Goal: Task Accomplishment & Management: Manage account settings

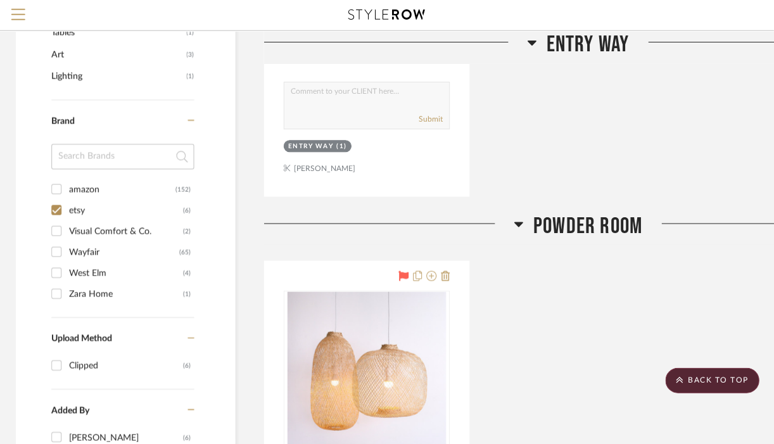
scroll to position [752, 2]
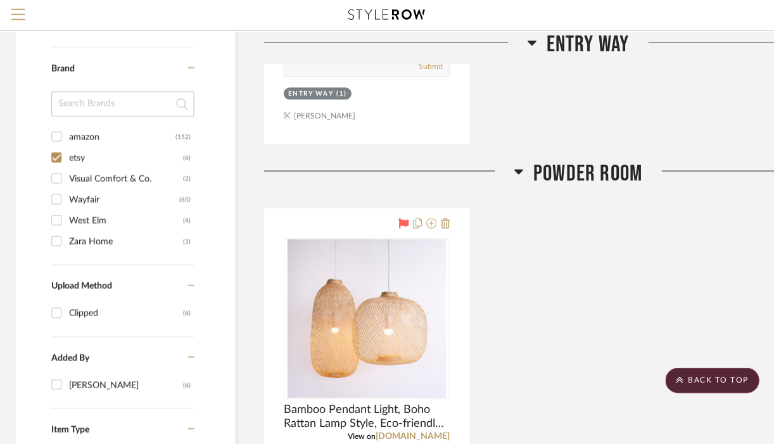
click at [56, 194] on input "Wayfair (65)" at bounding box center [57, 199] width 20 height 20
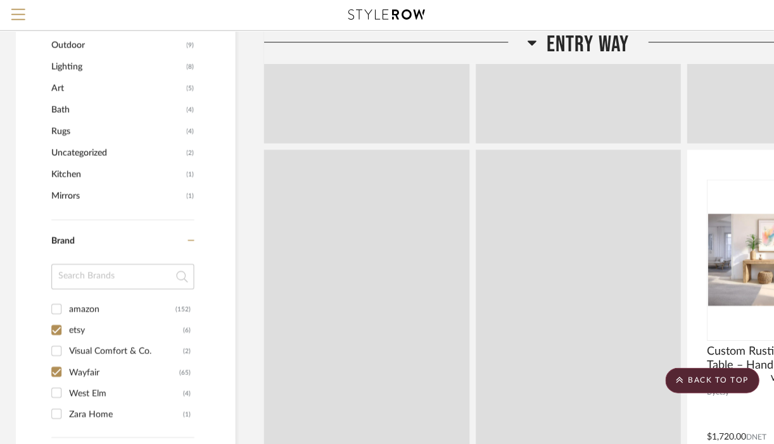
scroll to position [838, 2]
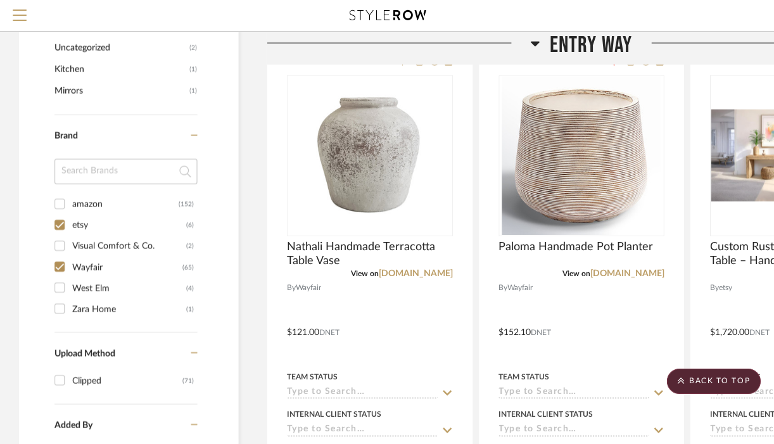
scroll to position [857, 0]
click at [56, 265] on input "Wayfair (65)" at bounding box center [59, 266] width 20 height 20
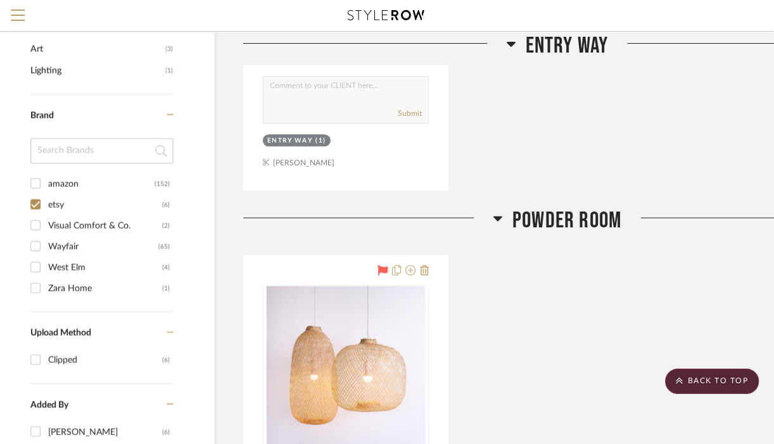
scroll to position [703, 22]
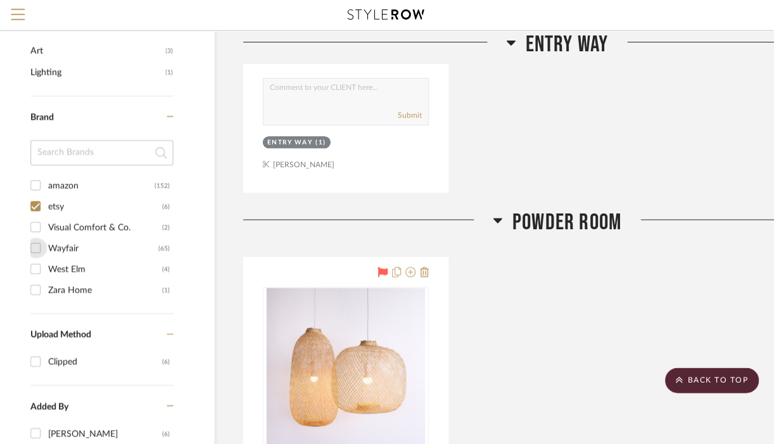
click at [41, 245] on input "Wayfair (65)" at bounding box center [37, 248] width 20 height 20
checkbox input "true"
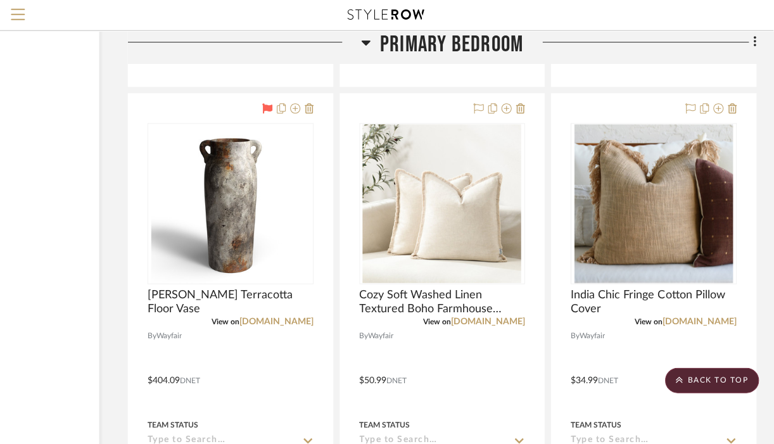
scroll to position [7404, 137]
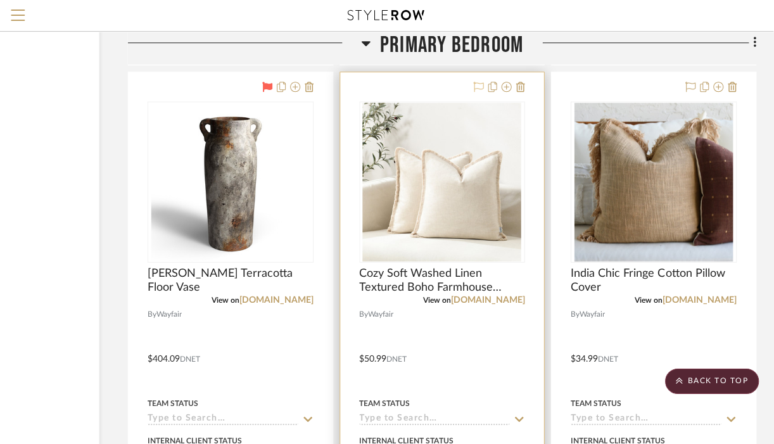
click at [475, 92] on icon at bounding box center [479, 87] width 10 height 10
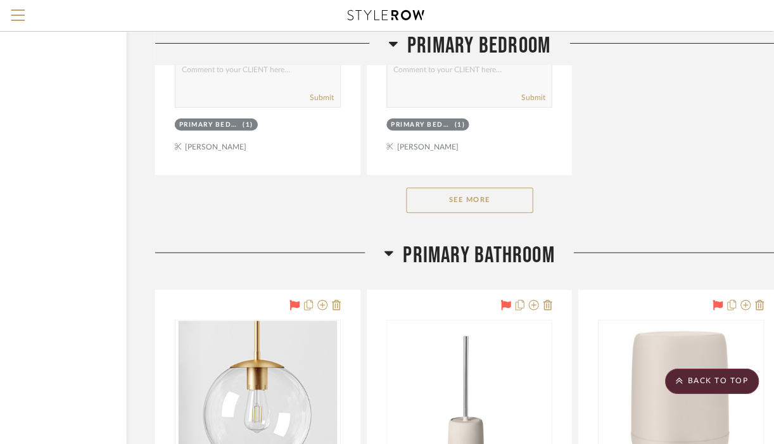
scroll to position [8384, 137]
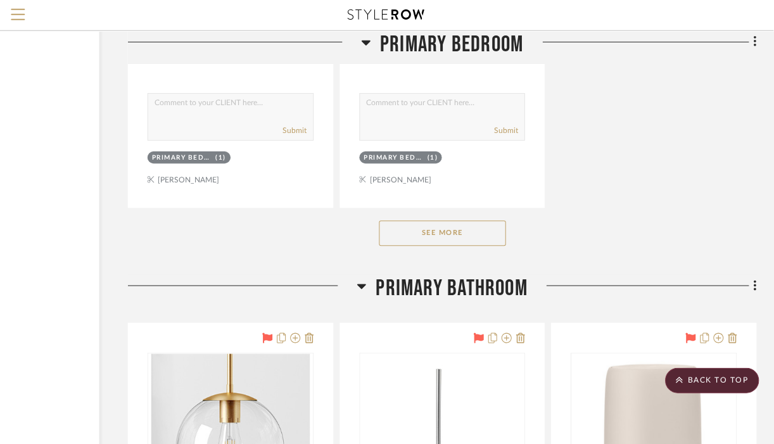
click at [486, 246] on button "See More" at bounding box center [443, 233] width 127 height 25
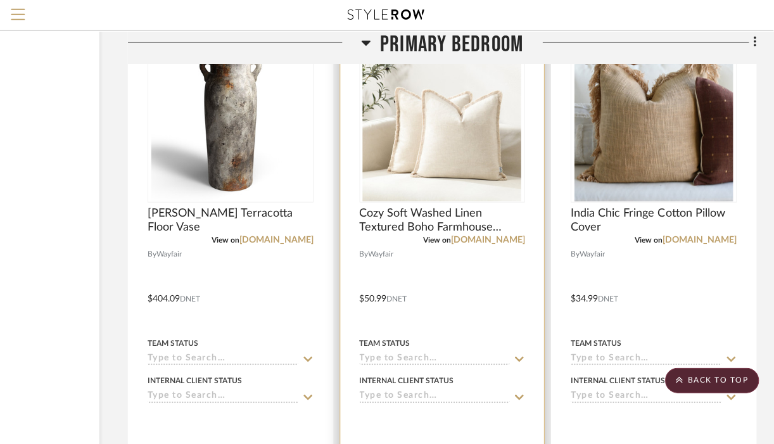
scroll to position [7465, 137]
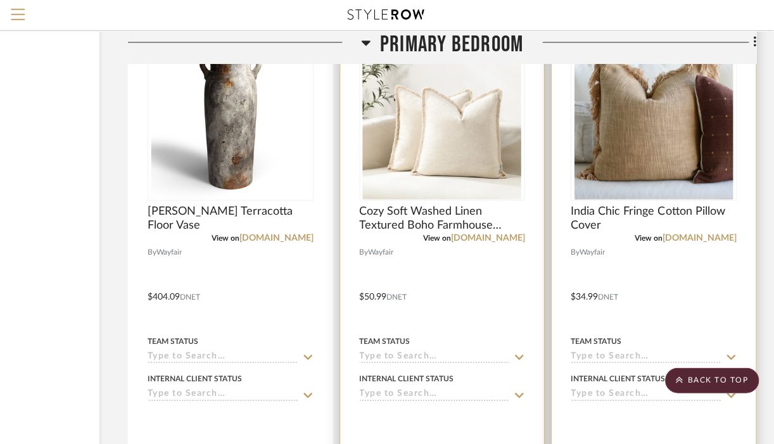
click at [693, 158] on img "0" at bounding box center [654, 121] width 158 height 158
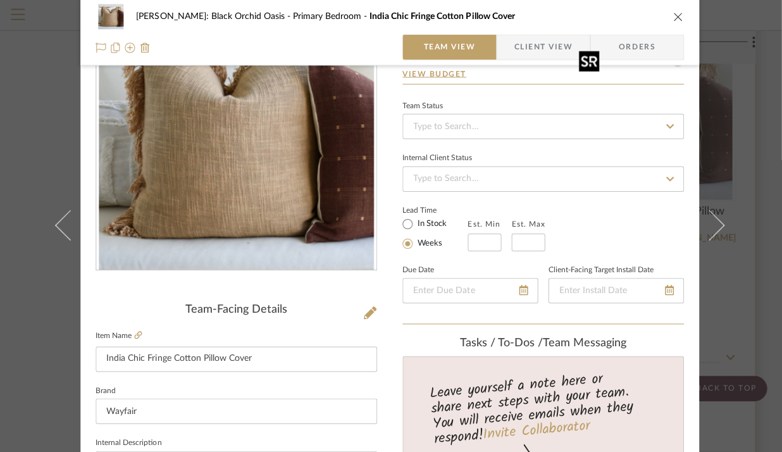
scroll to position [0, 0]
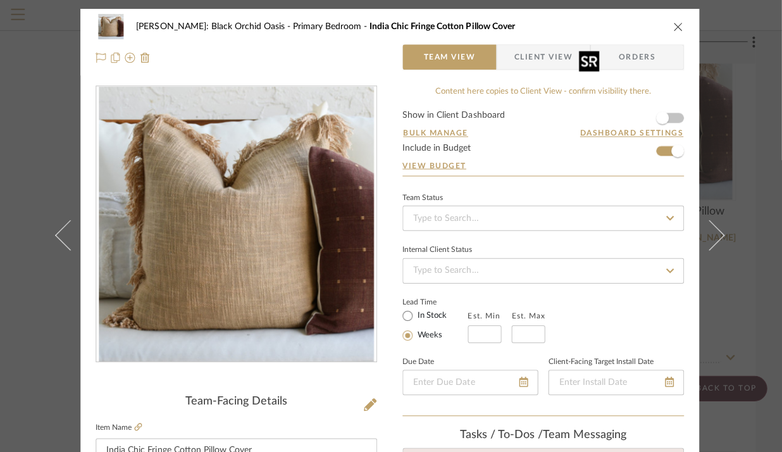
click at [674, 27] on icon "close" at bounding box center [679, 27] width 10 height 10
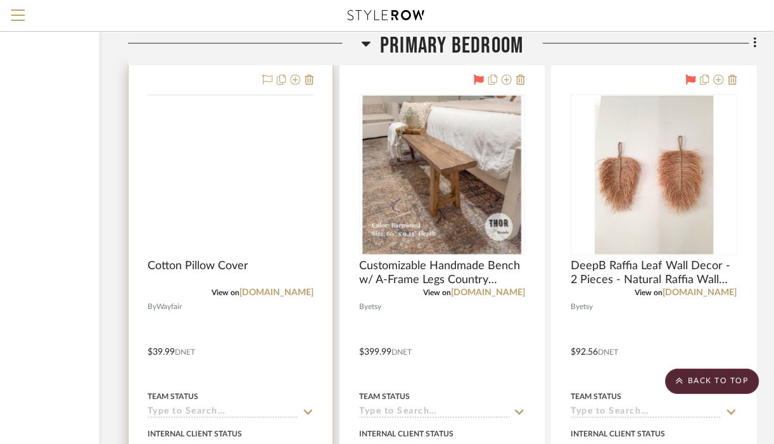
click at [0, 0] on img at bounding box center [0, 0] width 0 height 0
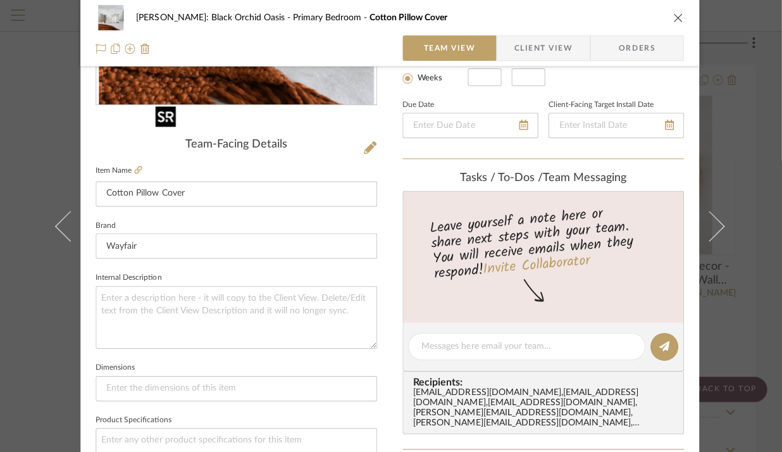
scroll to position [234, 0]
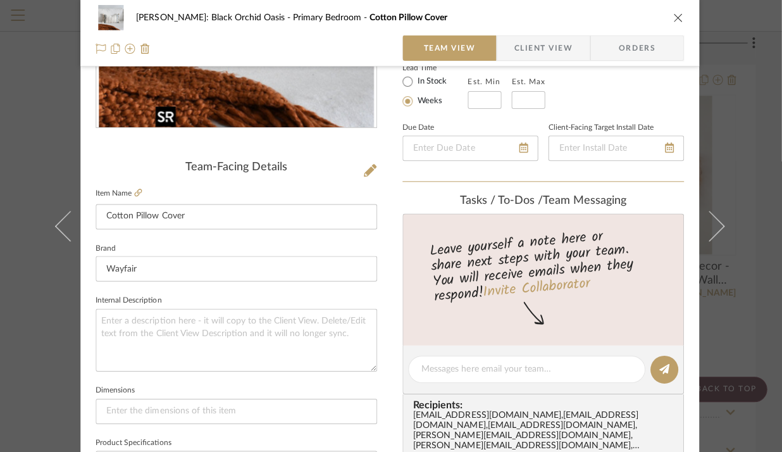
click at [673, 35] on span "Orders" at bounding box center [638, 47] width 92 height 25
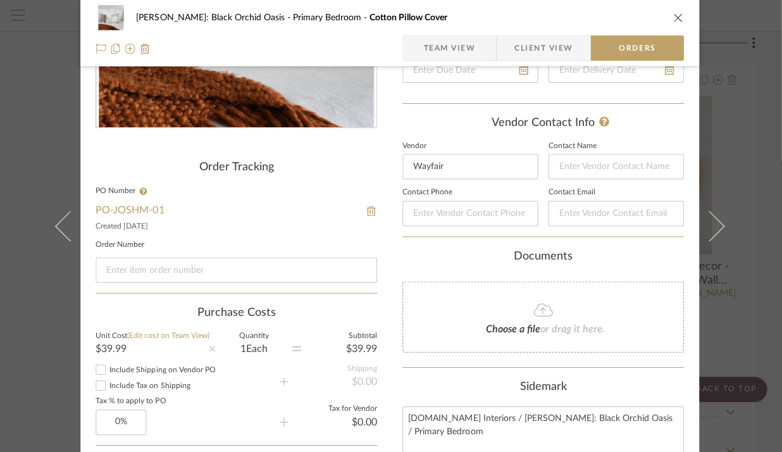
click at [676, 21] on icon "close" at bounding box center [679, 18] width 10 height 10
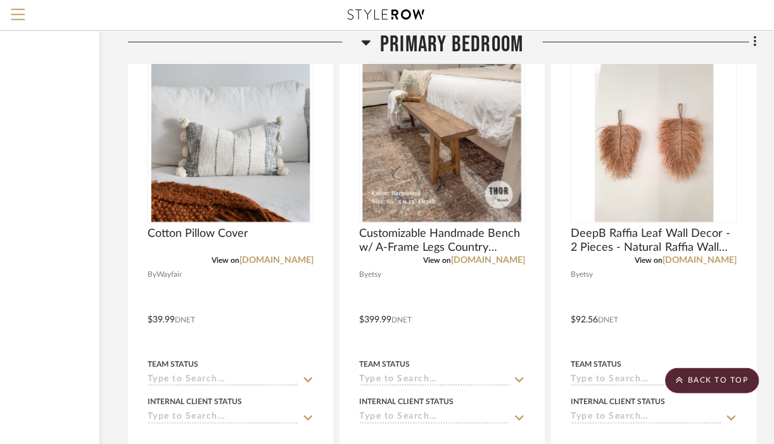
scroll to position [8004, 137]
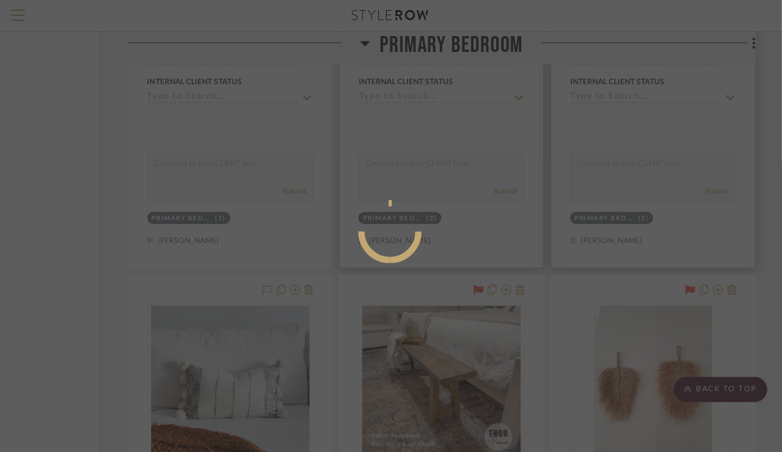
scroll to position [0, 0]
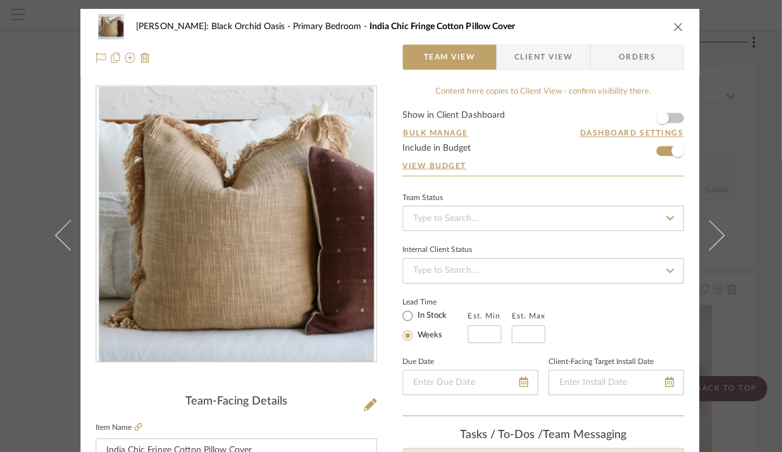
click at [674, 27] on icon "close" at bounding box center [679, 27] width 10 height 10
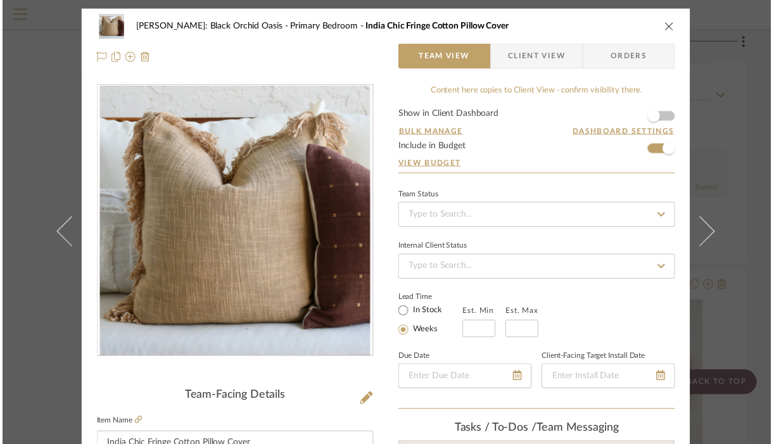
scroll to position [7763, 137]
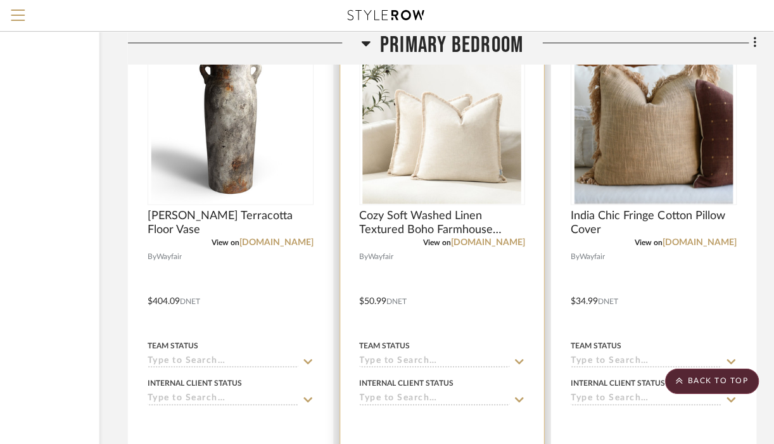
scroll to position [7454, 137]
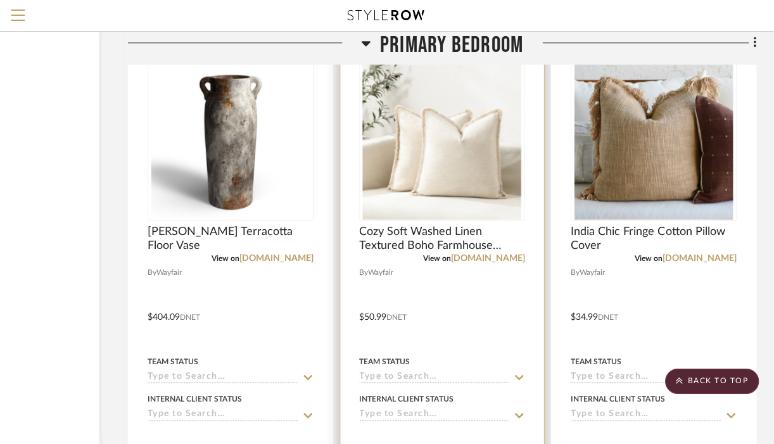
click at [388, 204] on img "0" at bounding box center [442, 140] width 158 height 158
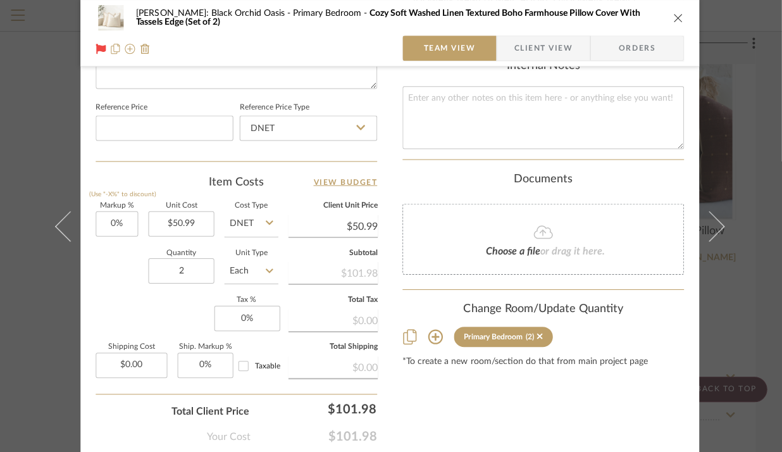
scroll to position [659, 0]
click at [674, 15] on icon "close" at bounding box center [679, 18] width 10 height 10
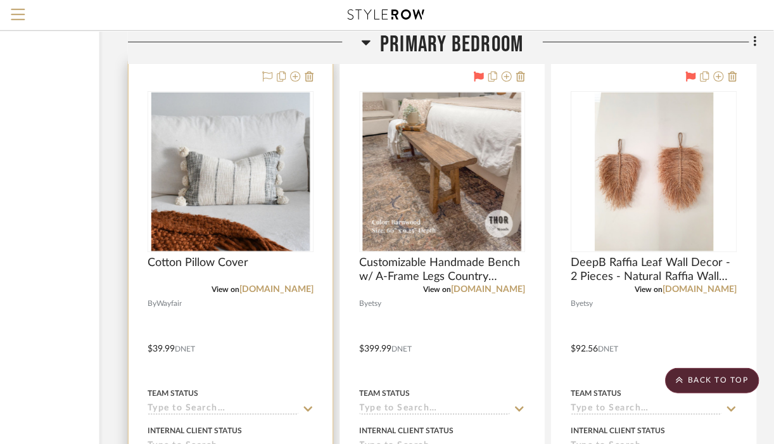
click at [181, 213] on img "0" at bounding box center [232, 172] width 158 height 158
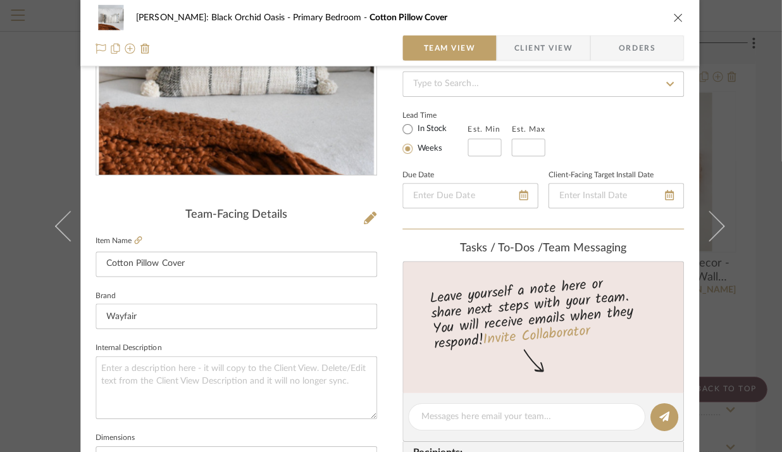
scroll to position [187, 0]
click at [136, 239] on icon at bounding box center [140, 240] width 8 height 8
click at [99, 50] on icon at bounding box center [102, 49] width 10 height 10
click at [676, 20] on icon "close" at bounding box center [679, 18] width 10 height 10
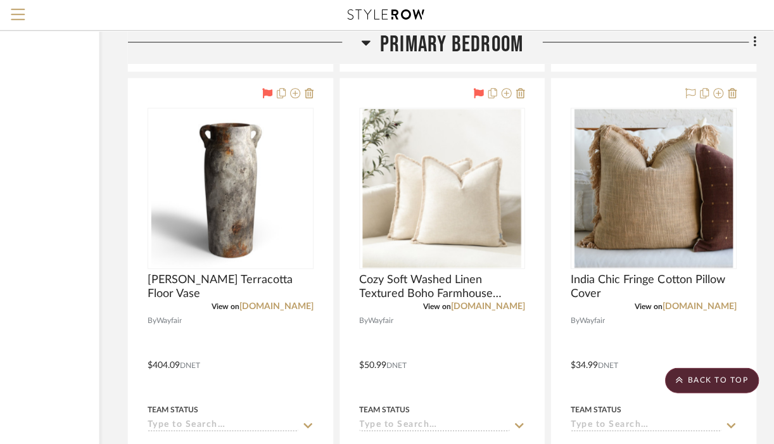
scroll to position [7393, 137]
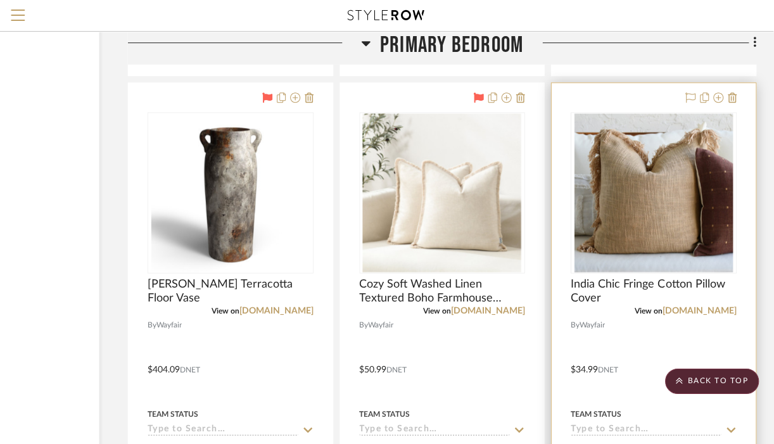
click at [684, 106] on div at bounding box center [709, 98] width 56 height 15
click at [684, 101] on div at bounding box center [709, 98] width 56 height 15
click at [691, 103] on icon at bounding box center [691, 97] width 10 height 10
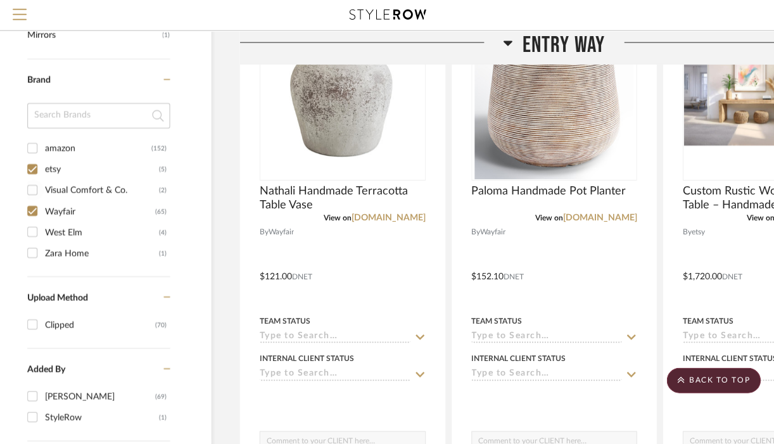
scroll to position [912, 27]
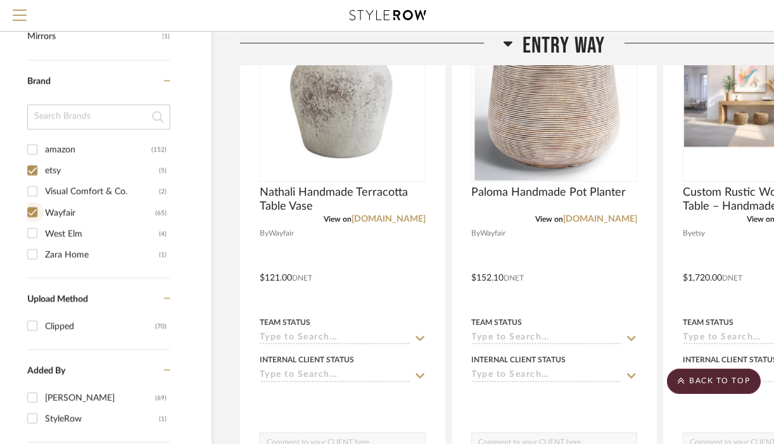
click at [35, 219] on input "Wayfair (65)" at bounding box center [32, 211] width 20 height 20
checkbox input "false"
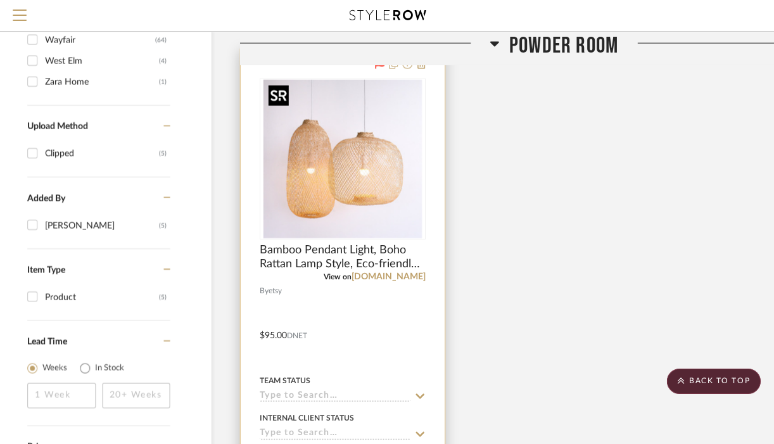
click at [348, 177] on img "0" at bounding box center [342, 158] width 158 height 158
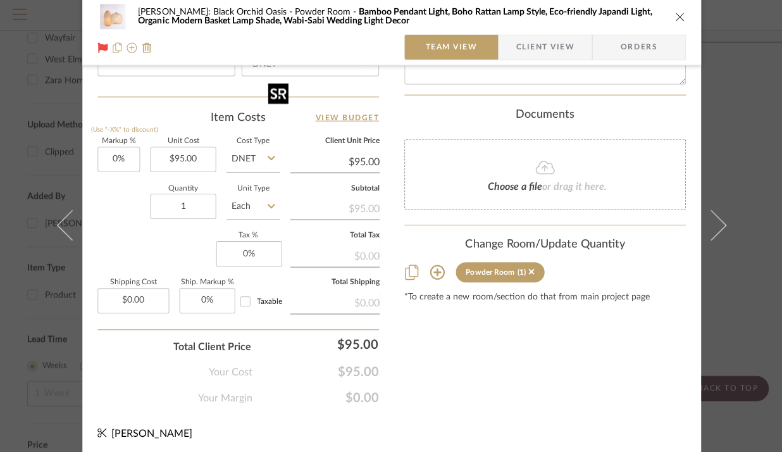
scroll to position [722, 0]
click at [676, 16] on icon "close" at bounding box center [679, 18] width 10 height 10
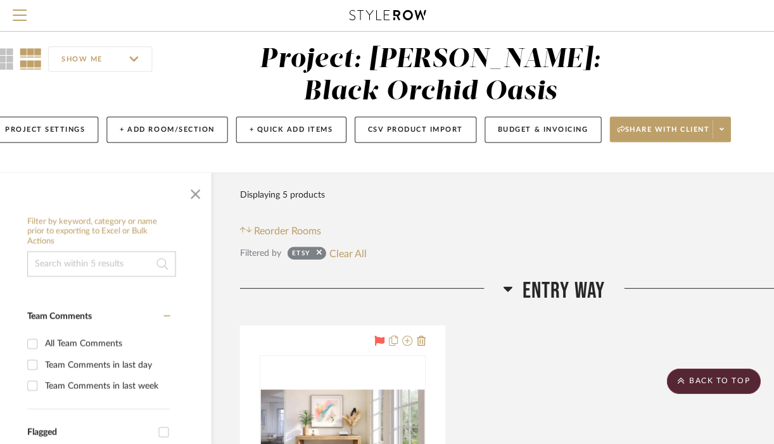
scroll to position [0, 27]
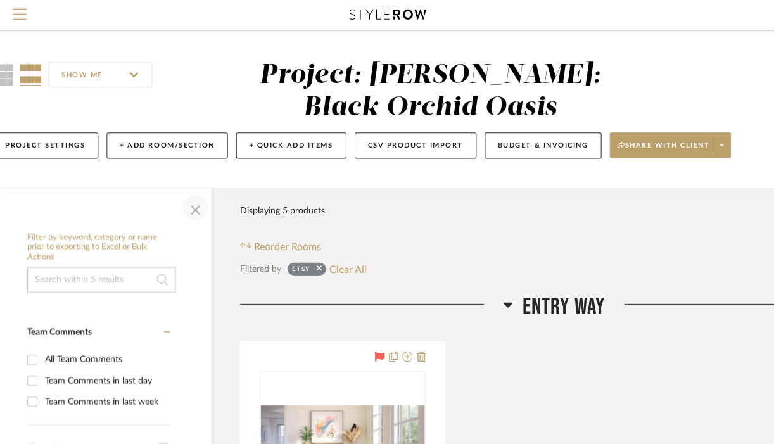
click at [203, 211] on span "button" at bounding box center [195, 207] width 30 height 30
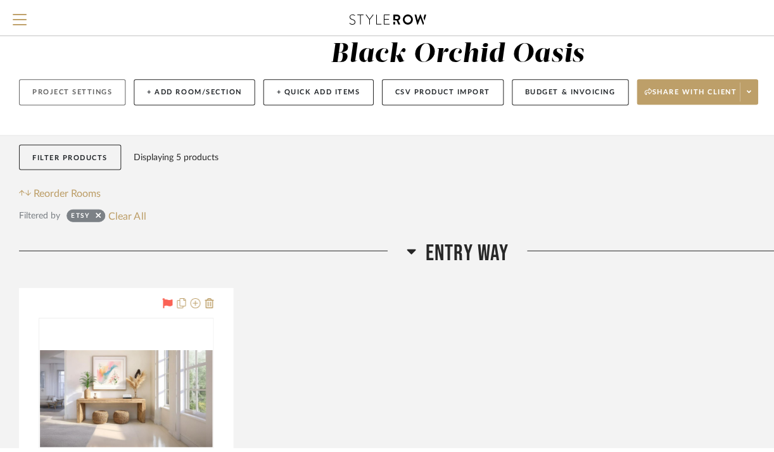
scroll to position [0, 0]
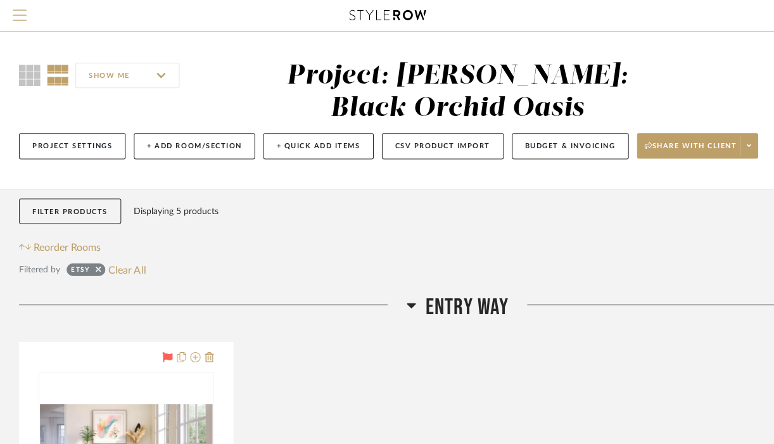
click at [21, 11] on span "Menu" at bounding box center [20, 18] width 14 height 19
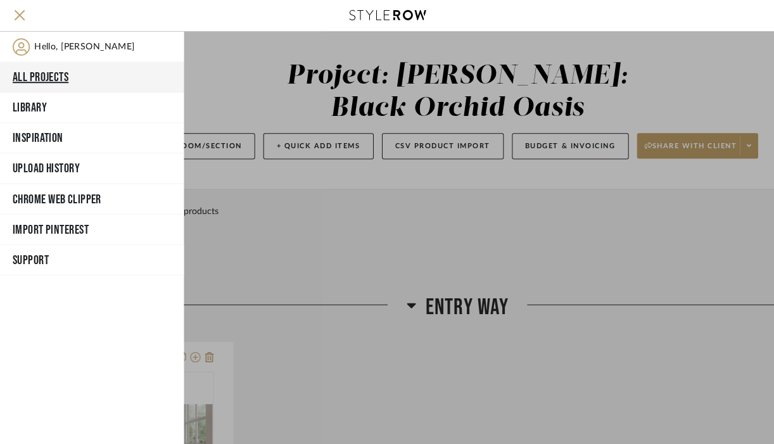
click at [35, 78] on button "All Projects" at bounding box center [92, 77] width 184 height 30
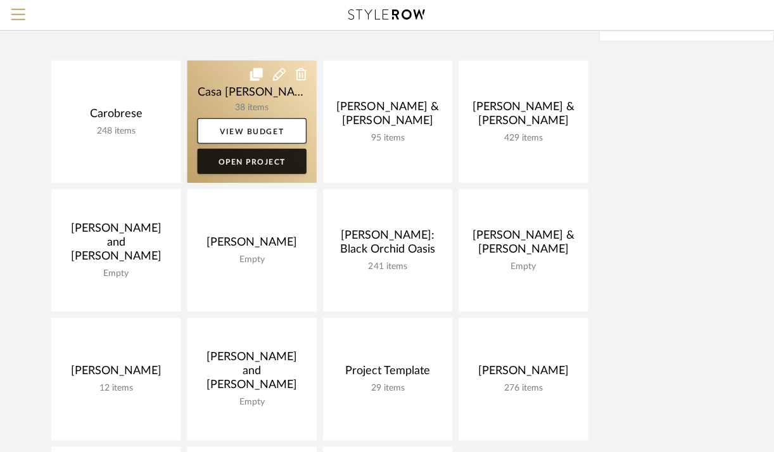
scroll to position [122, 0]
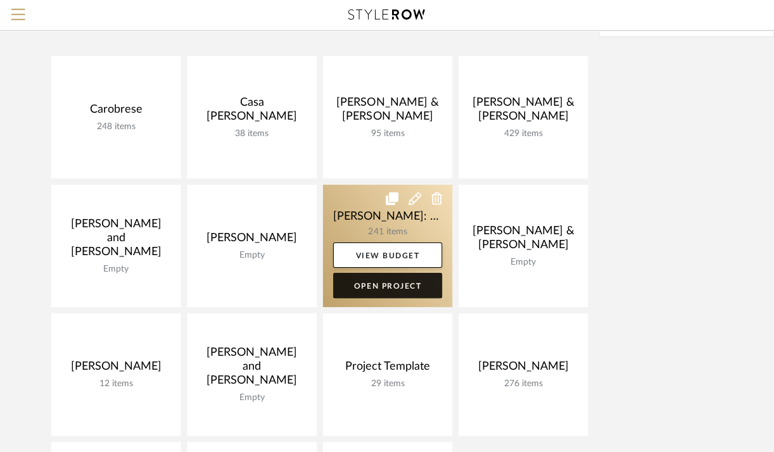
click at [398, 289] on link "Open Project" at bounding box center [388, 285] width 109 height 25
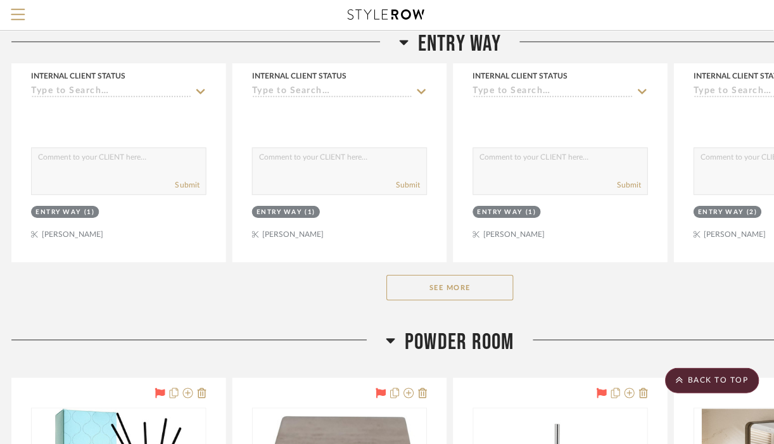
scroll to position [1229, 6]
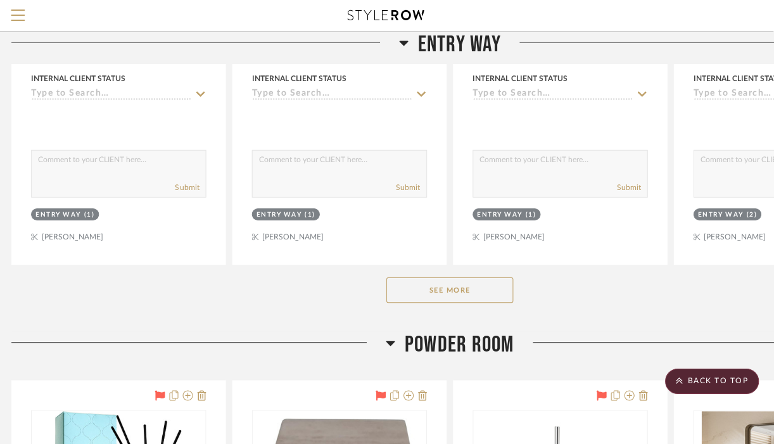
click at [482, 289] on button "See More" at bounding box center [450, 289] width 127 height 25
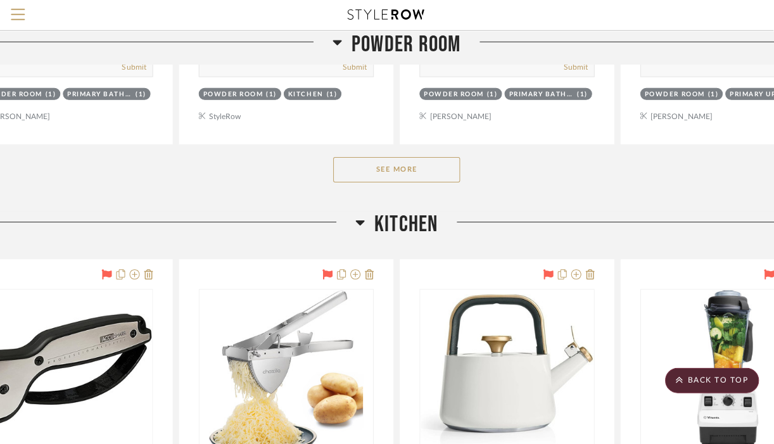
scroll to position [3136, 59]
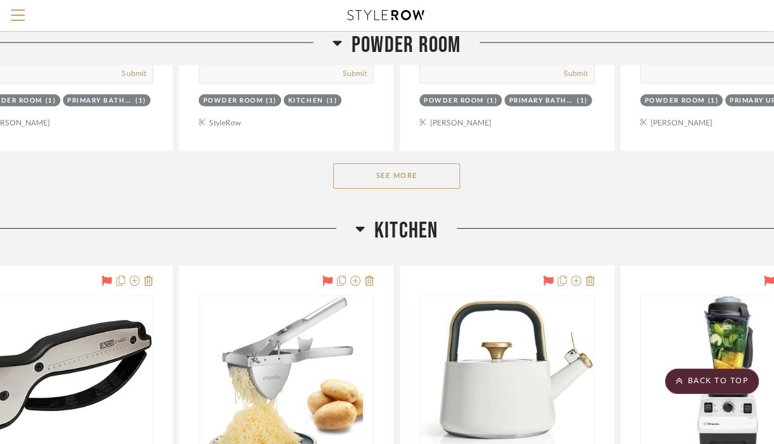
click at [437, 187] on button "See More" at bounding box center [397, 175] width 127 height 25
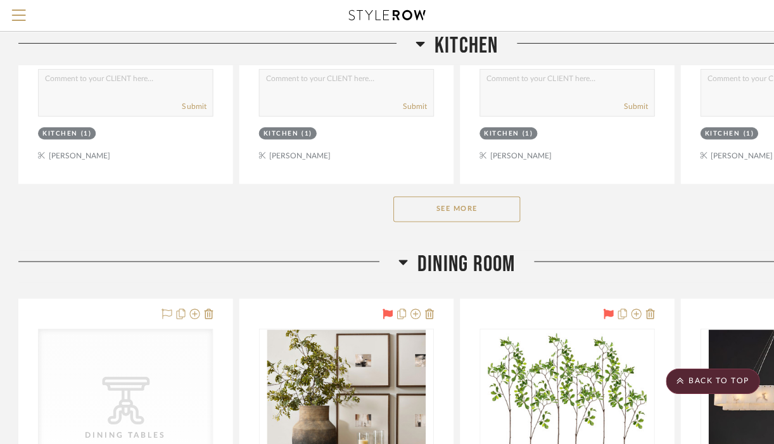
scroll to position [5455, 0]
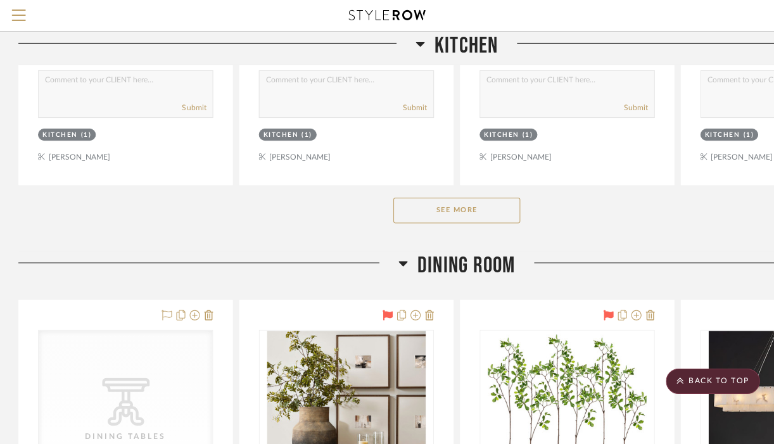
click at [498, 214] on button "See More" at bounding box center [456, 209] width 127 height 25
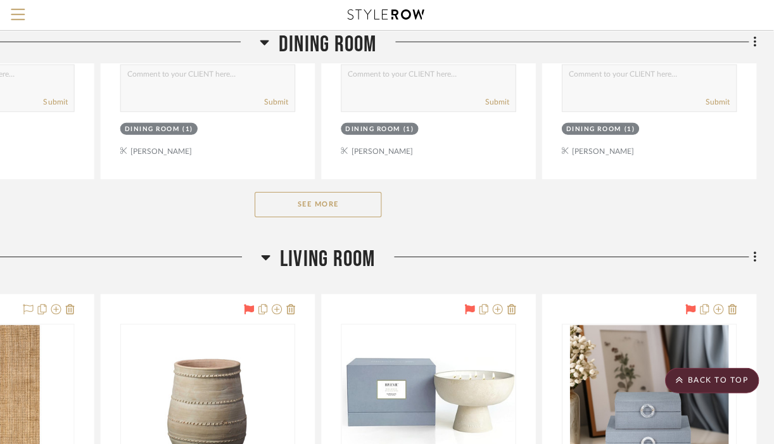
scroll to position [14565, 137]
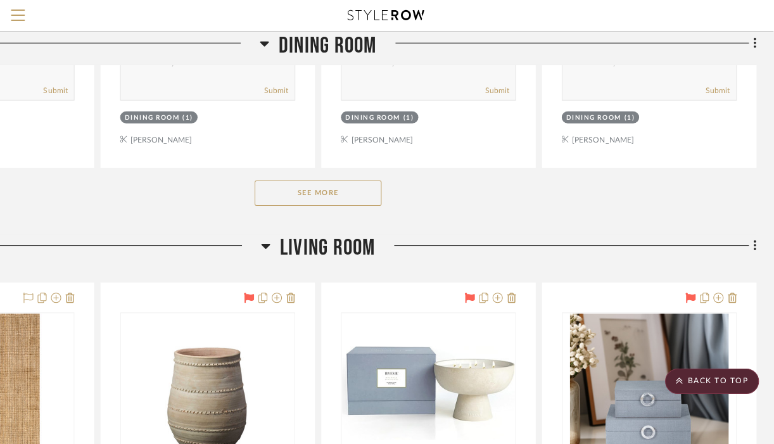
click at [365, 205] on button "See More" at bounding box center [319, 192] width 127 height 25
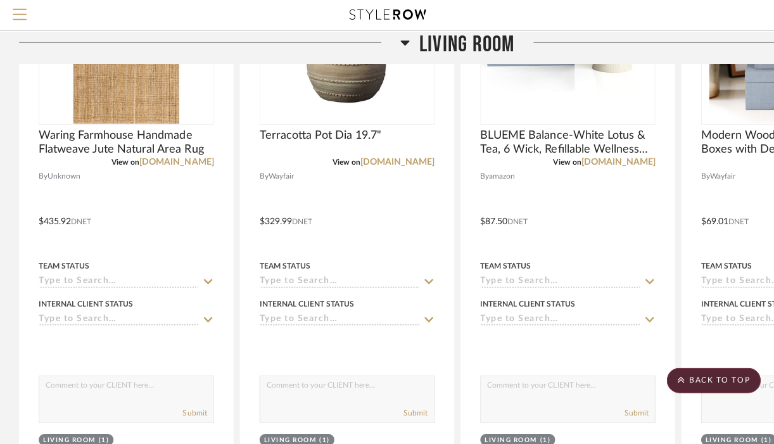
scroll to position [15471, 0]
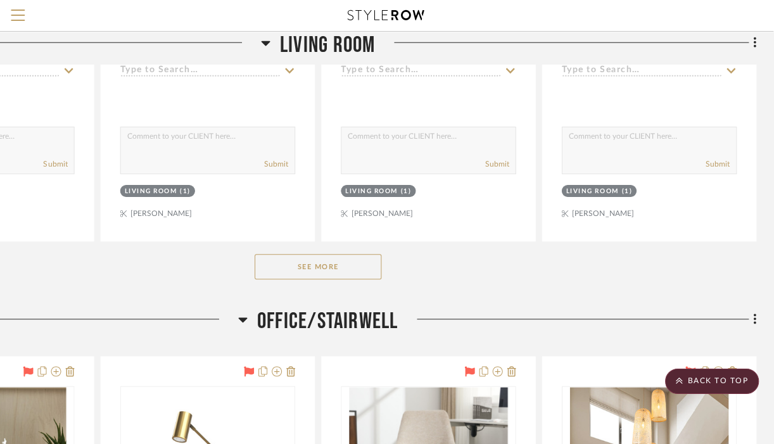
click at [373, 279] on button "See More" at bounding box center [319, 266] width 127 height 25
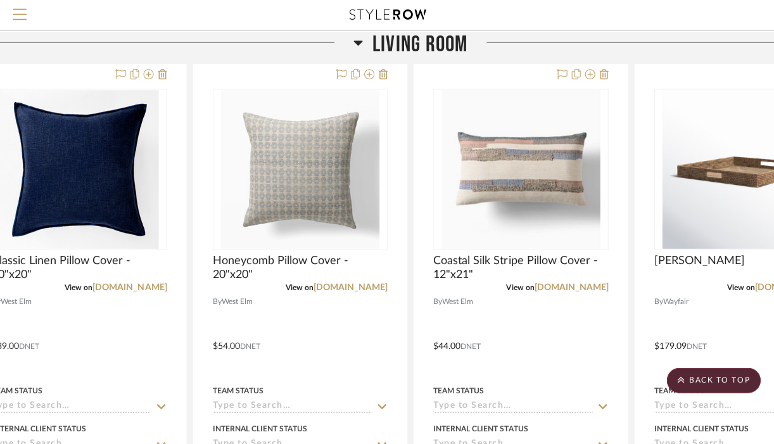
scroll to position [15910, 16]
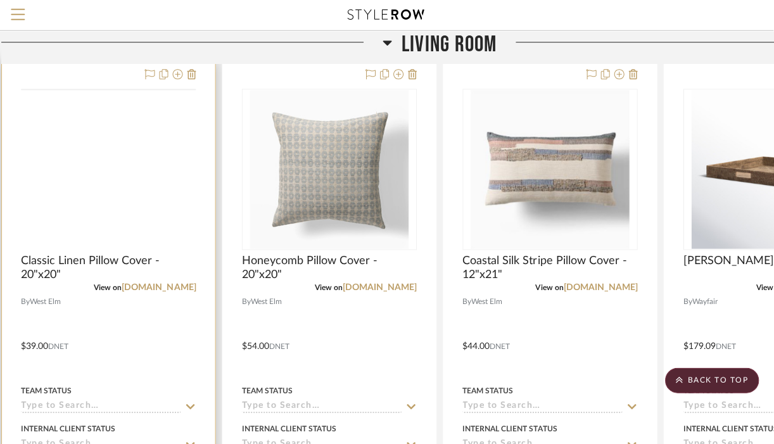
click at [0, 0] on img at bounding box center [0, 0] width 0 height 0
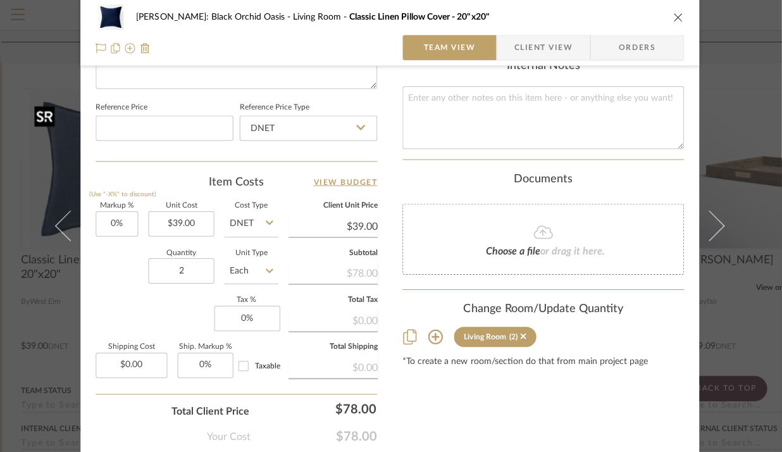
scroll to position [722, 0]
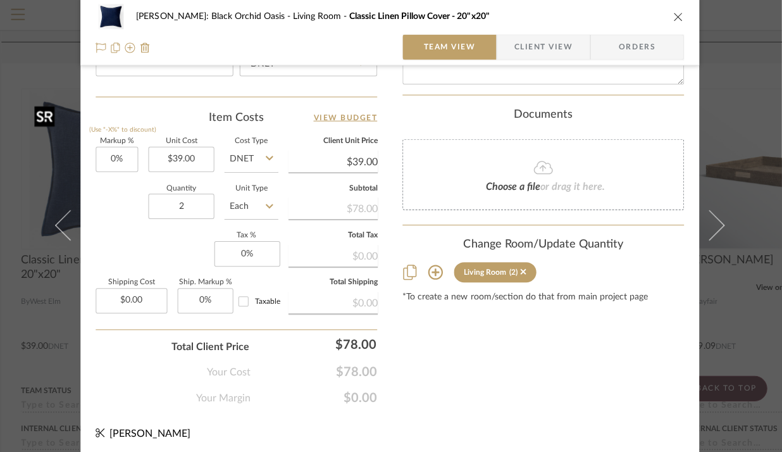
click at [674, 18] on icon "close" at bounding box center [679, 18] width 10 height 10
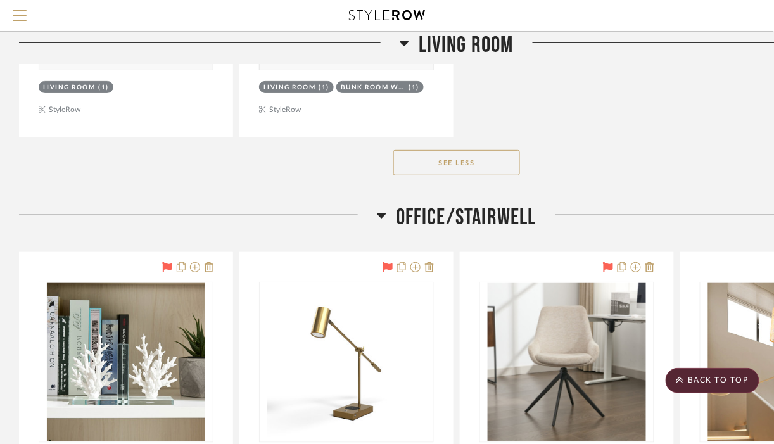
scroll to position [19192, 0]
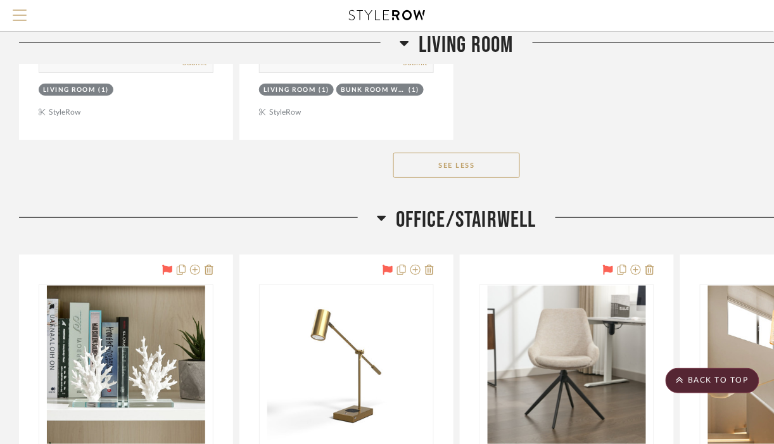
click at [25, 25] on span "Menu" at bounding box center [20, 18] width 14 height 19
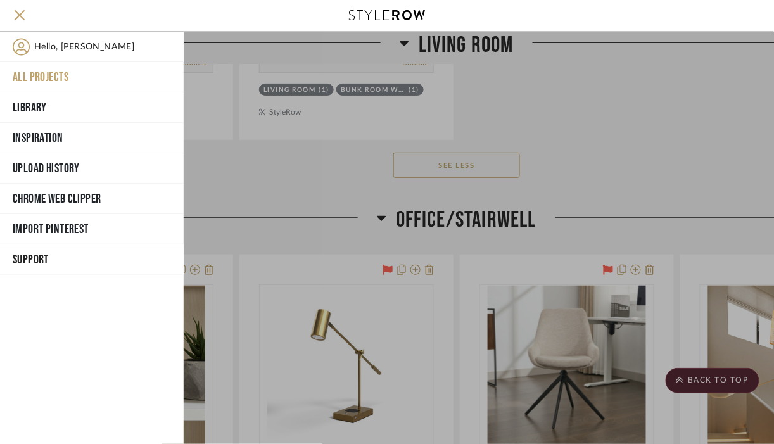
click at [270, 191] on div at bounding box center [479, 238] width 590 height 412
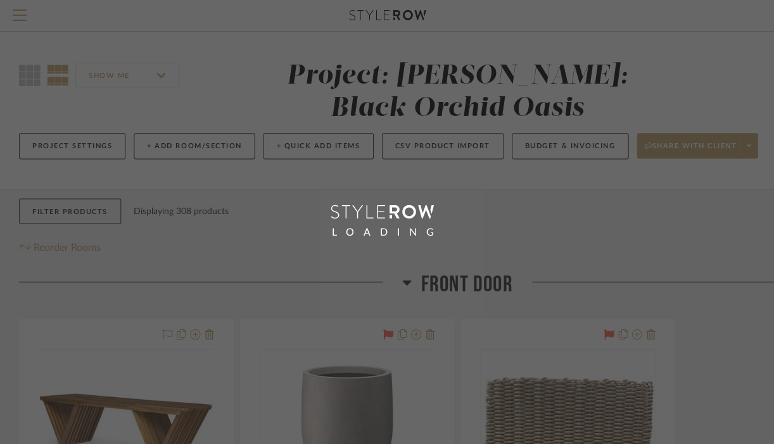
click at [20, 20] on div "LOADING" at bounding box center [387, 222] width 774 height 444
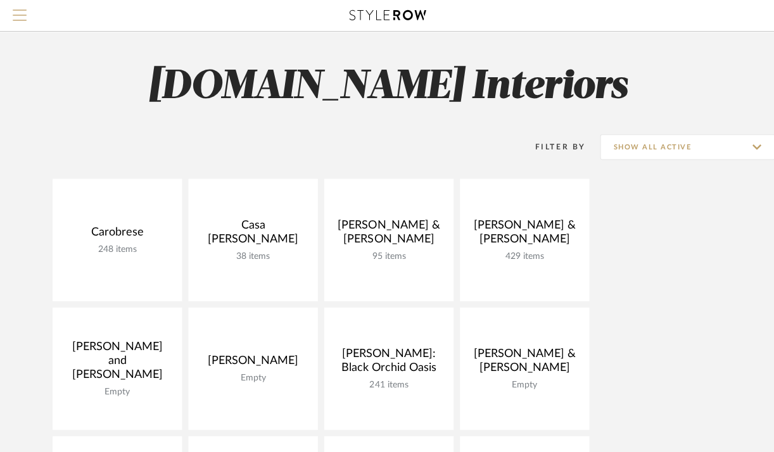
click at [22, 22] on span "Menu" at bounding box center [20, 18] width 14 height 19
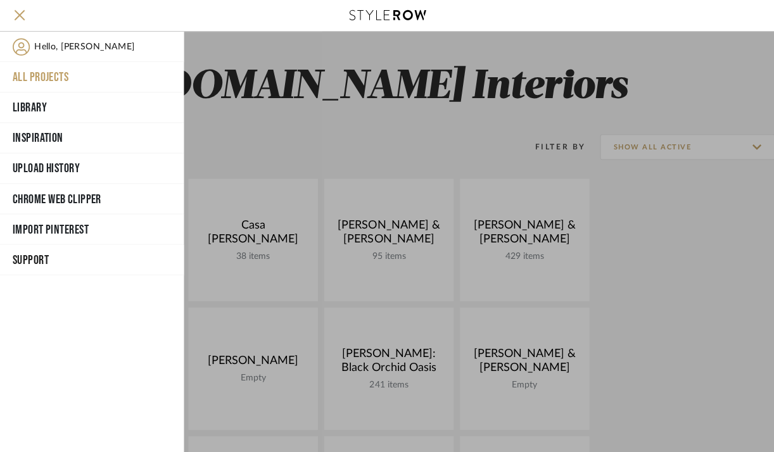
click at [53, 82] on button "All Projects" at bounding box center [92, 77] width 184 height 30
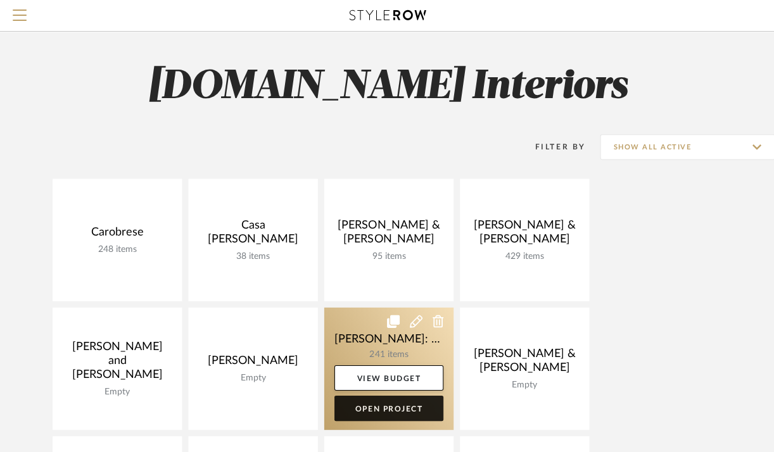
click at [384, 404] on link "Open Project" at bounding box center [388, 407] width 109 height 25
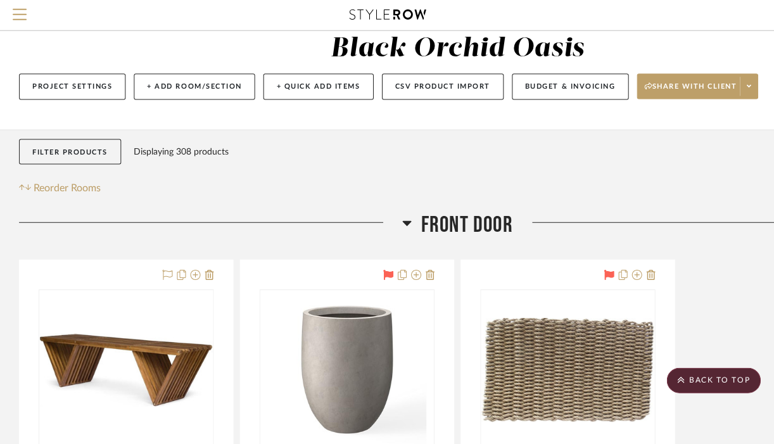
scroll to position [61, 0]
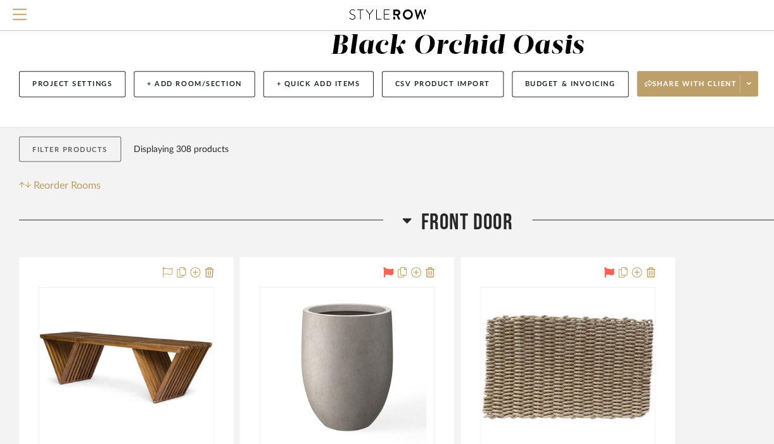
click at [94, 151] on button "Filter Products" at bounding box center [70, 150] width 102 height 26
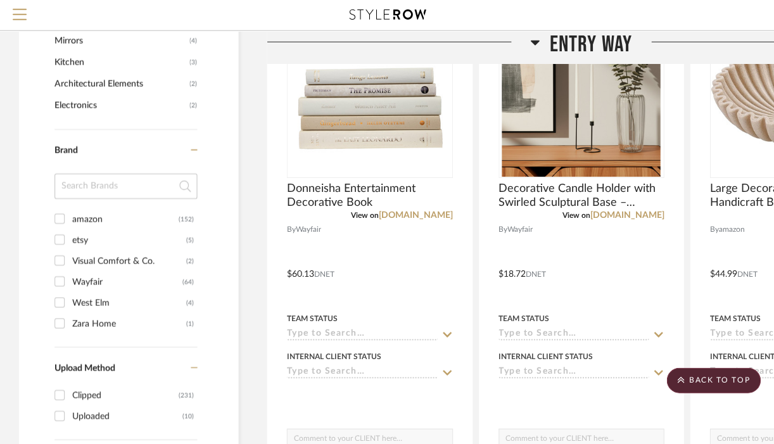
scroll to position [969, 0]
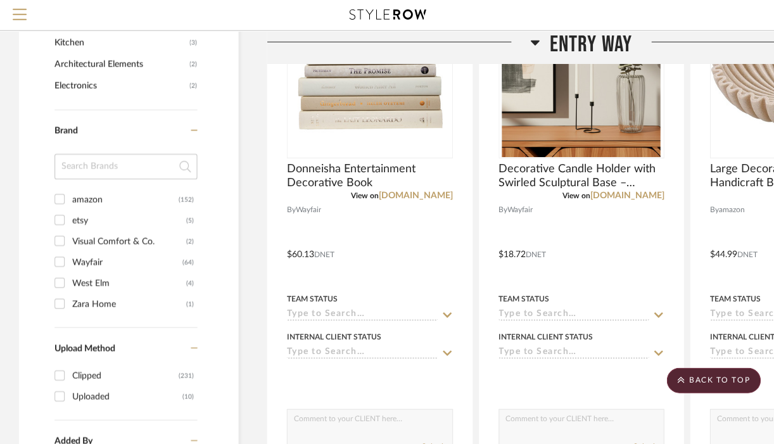
click at [65, 265] on input "Wayfair (64)" at bounding box center [59, 262] width 20 height 20
checkbox input "true"
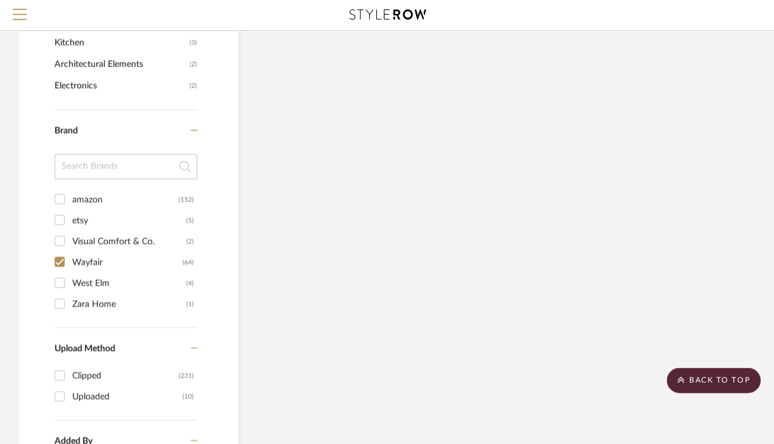
scroll to position [926, 0]
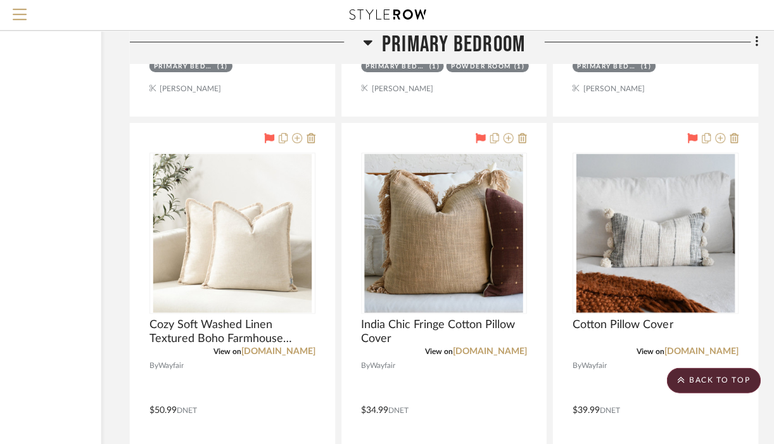
scroll to position [6171, 137]
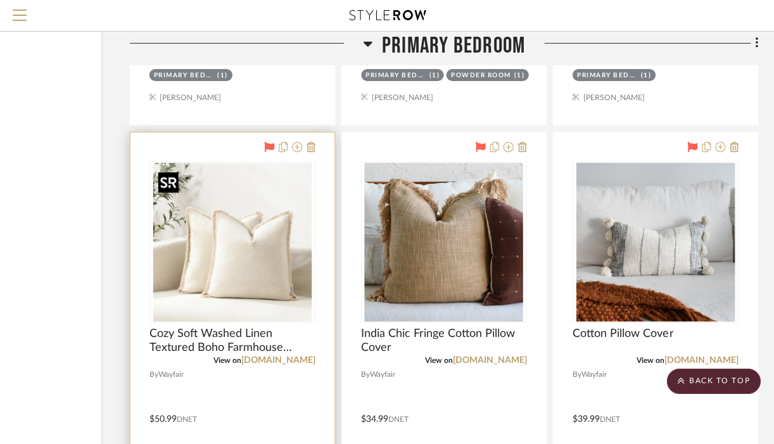
click at [244, 268] on img "0" at bounding box center [232, 242] width 158 height 158
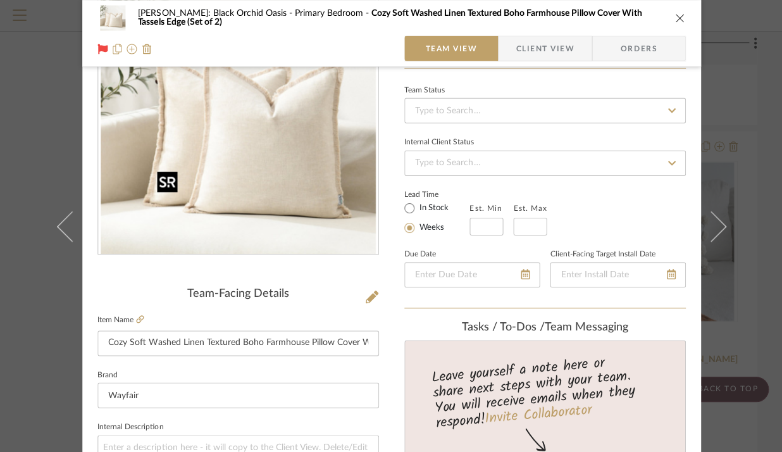
scroll to position [0, 0]
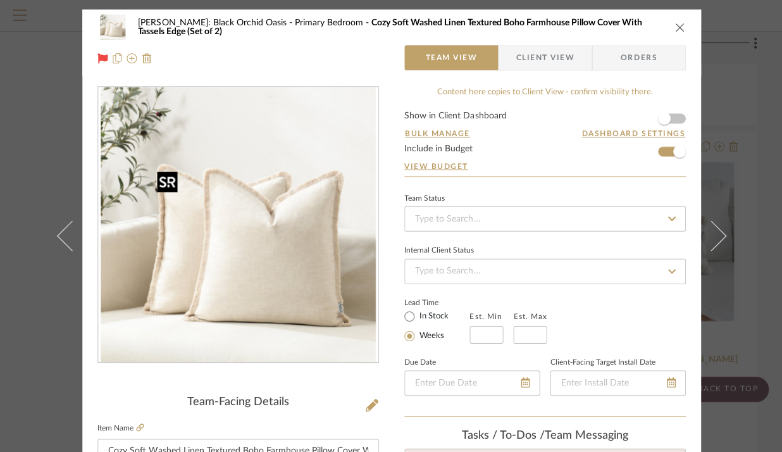
click at [675, 30] on icon "close" at bounding box center [679, 27] width 10 height 10
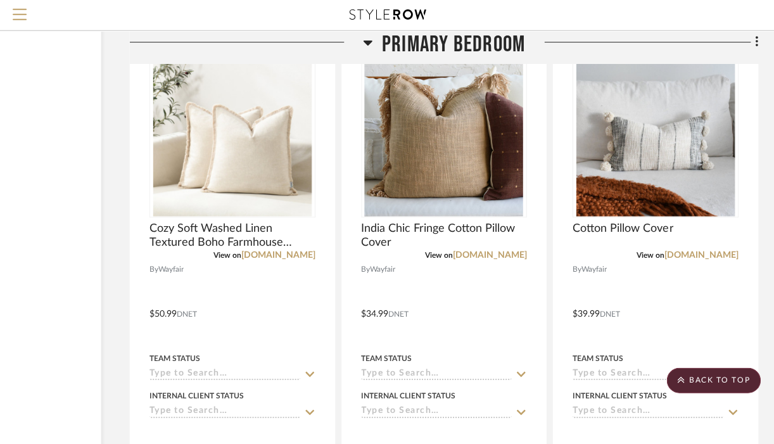
scroll to position [6280, 137]
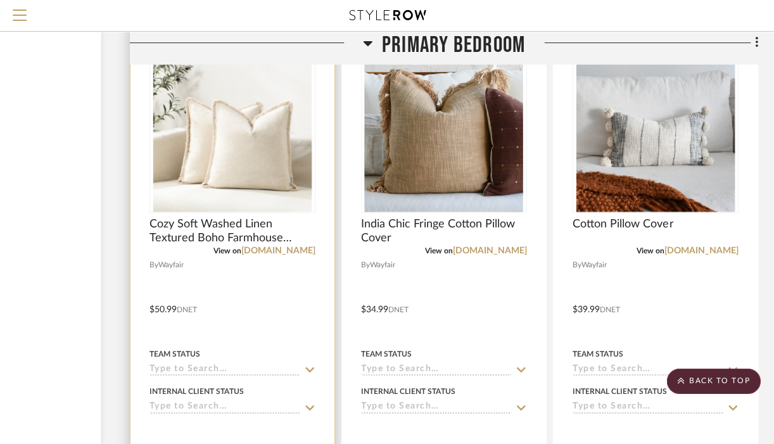
click at [273, 163] on img "0" at bounding box center [232, 132] width 158 height 158
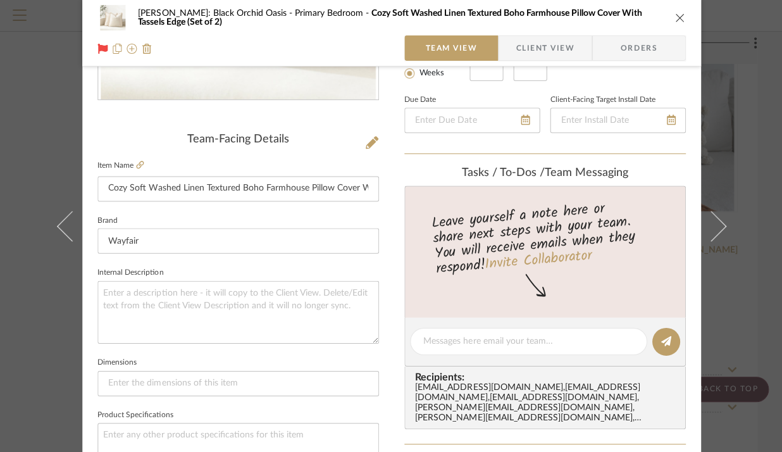
scroll to position [261, 0]
click at [136, 166] on icon at bounding box center [140, 166] width 8 height 8
click at [676, 16] on icon "close" at bounding box center [679, 18] width 10 height 10
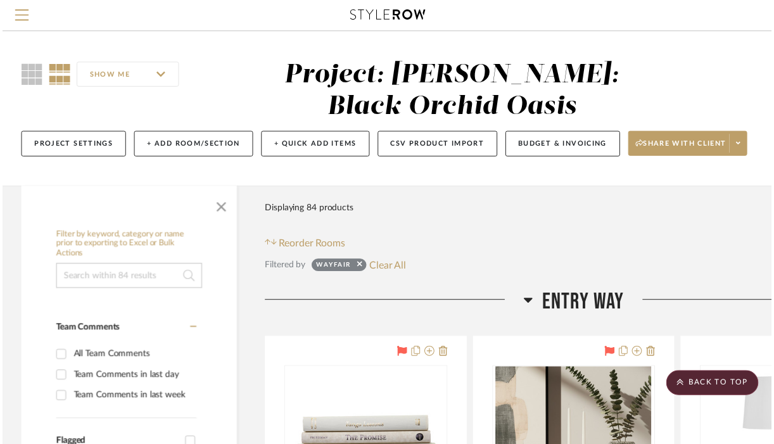
scroll to position [6280, 137]
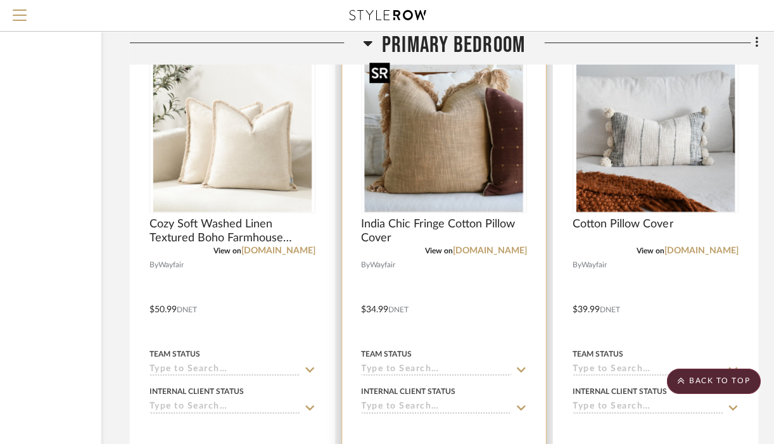
click at [0, 0] on img at bounding box center [0, 0] width 0 height 0
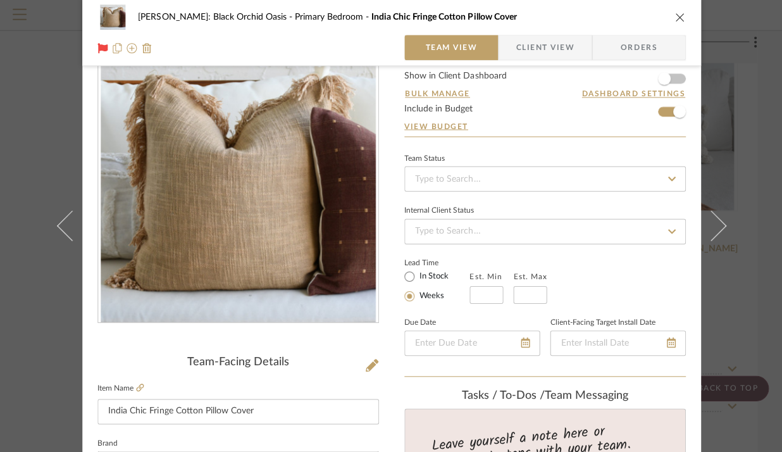
scroll to position [120, 0]
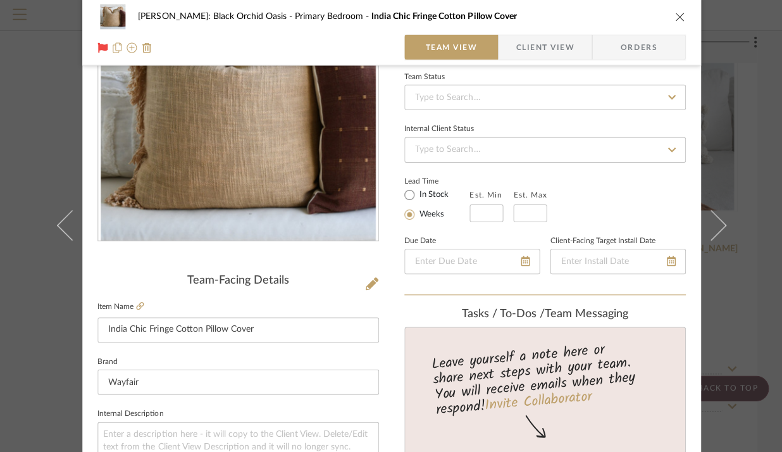
click at [678, 20] on icon "close" at bounding box center [679, 18] width 10 height 10
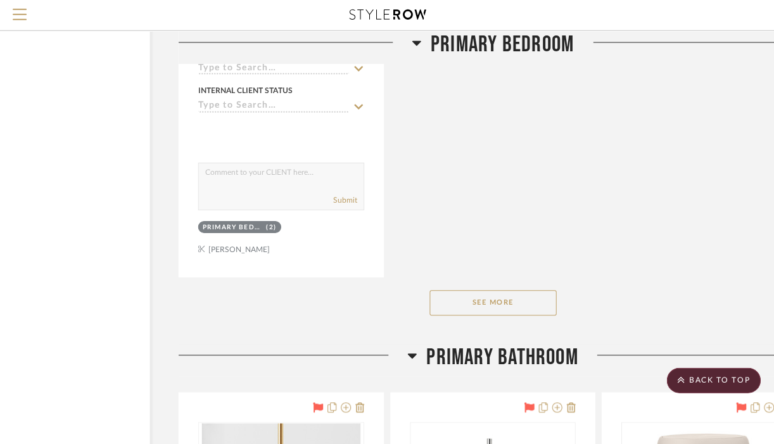
scroll to position [7140, 89]
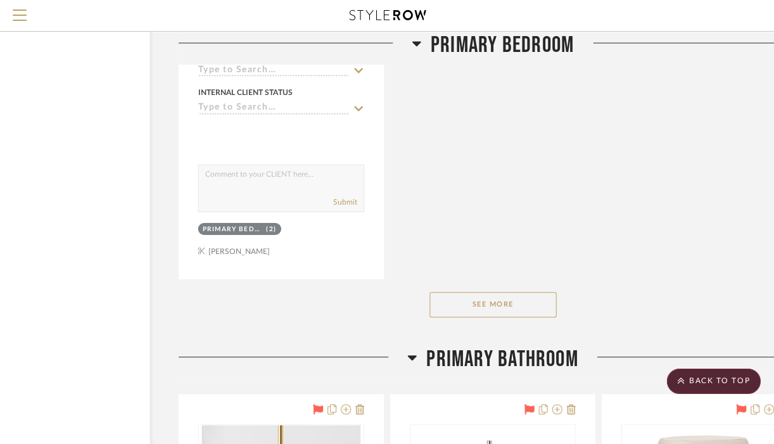
click at [498, 317] on button "See More" at bounding box center [492, 303] width 127 height 25
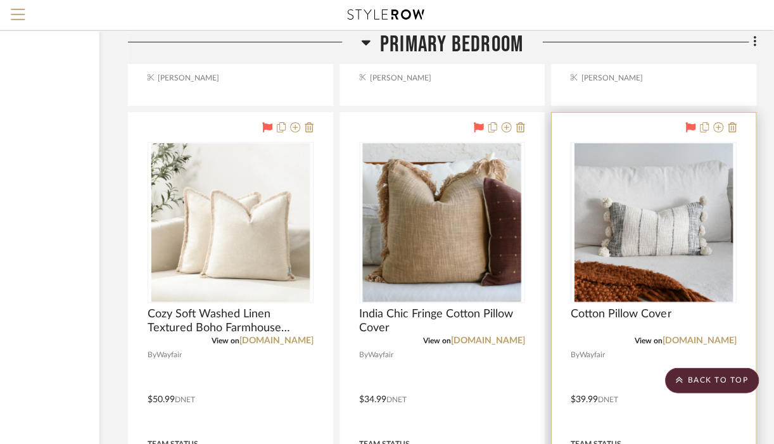
click at [632, 234] on img "0" at bounding box center [654, 223] width 158 height 158
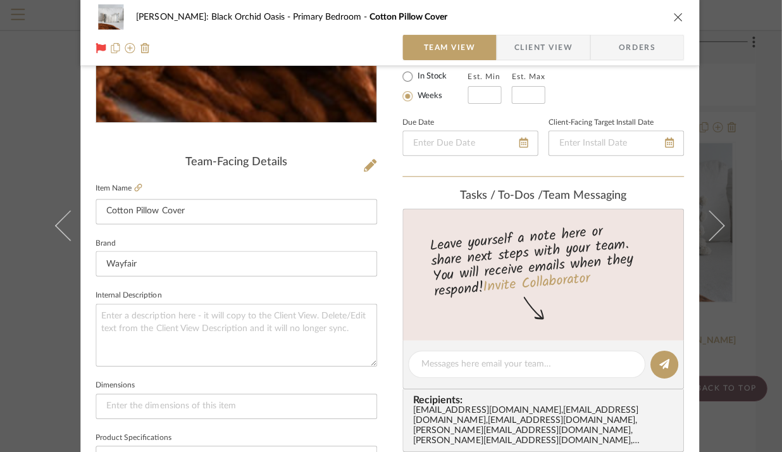
scroll to position [237, 0]
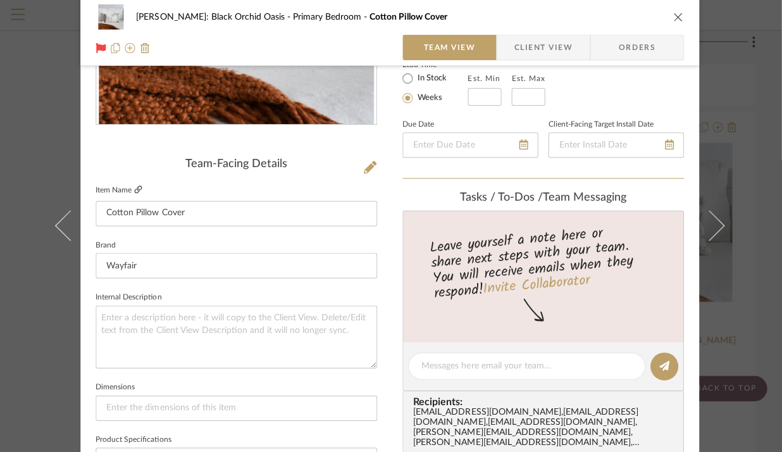
click at [139, 190] on icon at bounding box center [140, 190] width 8 height 8
click at [680, 22] on button "close" at bounding box center [679, 17] width 11 height 11
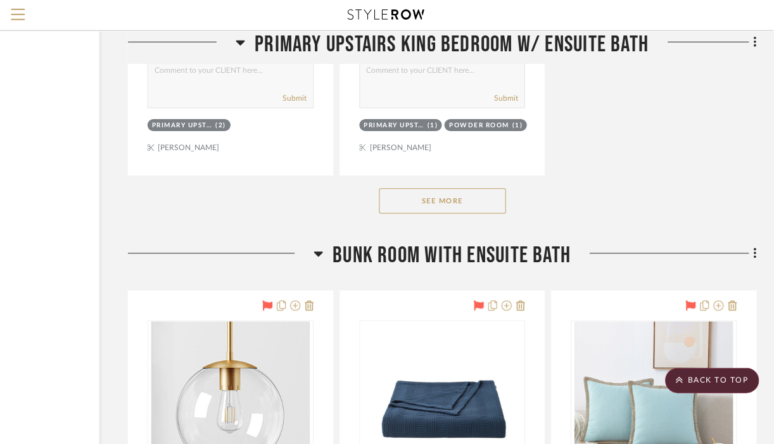
scroll to position [10227, 137]
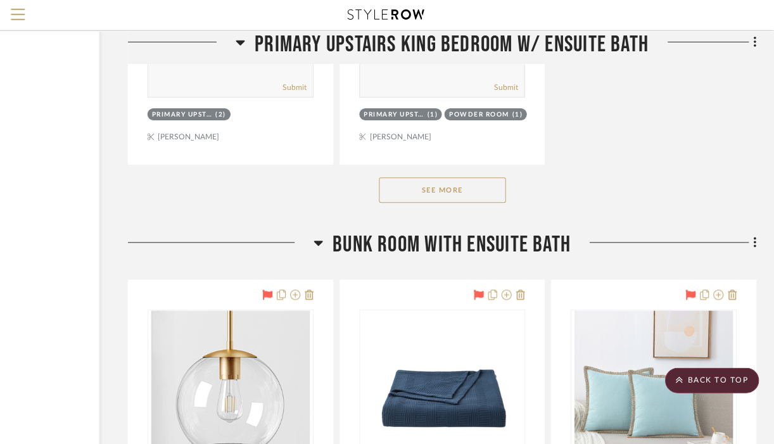
click at [487, 203] on button "See More" at bounding box center [443, 190] width 127 height 25
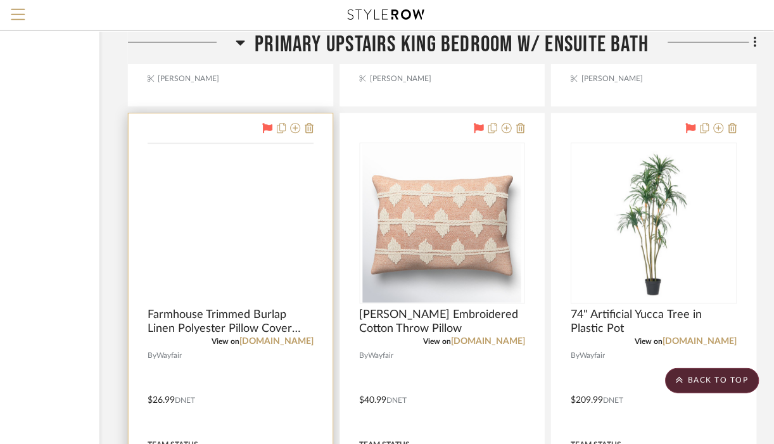
click at [0, 0] on img at bounding box center [0, 0] width 0 height 0
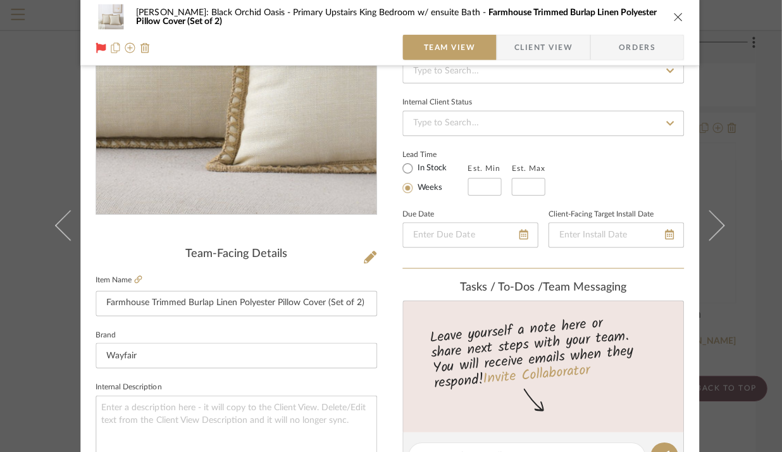
scroll to position [151, 0]
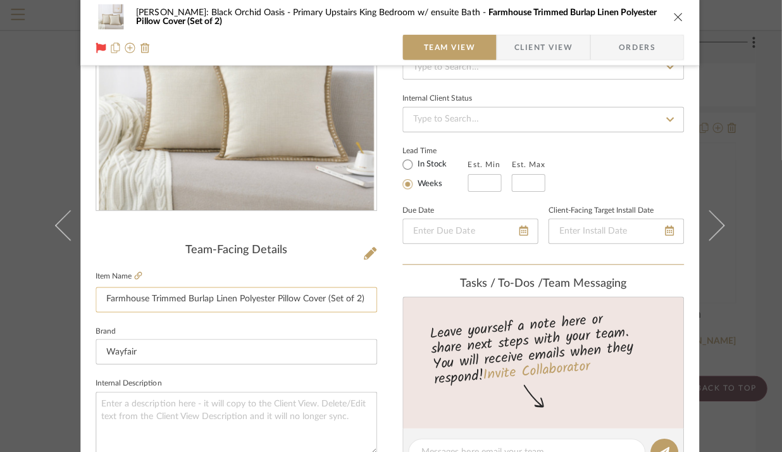
click at [139, 295] on input "Farmhouse Trimmed Burlap Linen Polyester Pillow Cover (Set of 2)" at bounding box center [237, 299] width 281 height 25
click at [138, 274] on icon at bounding box center [140, 276] width 8 height 8
click at [674, 18] on icon "close" at bounding box center [679, 18] width 10 height 10
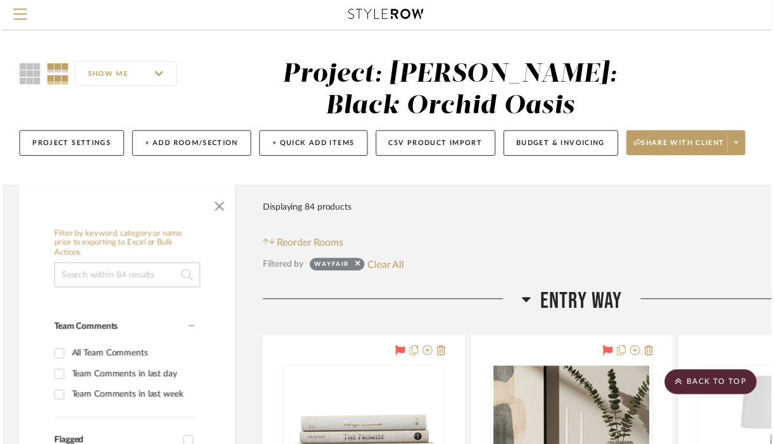
scroll to position [9162, 137]
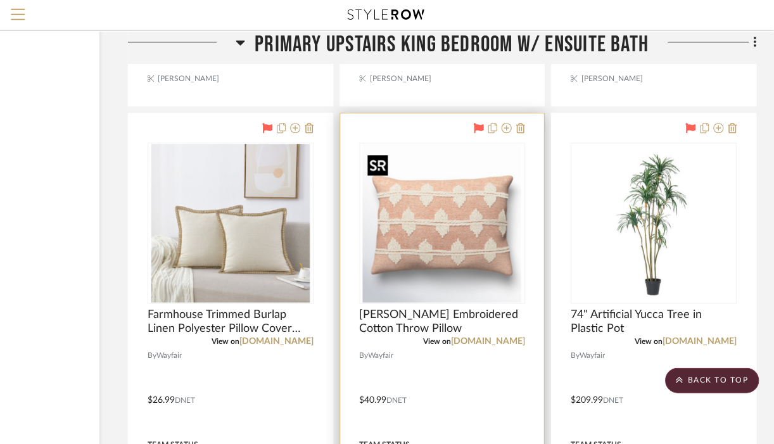
click at [470, 256] on div at bounding box center [443, 223] width 166 height 161
click at [447, 244] on img "0" at bounding box center [442, 223] width 158 height 158
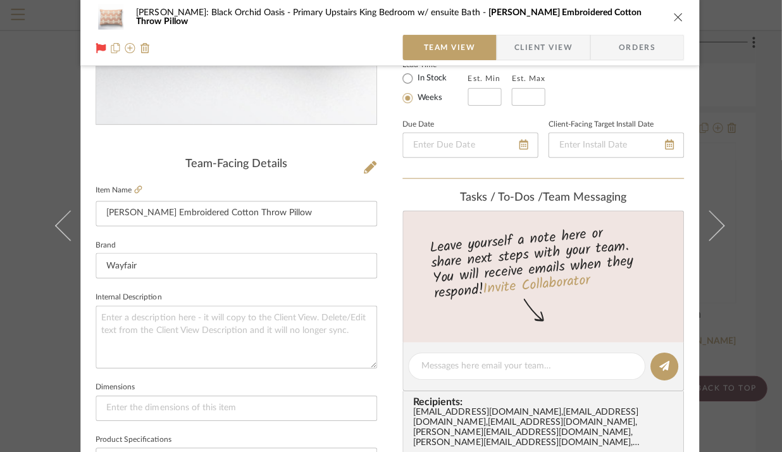
scroll to position [236, 0]
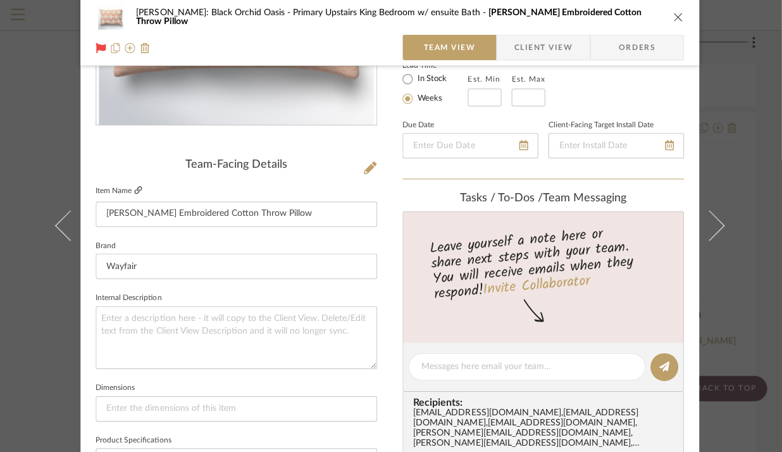
click at [136, 191] on icon at bounding box center [140, 191] width 8 height 8
click at [674, 18] on icon "close" at bounding box center [679, 18] width 10 height 10
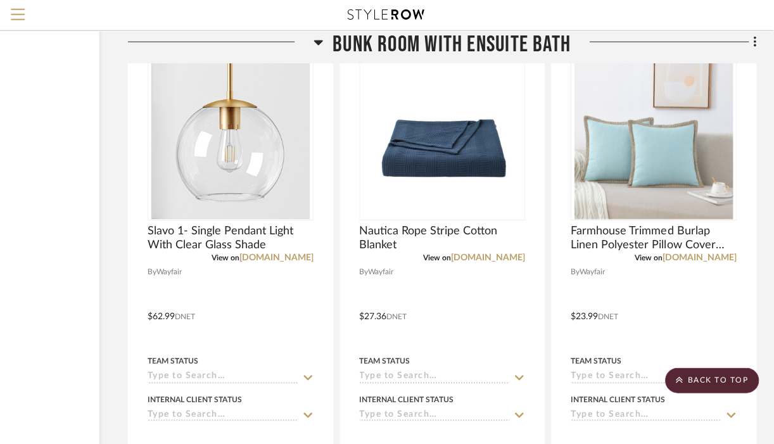
scroll to position [11604, 137]
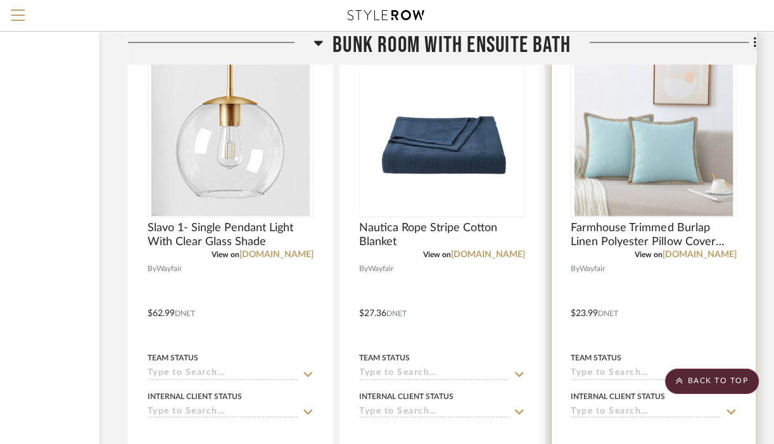
click at [717, 172] on img "0" at bounding box center [654, 136] width 158 height 158
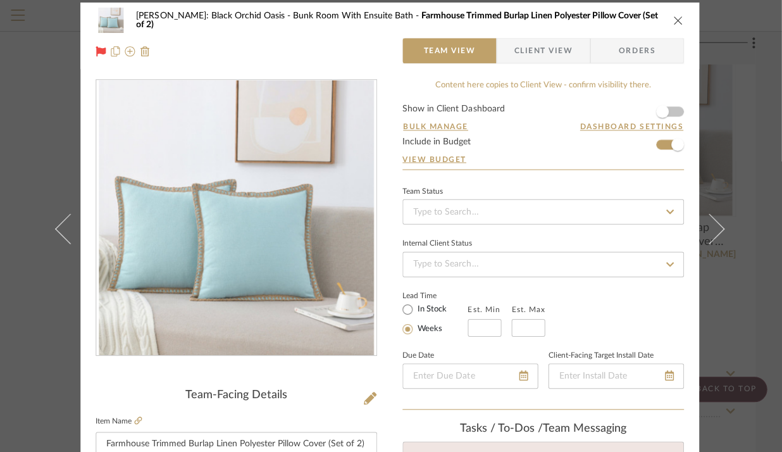
scroll to position [0, 0]
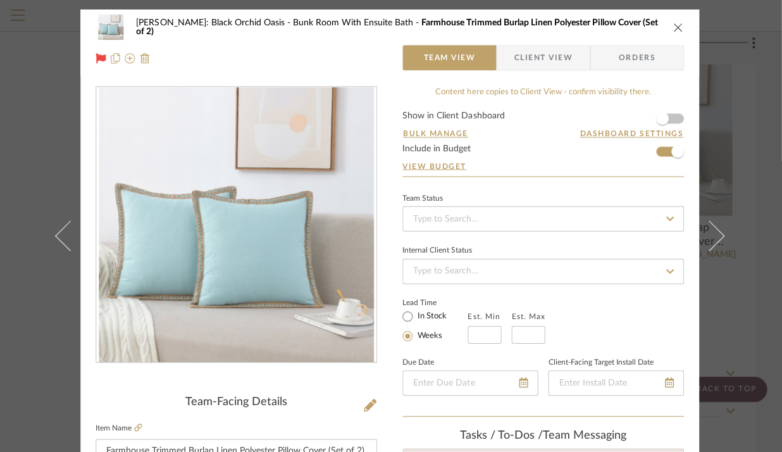
click at [674, 26] on icon "close" at bounding box center [679, 27] width 10 height 10
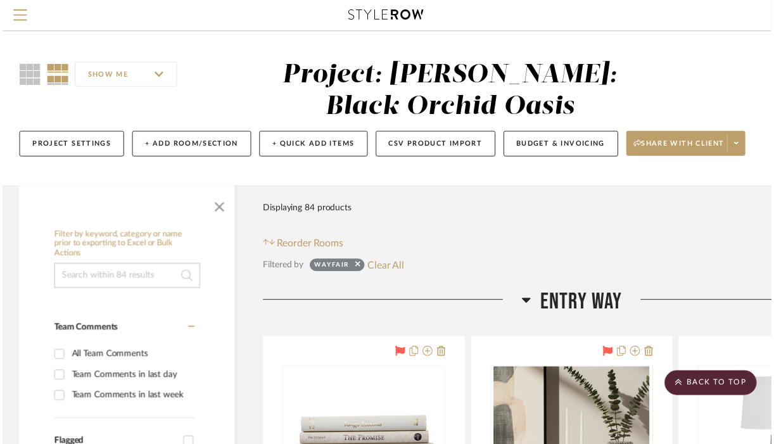
scroll to position [11604, 137]
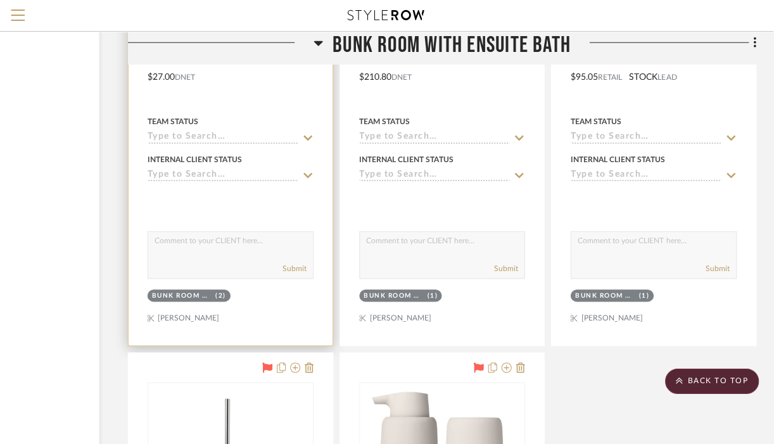
click at [265, 92] on div at bounding box center [232, 68] width 204 height 554
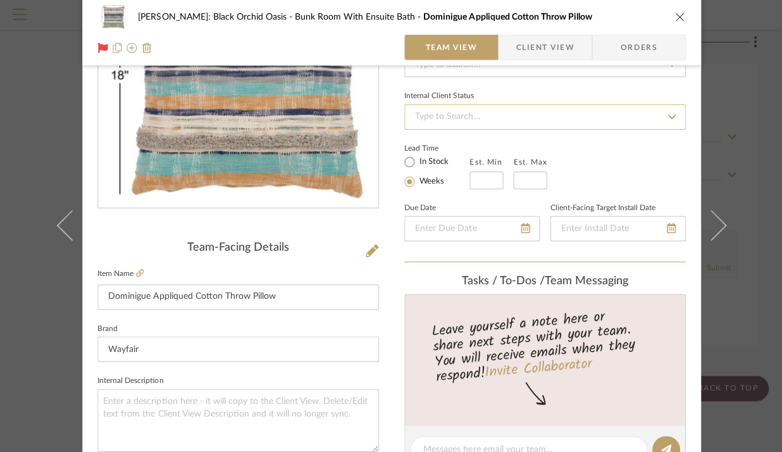
scroll to position [152, 0]
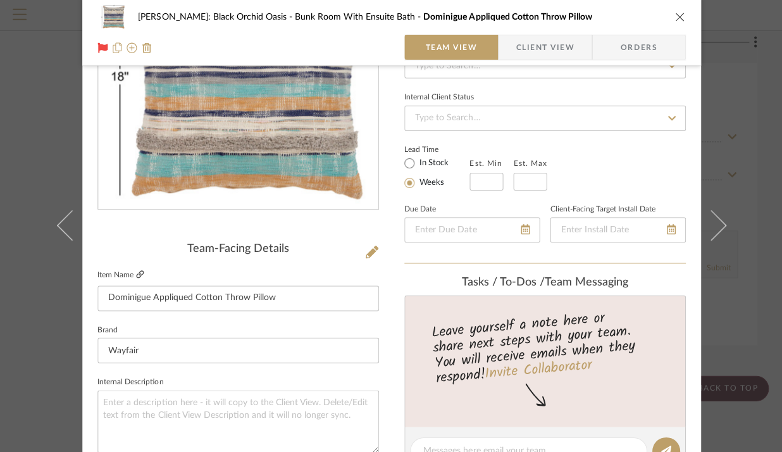
click at [136, 273] on icon at bounding box center [140, 275] width 8 height 8
click at [675, 20] on icon "close" at bounding box center [679, 18] width 10 height 10
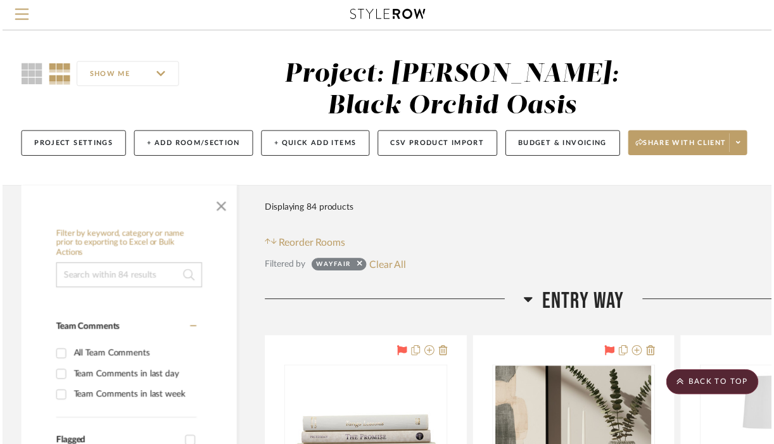
scroll to position [12401, 137]
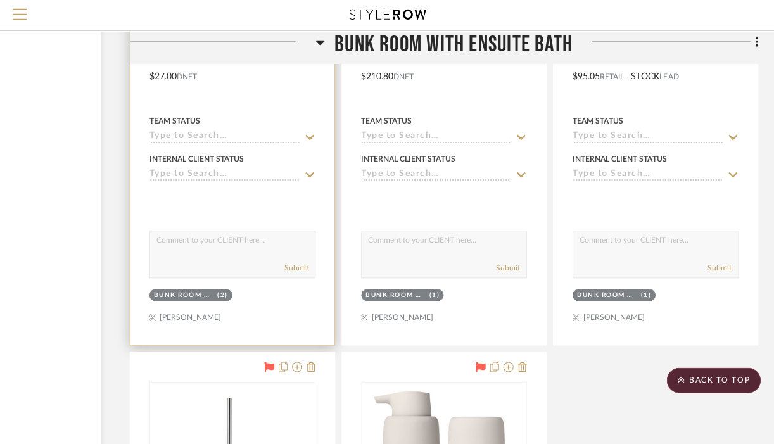
click at [158, 253] on textarea at bounding box center [231, 244] width 165 height 24
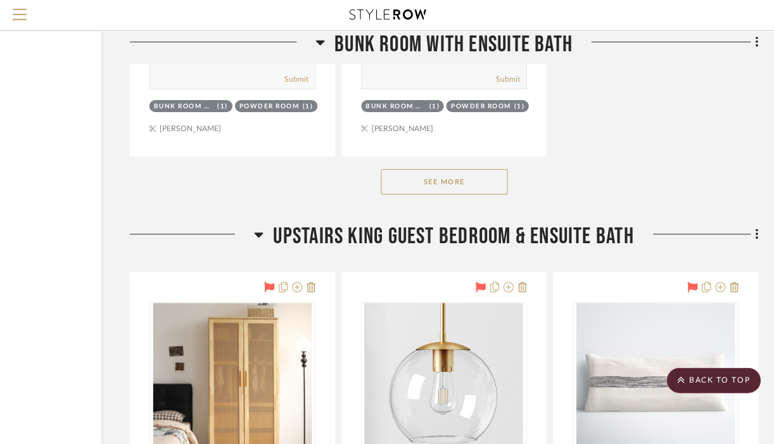
scroll to position [13185, 137]
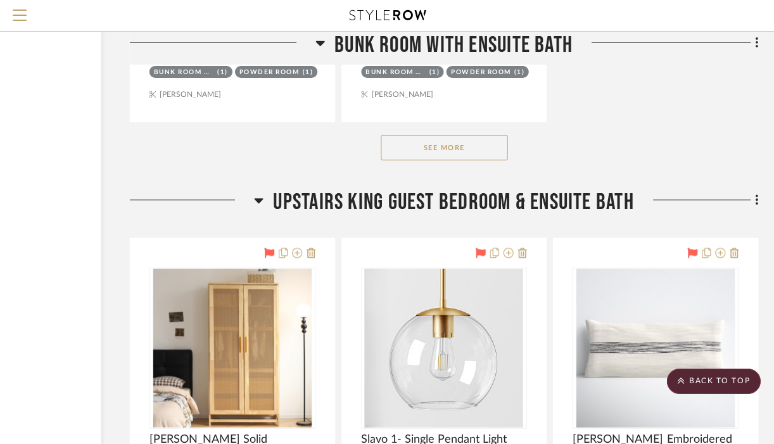
click at [463, 153] on button "See More" at bounding box center [443, 147] width 127 height 25
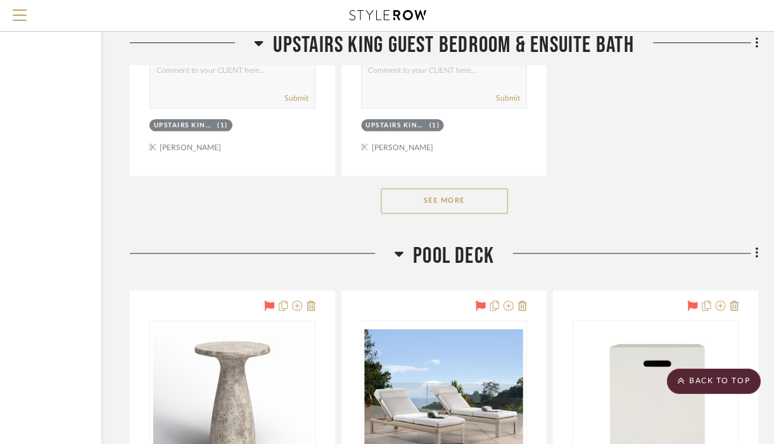
scroll to position [15486, 137]
click at [435, 213] on button "See More" at bounding box center [443, 201] width 127 height 25
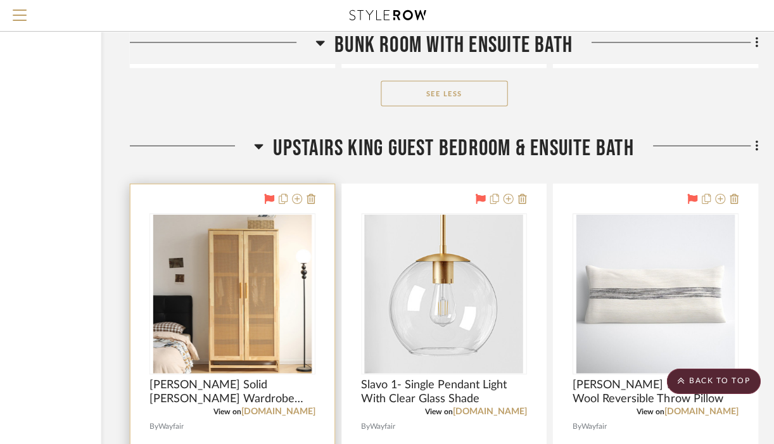
click at [203, 365] on img "0" at bounding box center [232, 293] width 158 height 158
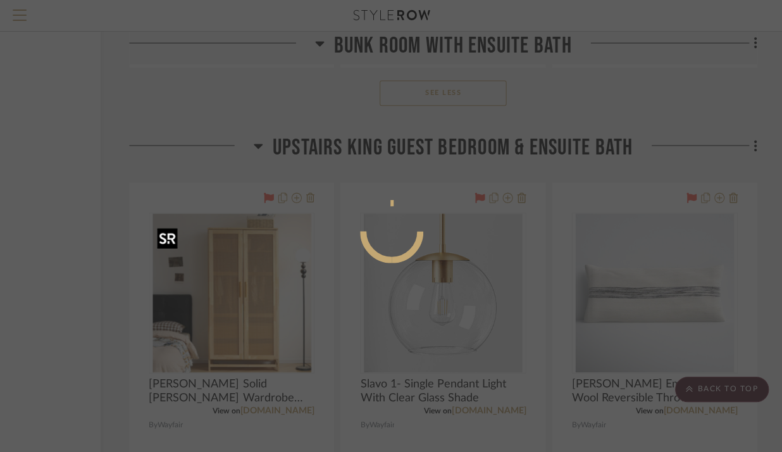
click at [209, 387] on div at bounding box center [391, 226] width 782 height 452
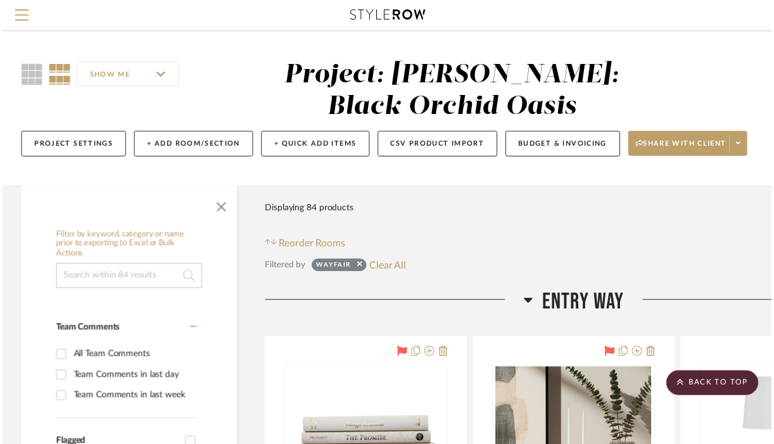
scroll to position [13801, 137]
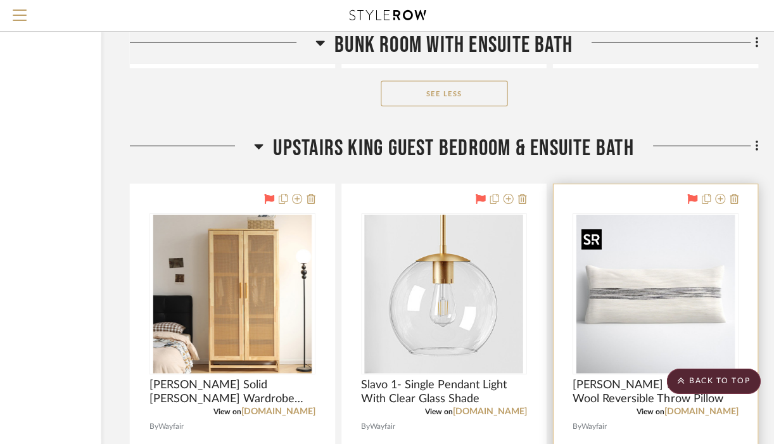
click at [0, 0] on img at bounding box center [0, 0] width 0 height 0
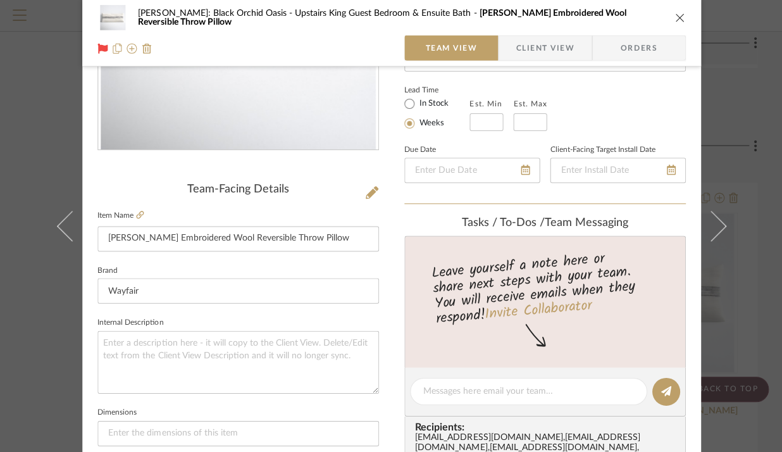
scroll to position [212, 0]
click at [137, 212] on icon at bounding box center [140, 215] width 8 height 8
click at [674, 20] on icon "close" at bounding box center [679, 18] width 10 height 10
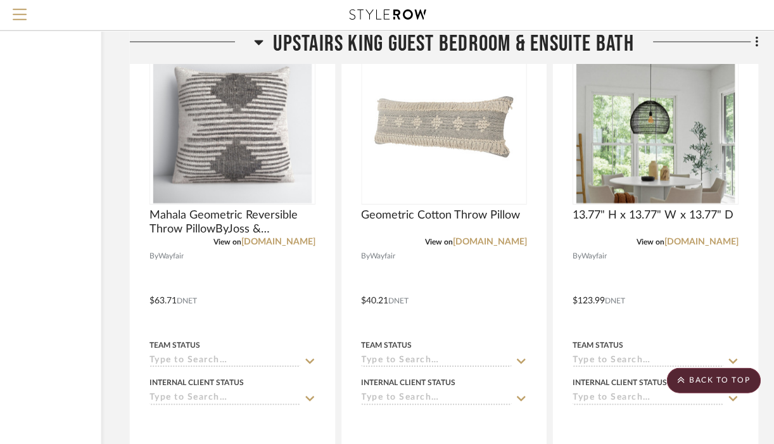
scroll to position [14531, 137]
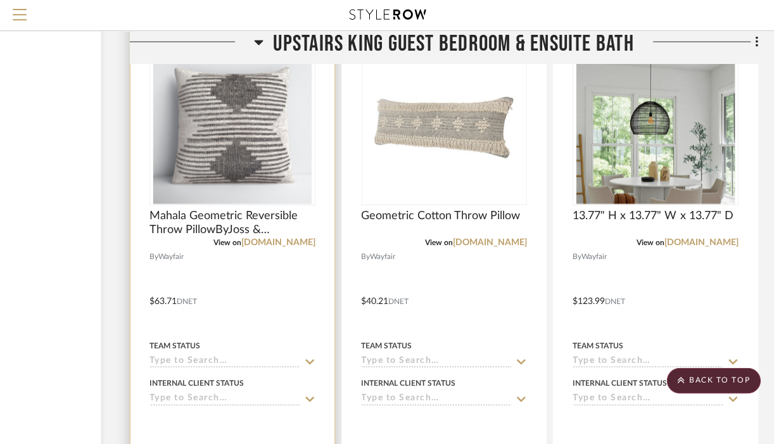
click at [244, 175] on img "0" at bounding box center [232, 125] width 158 height 158
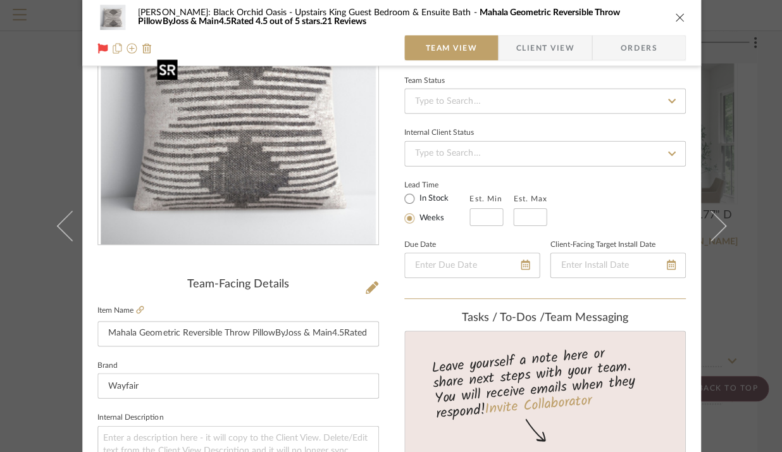
scroll to position [116, 0]
click at [136, 311] on icon at bounding box center [140, 311] width 8 height 8
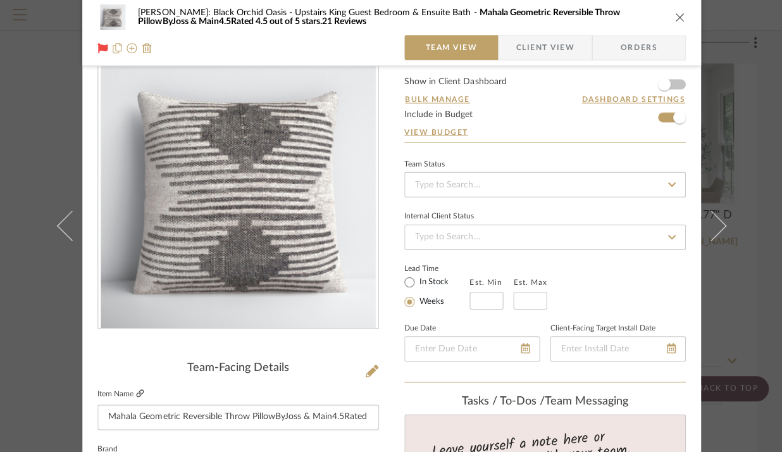
scroll to position [0, 0]
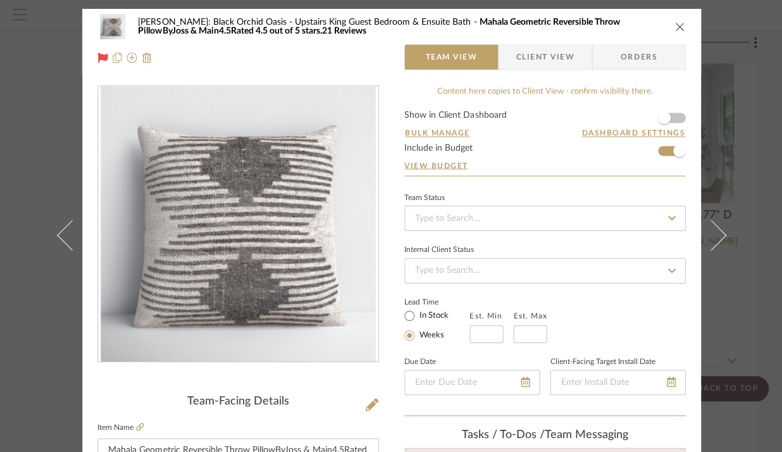
click at [674, 30] on icon "close" at bounding box center [679, 27] width 10 height 10
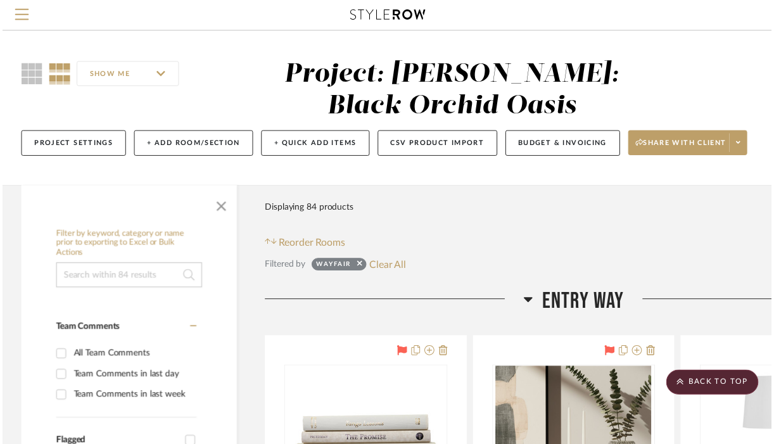
scroll to position [14531, 137]
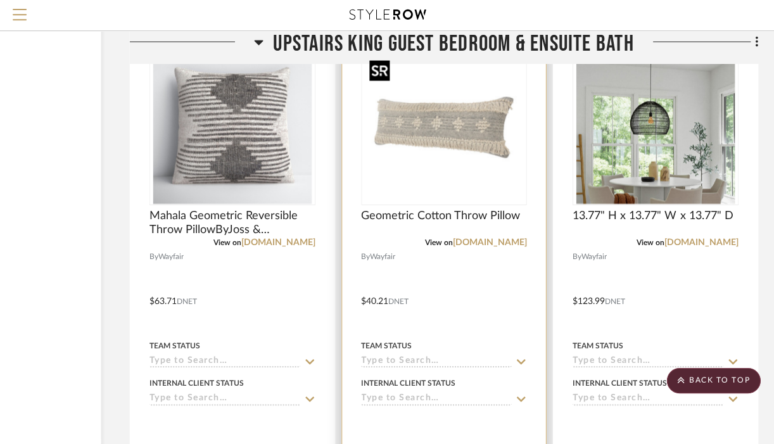
click at [437, 138] on img "0" at bounding box center [442, 125] width 158 height 158
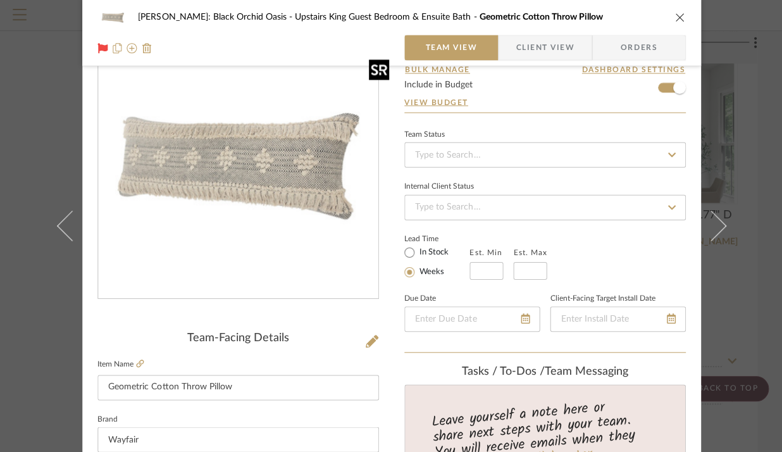
scroll to position [0, 0]
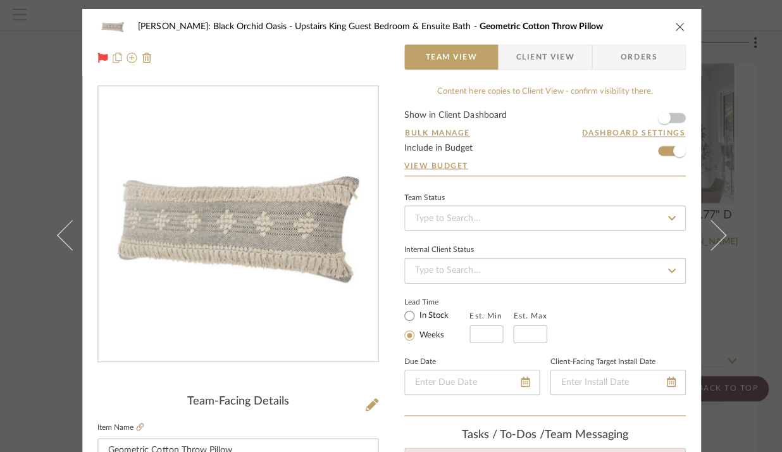
click at [674, 25] on icon "close" at bounding box center [679, 27] width 10 height 10
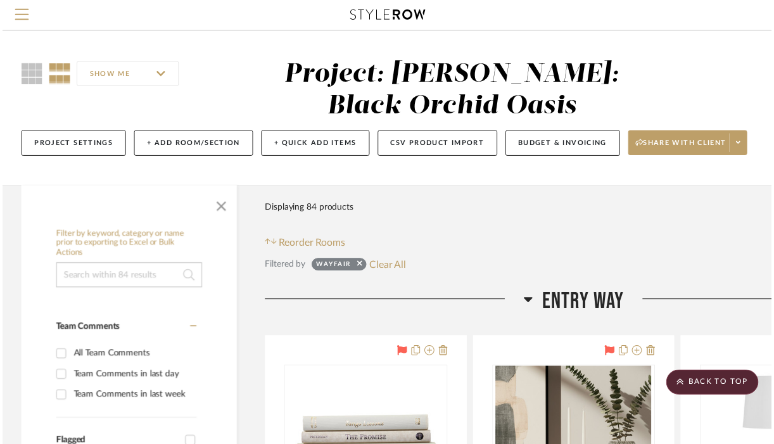
scroll to position [14531, 137]
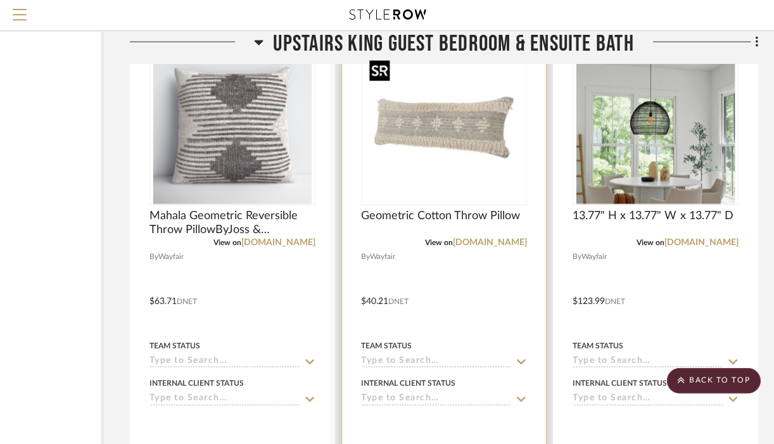
click at [410, 175] on img "0" at bounding box center [442, 125] width 158 height 158
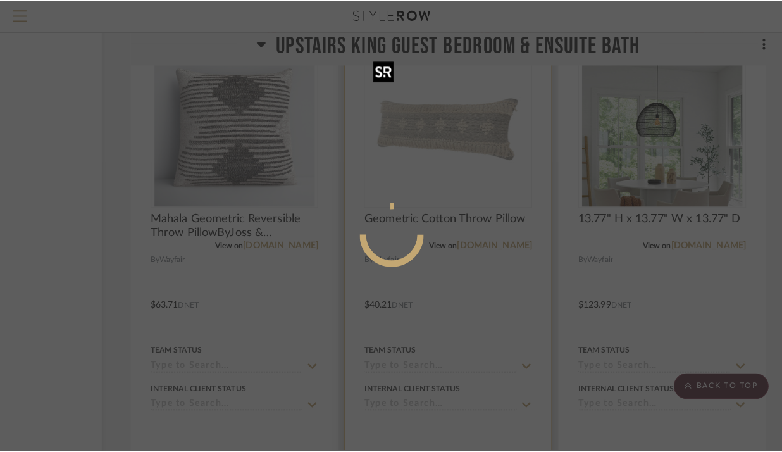
scroll to position [0, 0]
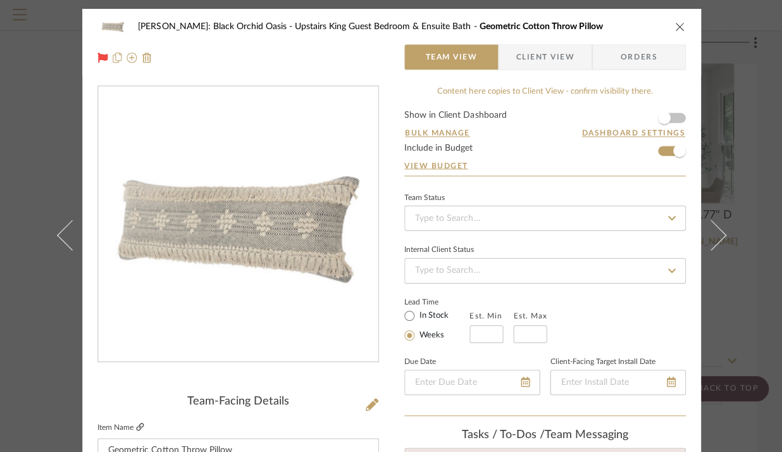
click at [136, 424] on icon at bounding box center [140, 427] width 8 height 8
click at [674, 29] on icon "close" at bounding box center [679, 27] width 10 height 10
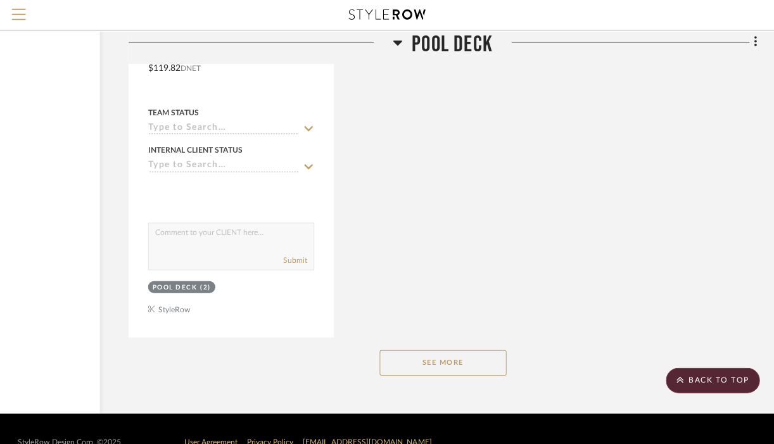
scroll to position [18843, 137]
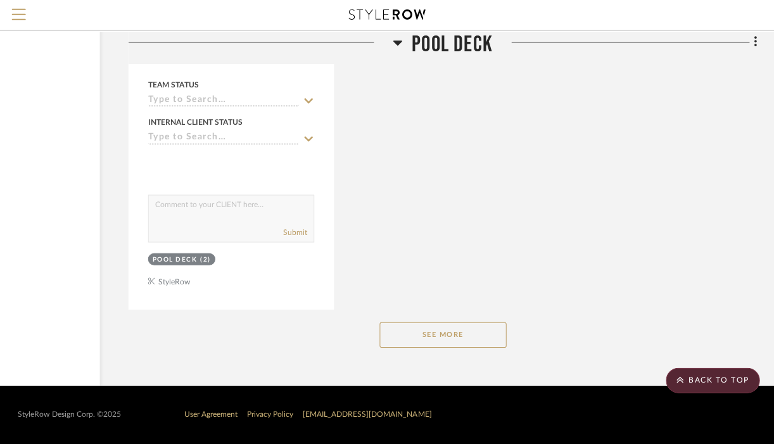
click at [475, 343] on button "See More" at bounding box center [443, 334] width 127 height 25
click at [472, 338] on button "See More" at bounding box center [443, 334] width 127 height 25
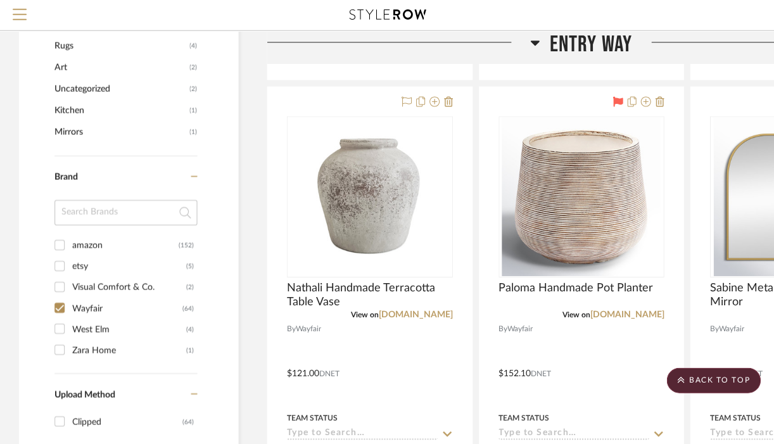
scroll to position [828, 0]
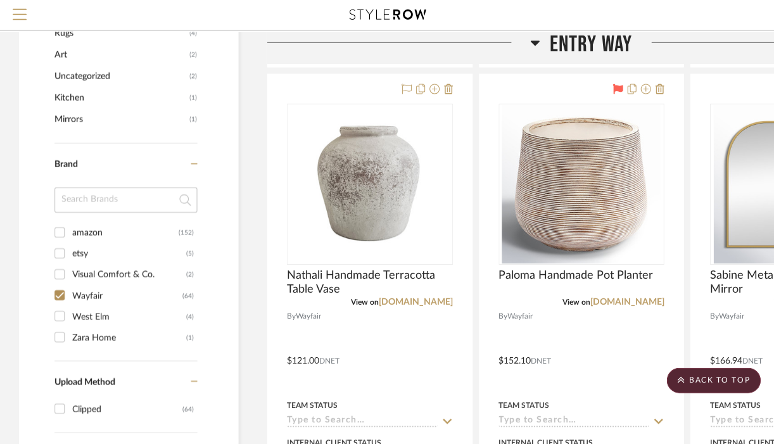
click at [173, 315] on div "West Elm" at bounding box center [129, 317] width 114 height 20
click at [70, 315] on input "West Elm (4)" at bounding box center [59, 316] width 20 height 20
checkbox input "true"
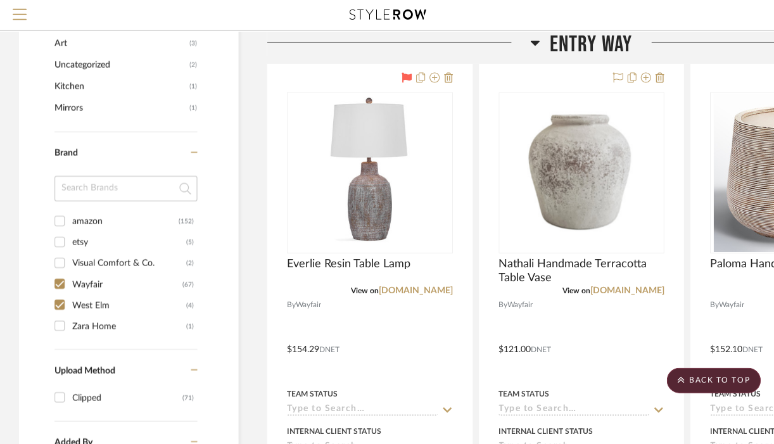
scroll to position [872, 0]
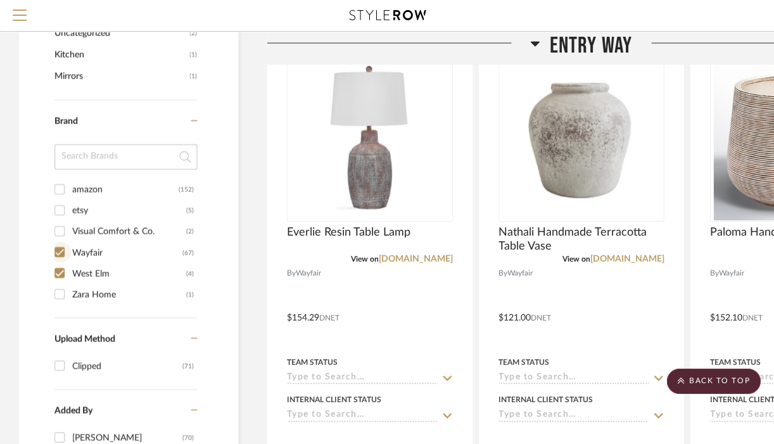
click at [64, 251] on input "Wayfair (67)" at bounding box center [59, 251] width 20 height 20
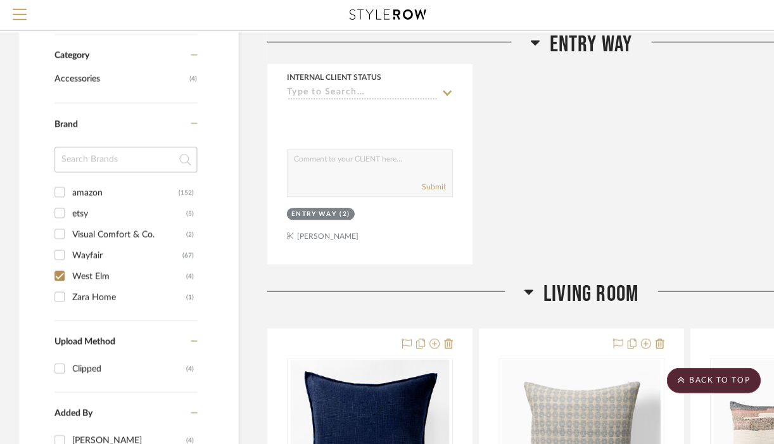
scroll to position [635, 0]
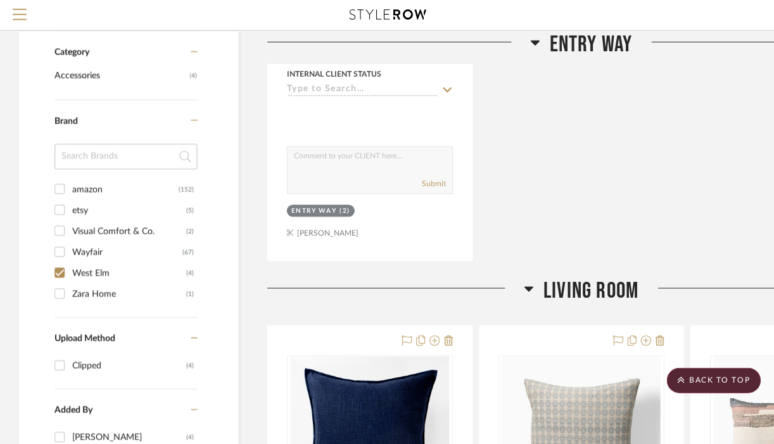
click at [63, 248] on input "Wayfair (67)" at bounding box center [59, 252] width 20 height 20
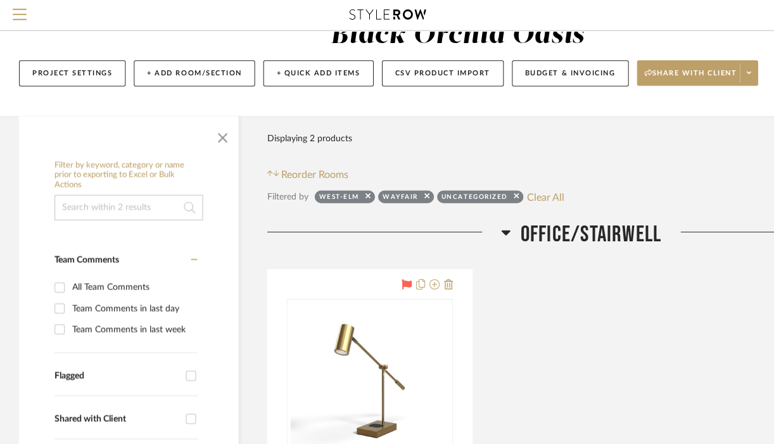
scroll to position [95, 0]
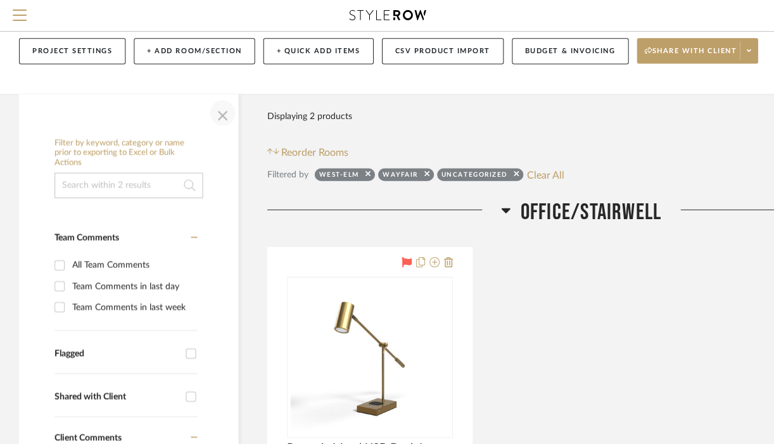
click at [217, 111] on span "button" at bounding box center [222, 112] width 30 height 30
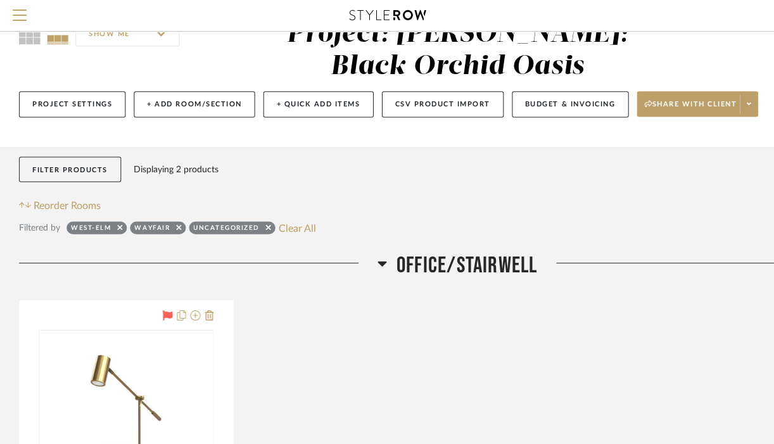
scroll to position [25, 0]
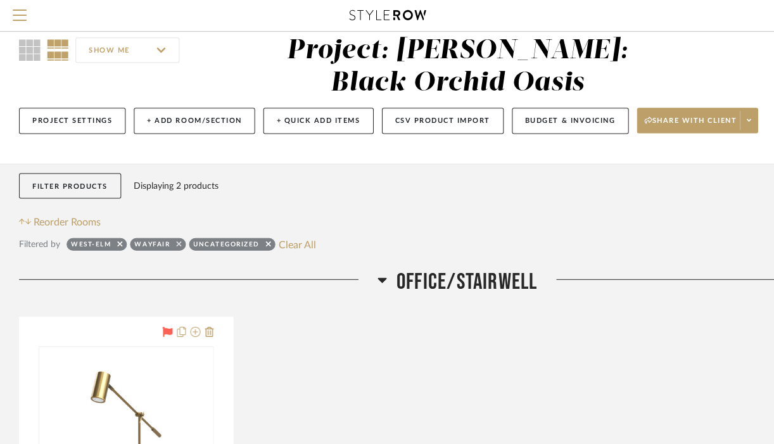
click at [179, 244] on icon at bounding box center [178, 243] width 5 height 8
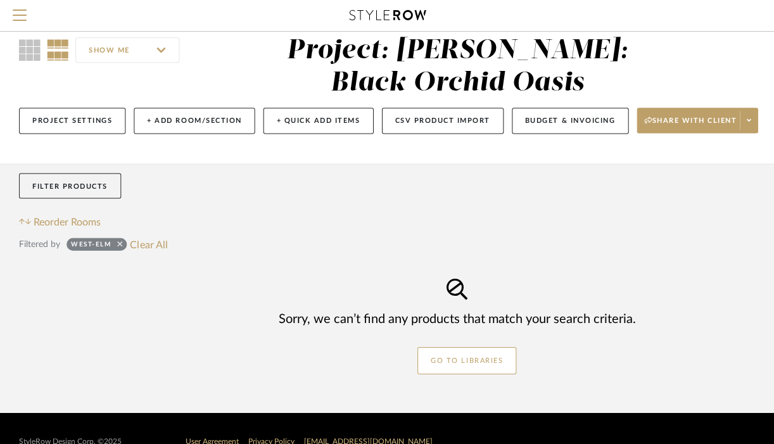
click at [120, 246] on icon at bounding box center [119, 243] width 5 height 8
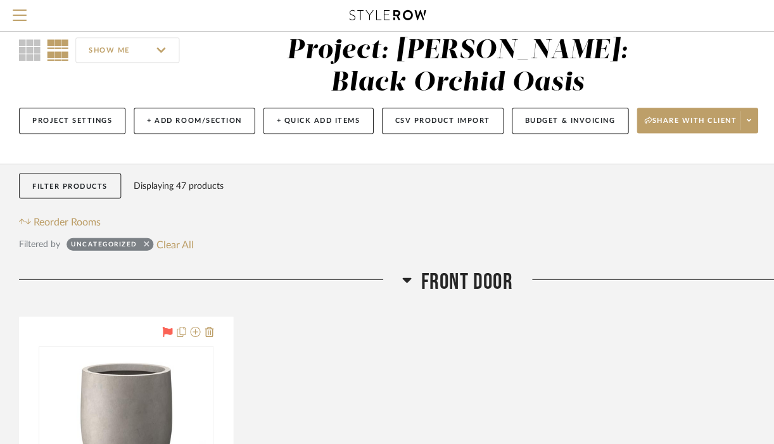
click at [144, 241] on icon at bounding box center [146, 243] width 5 height 5
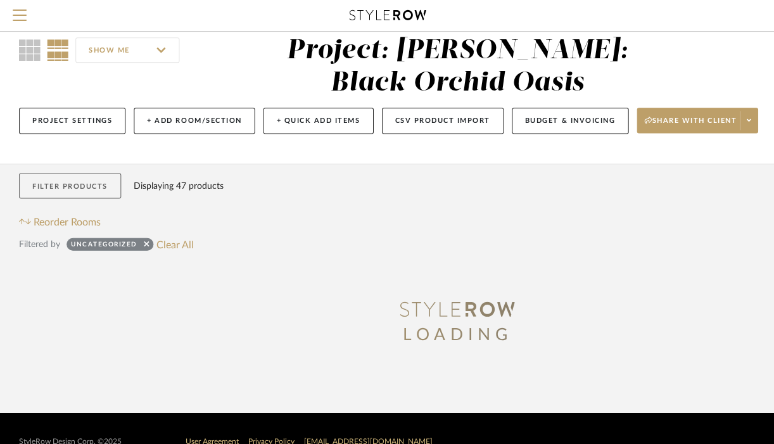
click at [99, 186] on button "Filter Products" at bounding box center [70, 186] width 102 height 26
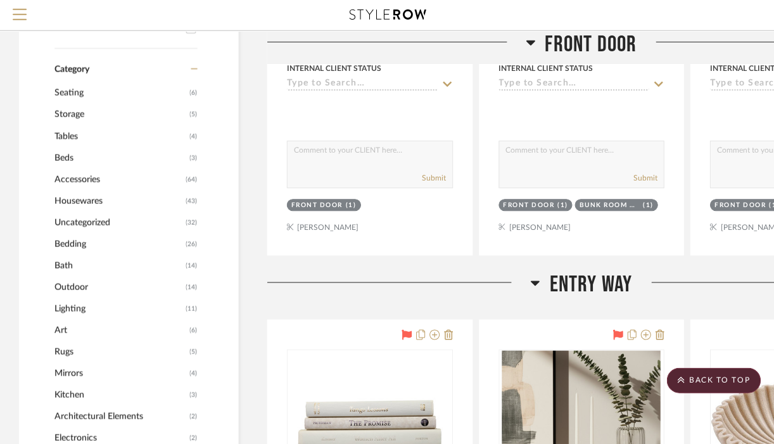
scroll to position [967, 0]
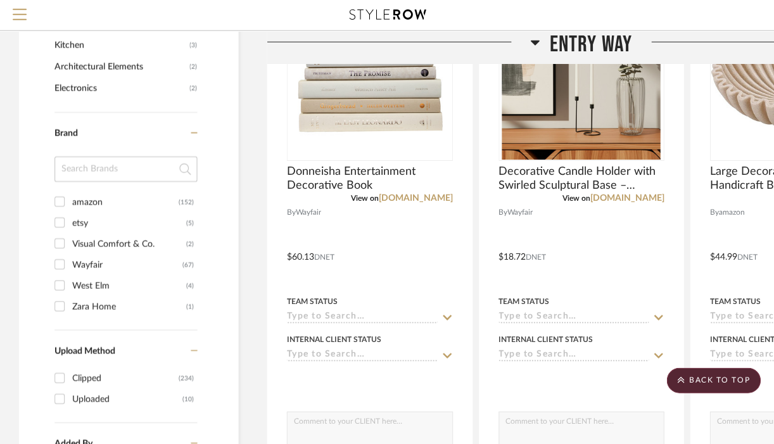
click at [63, 259] on input "Wayfair (67)" at bounding box center [59, 264] width 20 height 20
checkbox input "true"
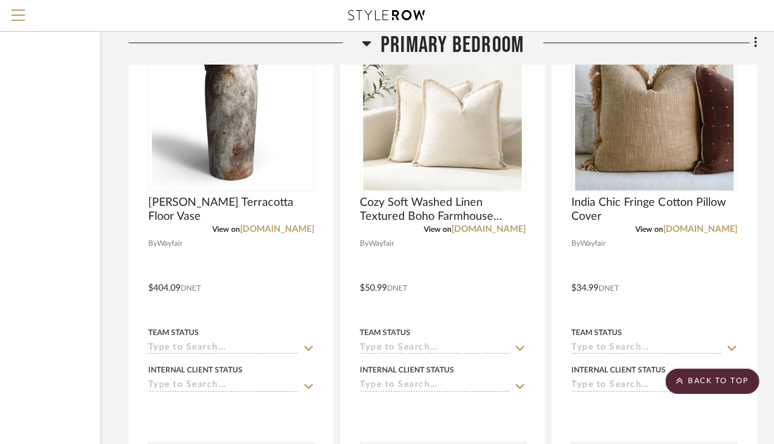
scroll to position [6300, 137]
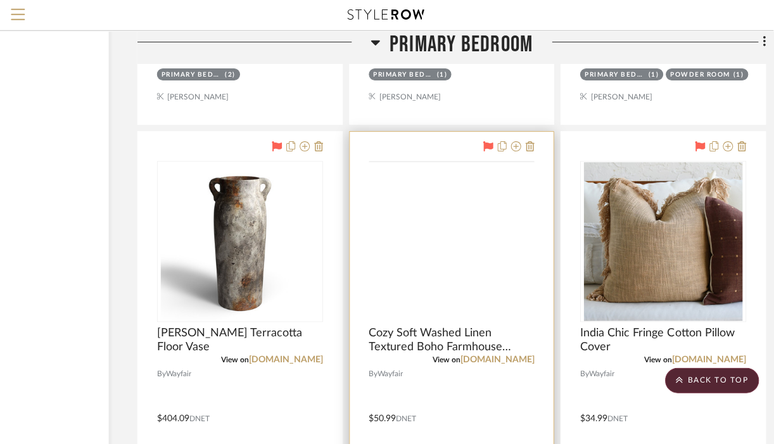
click at [0, 0] on img at bounding box center [0, 0] width 0 height 0
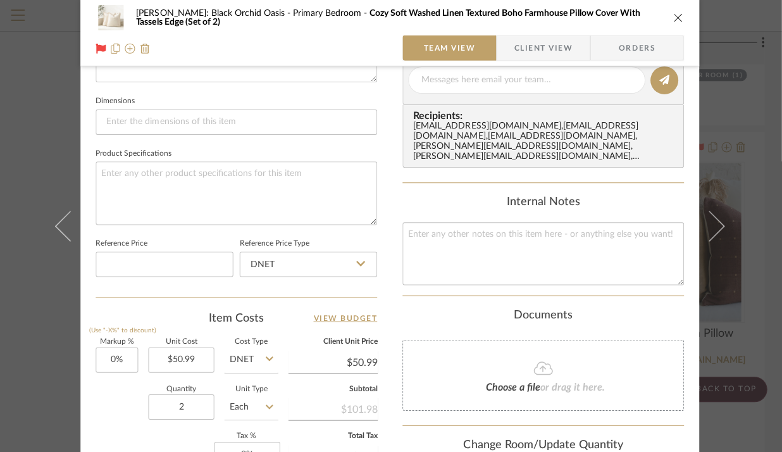
scroll to position [575, 0]
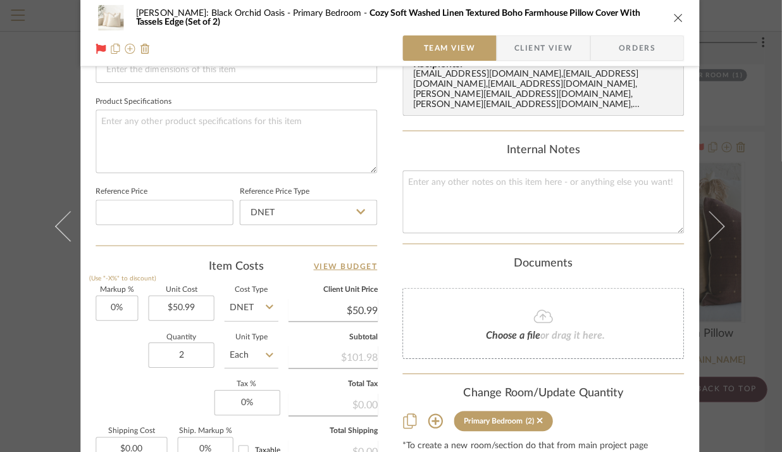
click at [675, 18] on icon "close" at bounding box center [679, 18] width 10 height 10
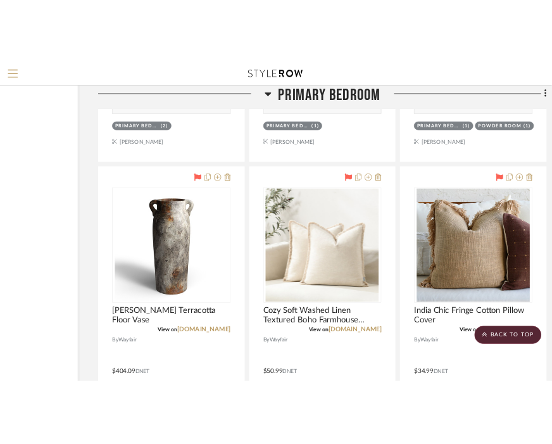
scroll to position [6157, 128]
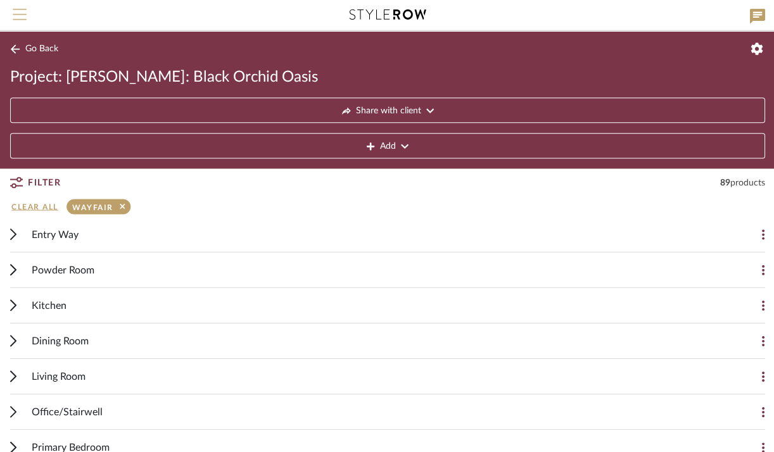
click at [15, 22] on span "Menu" at bounding box center [20, 18] width 14 height 19
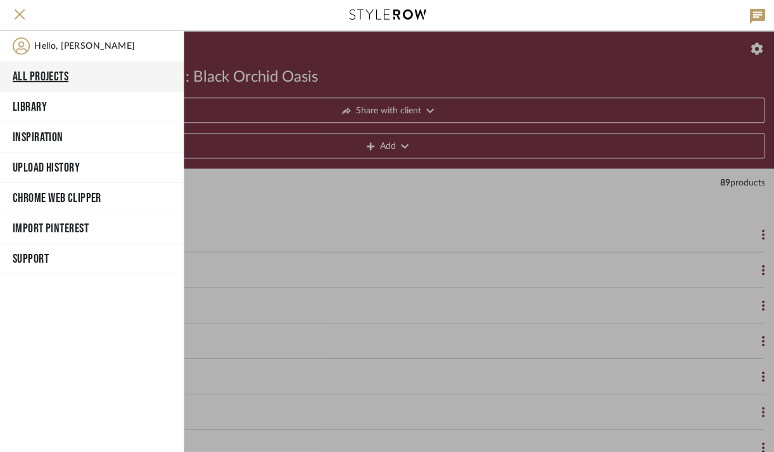
click at [46, 76] on button "All Projects" at bounding box center [92, 77] width 184 height 30
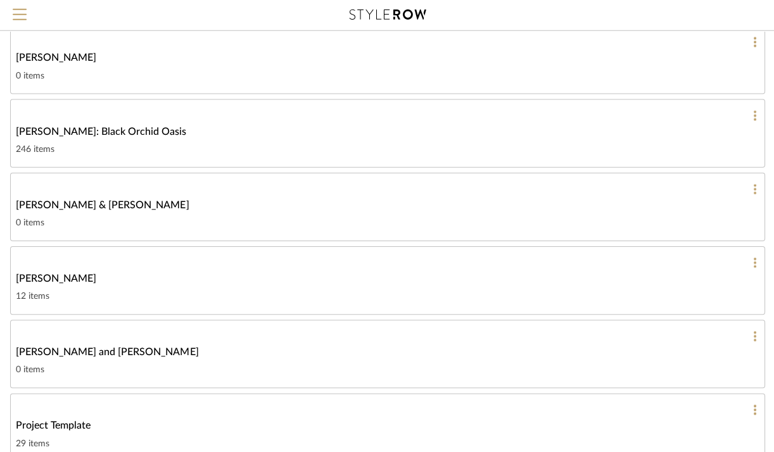
scroll to position [508, 0]
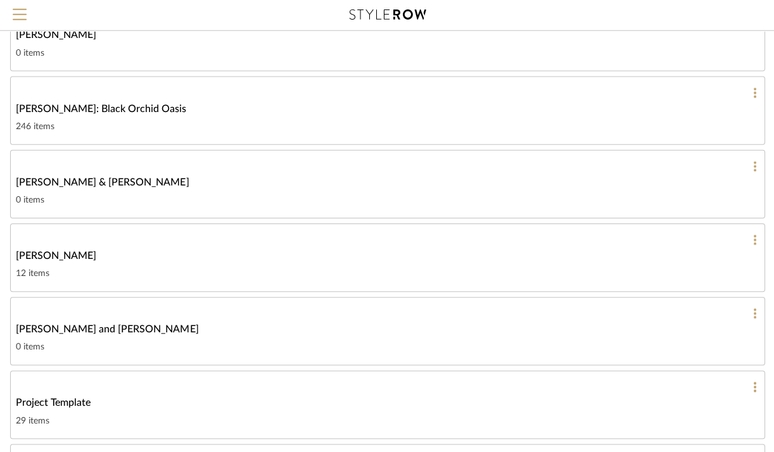
click at [122, 113] on span "Josh Metzger: Black Orchid Oasis" at bounding box center [101, 109] width 170 height 15
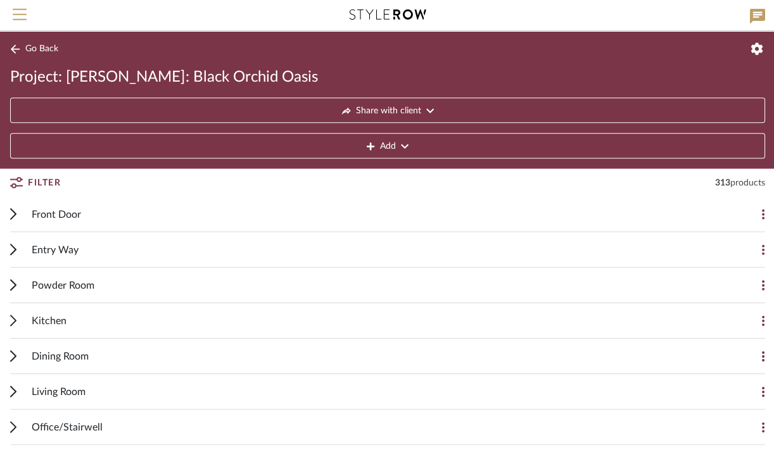
click at [107, 392] on div "Living Room" at bounding box center [377, 391] width 691 height 35
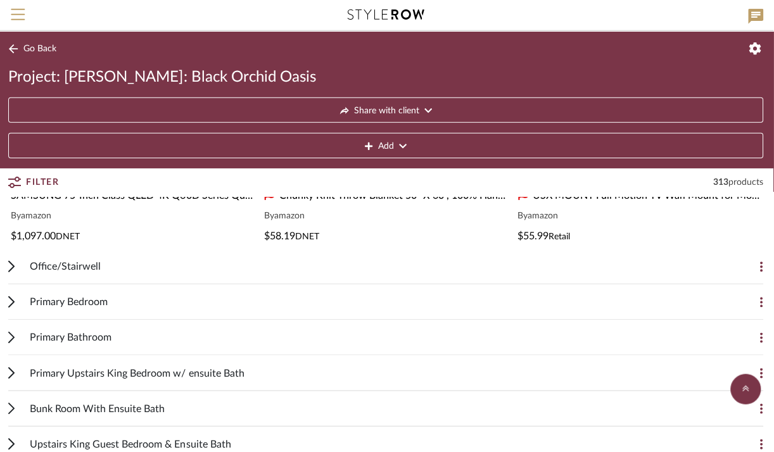
scroll to position [2032, 0]
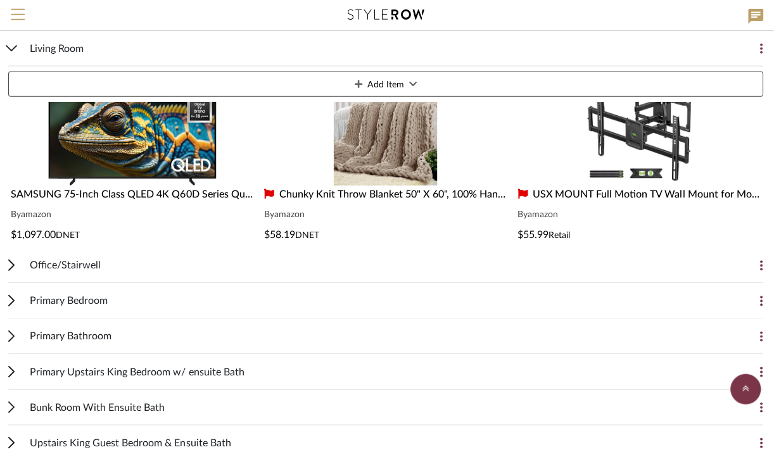
click at [23, 318] on div at bounding box center [386, 318] width 753 height 1
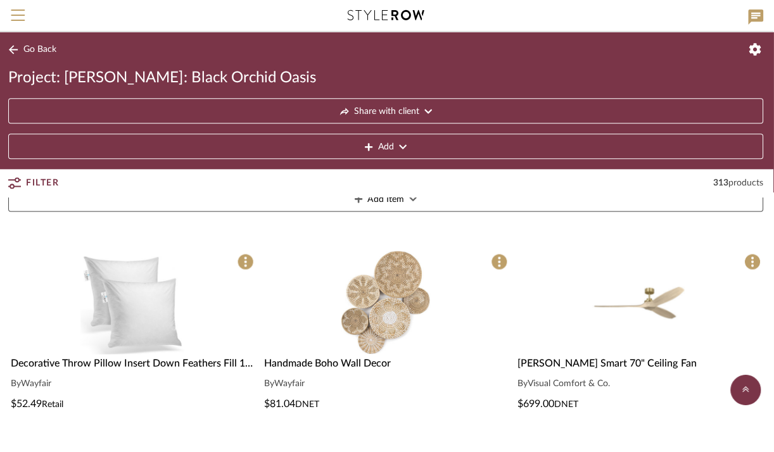
scroll to position [2153, 0]
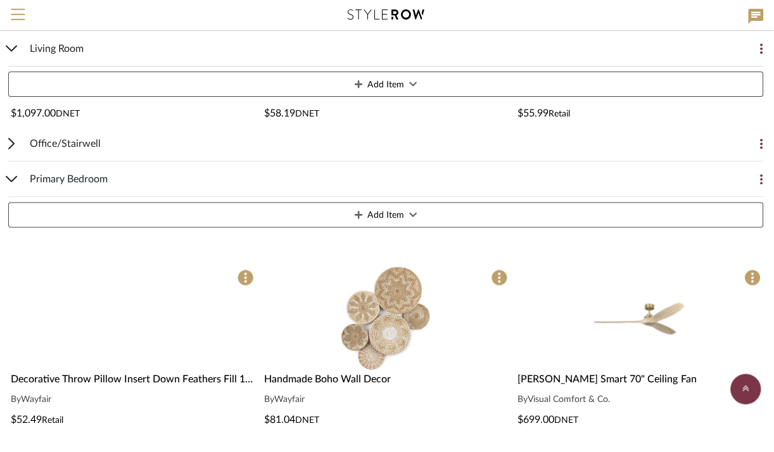
click at [0, 0] on img at bounding box center [0, 0] width 0 height 0
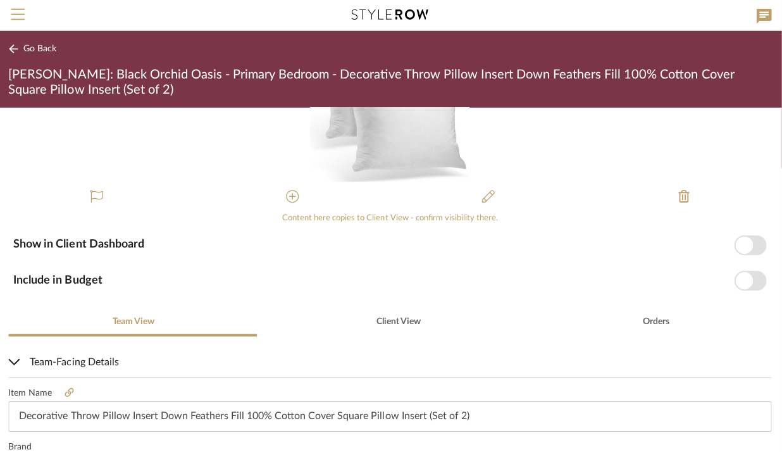
scroll to position [84, 0]
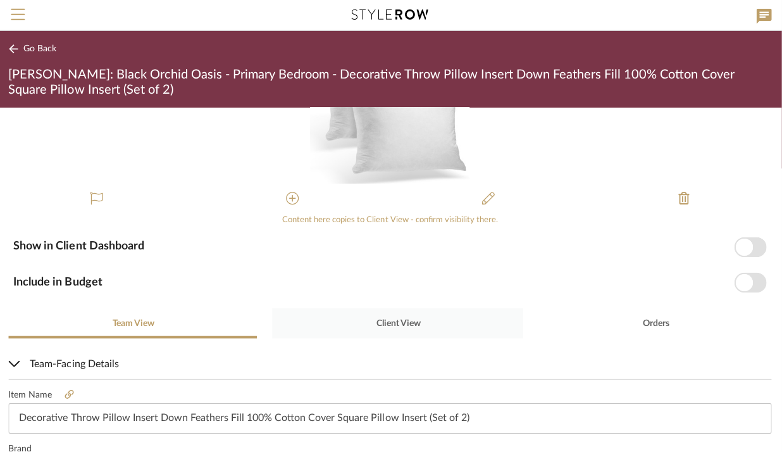
click at [405, 325] on span "Client View" at bounding box center [400, 323] width 44 height 9
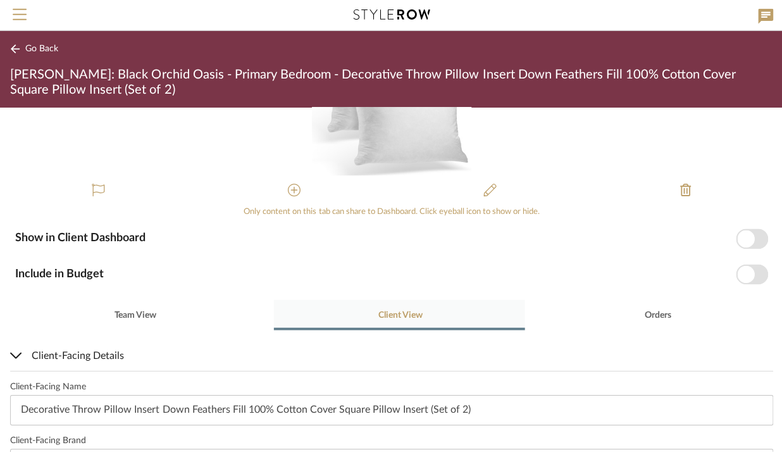
scroll to position [0, 0]
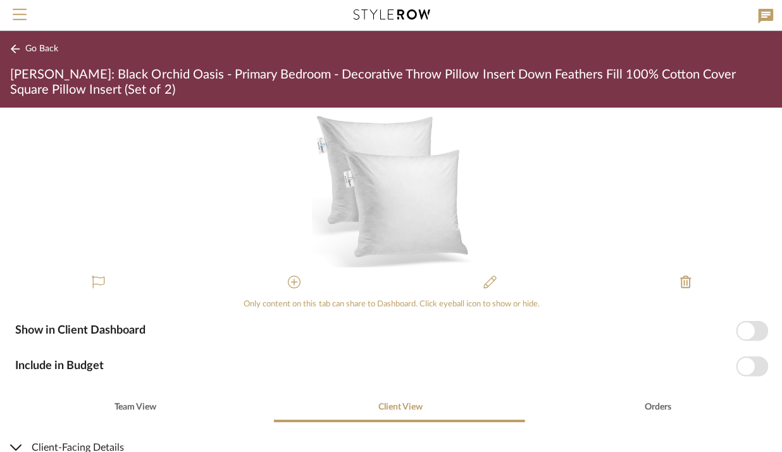
click at [15, 51] on icon at bounding box center [15, 49] width 10 height 9
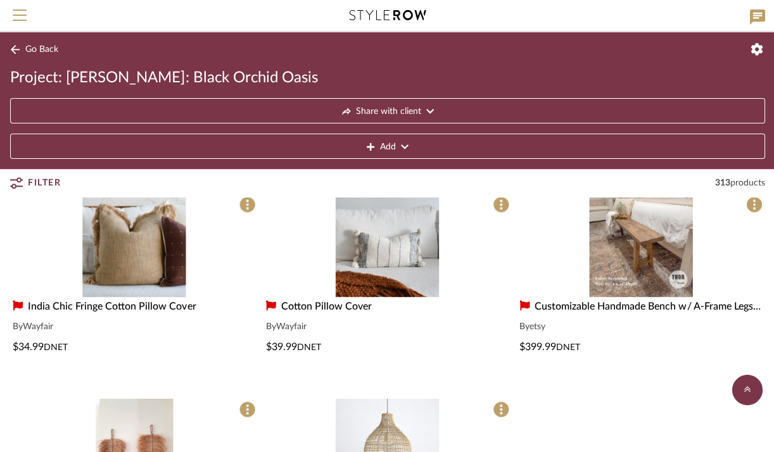
scroll to position [2776, 0]
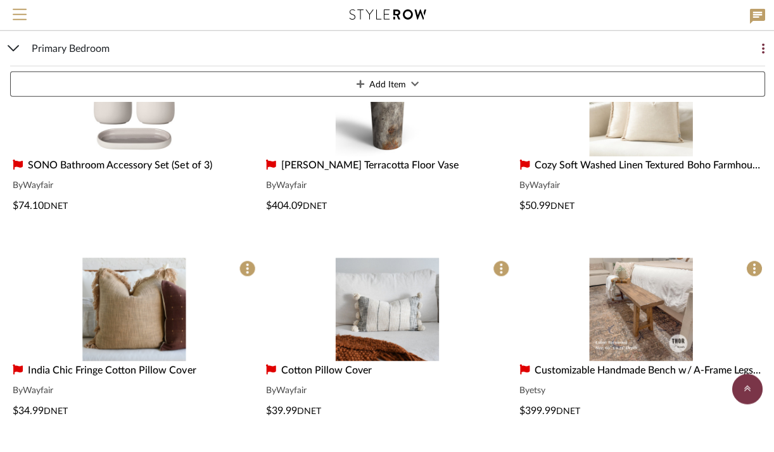
click at [139, 313] on img "0" at bounding box center [133, 309] width 103 height 103
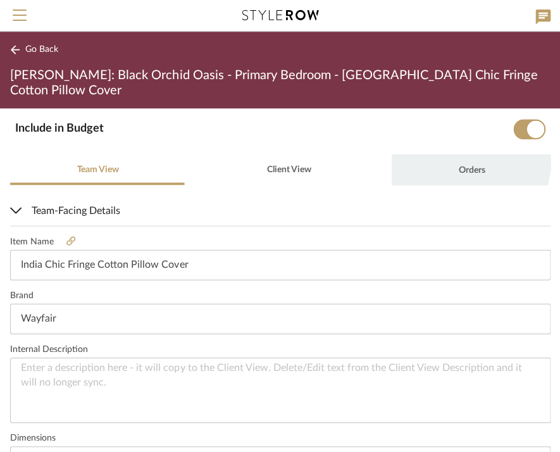
scroll to position [234, 0]
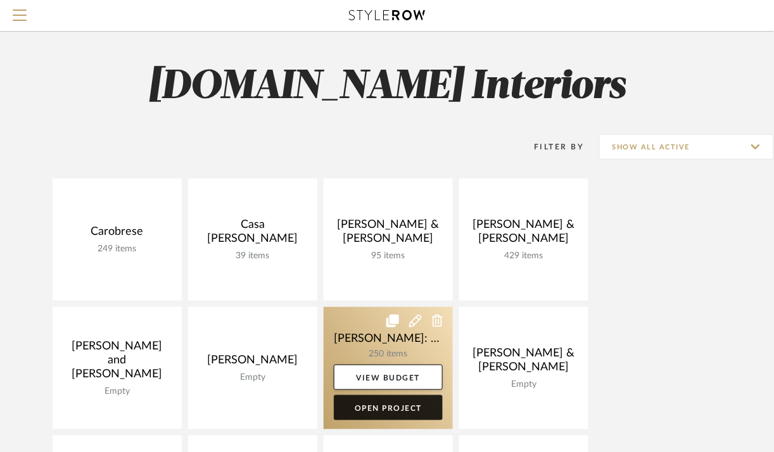
click at [382, 406] on link "Open Project" at bounding box center [388, 407] width 109 height 25
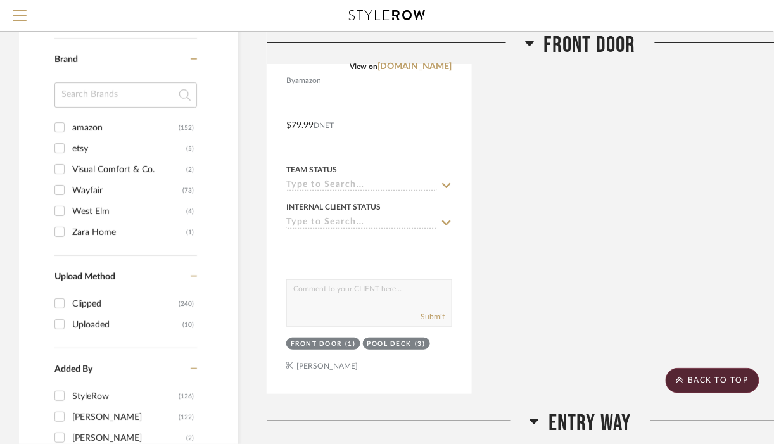
scroll to position [1039, 0]
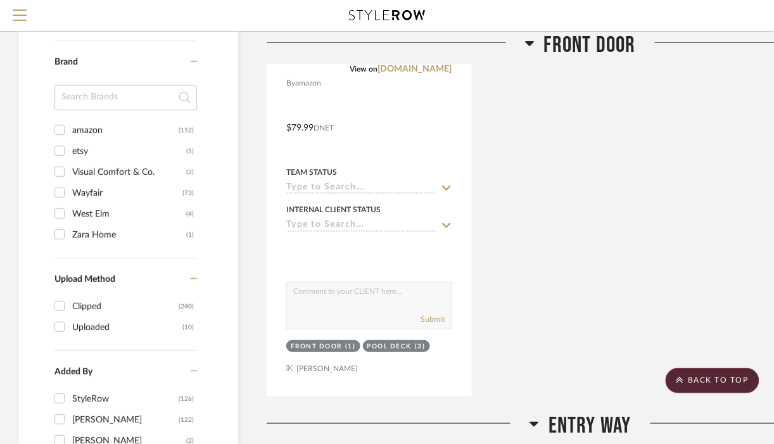
click at [61, 193] on input "Wayfair (73)" at bounding box center [59, 192] width 20 height 20
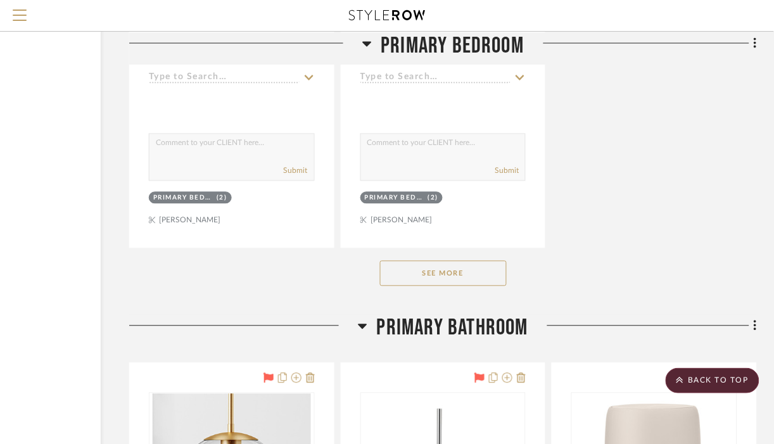
scroll to position [8963, 137]
click at [422, 279] on button "See More" at bounding box center [443, 273] width 127 height 25
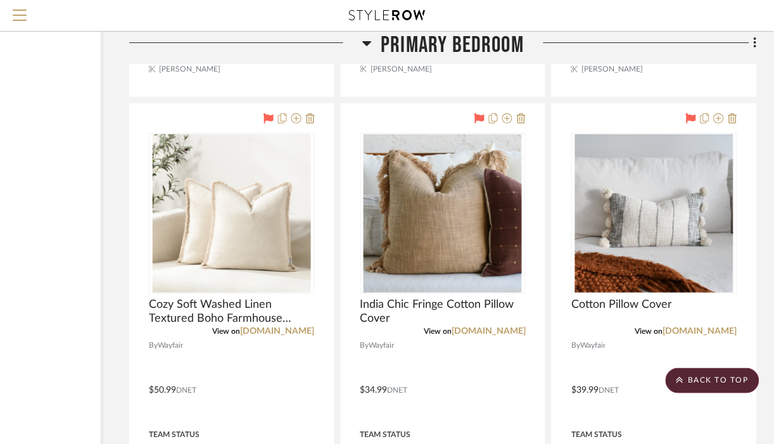
scroll to position [8554, 137]
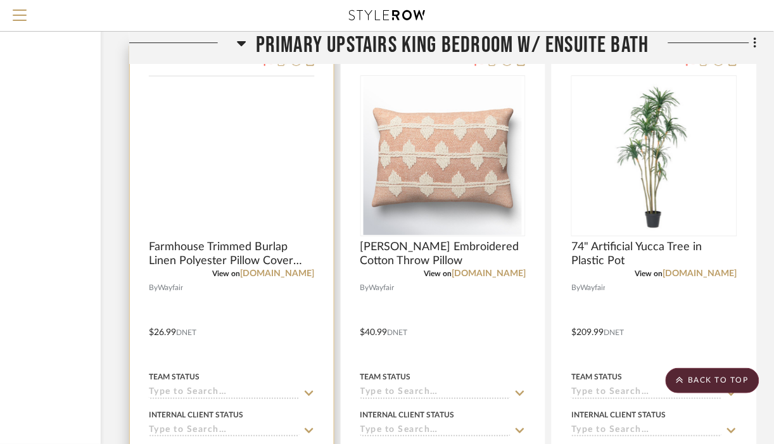
click at [0, 0] on img at bounding box center [0, 0] width 0 height 0
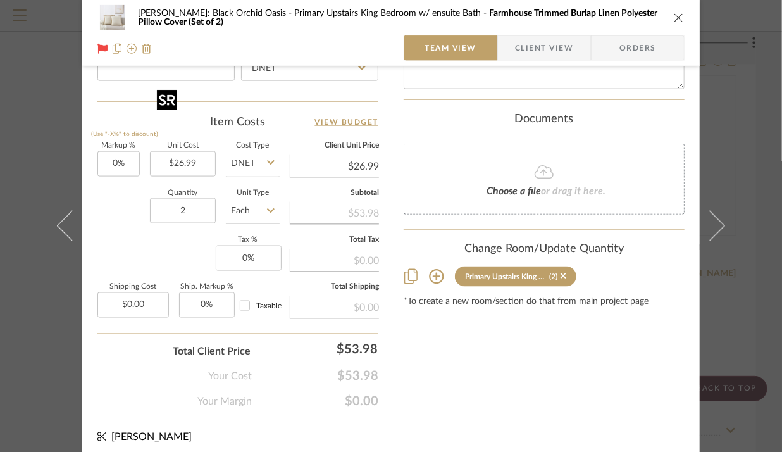
scroll to position [645, 0]
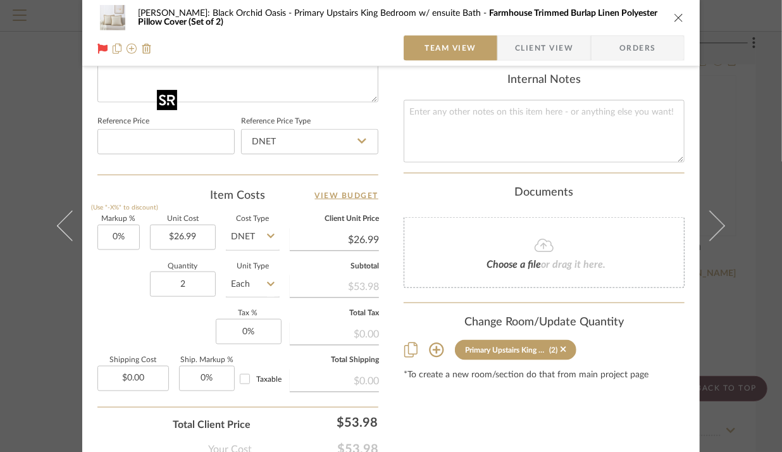
click at [674, 18] on icon "close" at bounding box center [679, 18] width 10 height 10
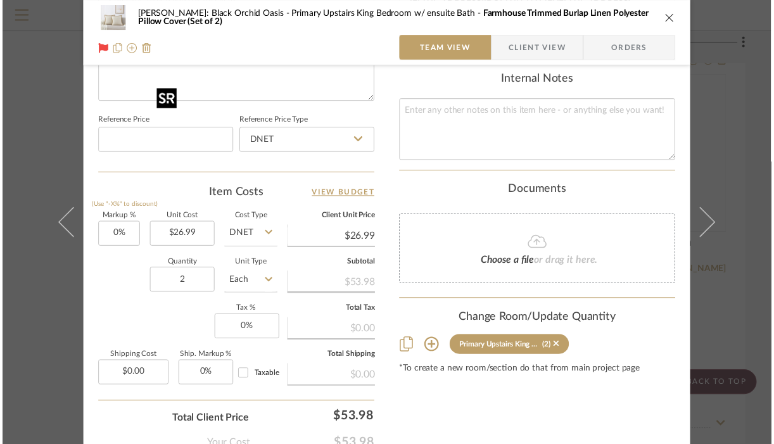
scroll to position [11584, 137]
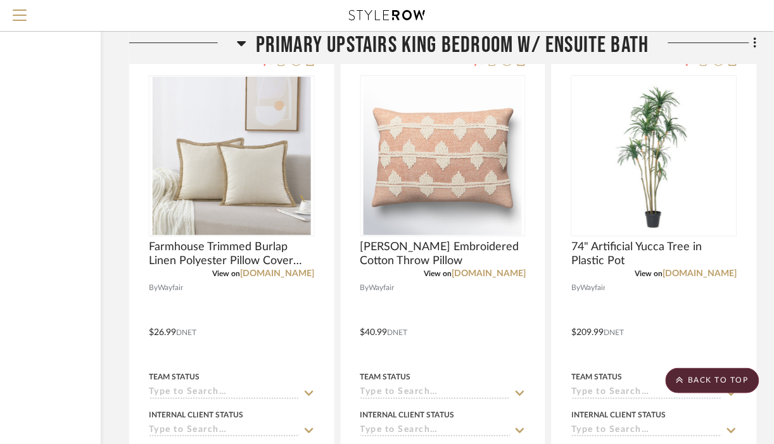
drag, startPoint x: 257, startPoint y: 46, endPoint x: 346, endPoint y: 41, distance: 88.8
click at [346, 41] on span "Primary Upstairs King Bedroom w/ ensuite Bath" at bounding box center [452, 45] width 393 height 27
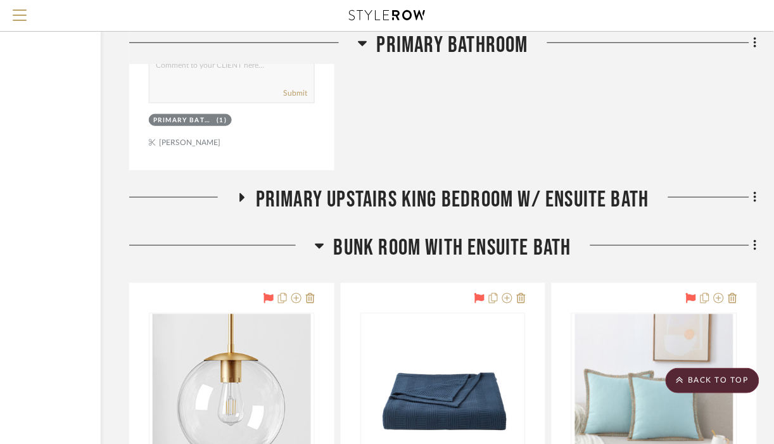
scroll to position [10838, 137]
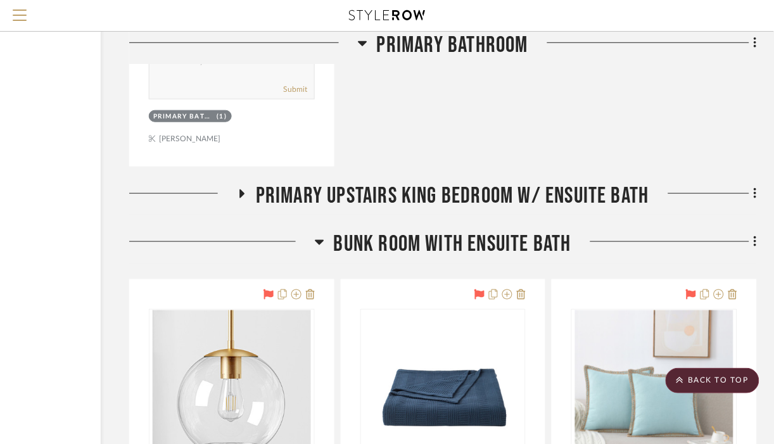
click at [245, 199] on icon at bounding box center [241, 193] width 15 height 9
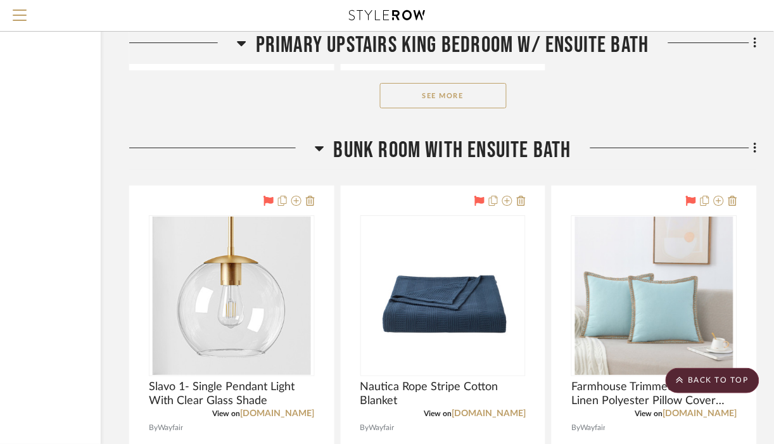
scroll to position [12675, 137]
click at [484, 109] on button "See More" at bounding box center [443, 96] width 127 height 25
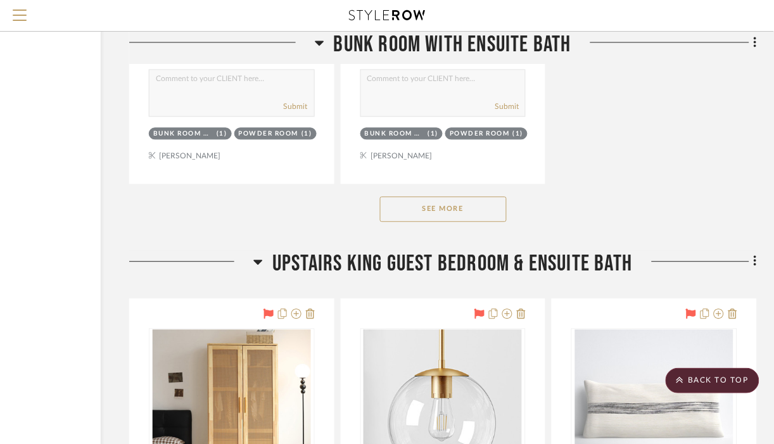
scroll to position [15478, 137]
click at [478, 222] on button "See More" at bounding box center [443, 209] width 127 height 25
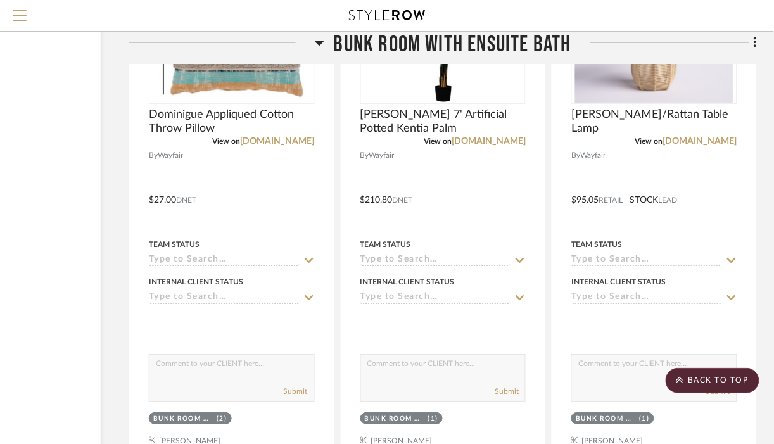
scroll to position [14770, 137]
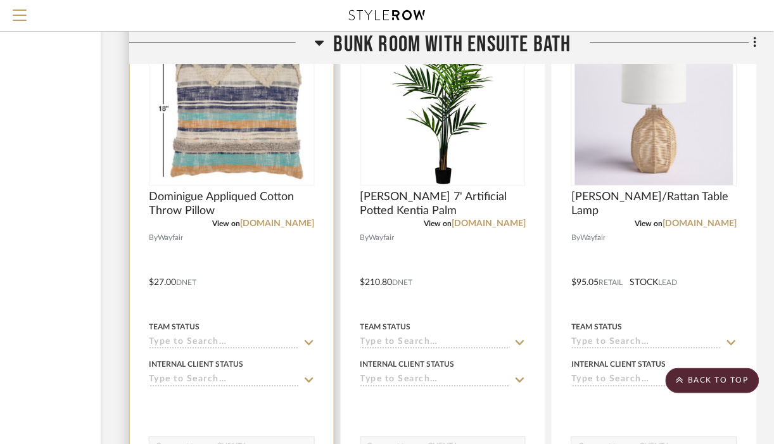
click at [205, 148] on img "0" at bounding box center [232, 106] width 158 height 158
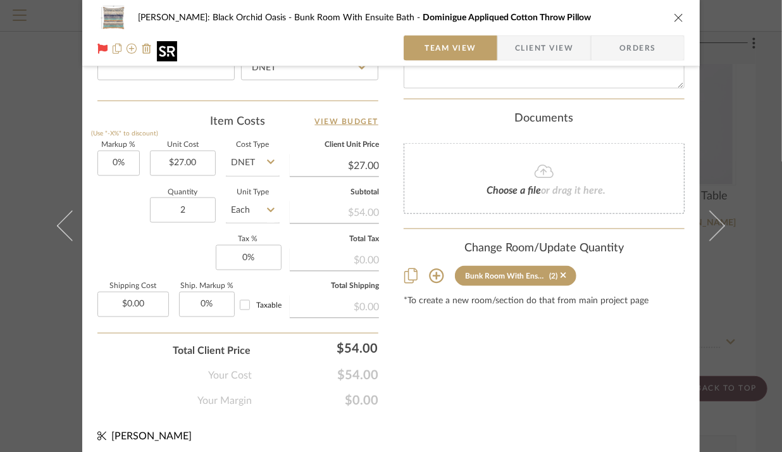
scroll to position [722, 0]
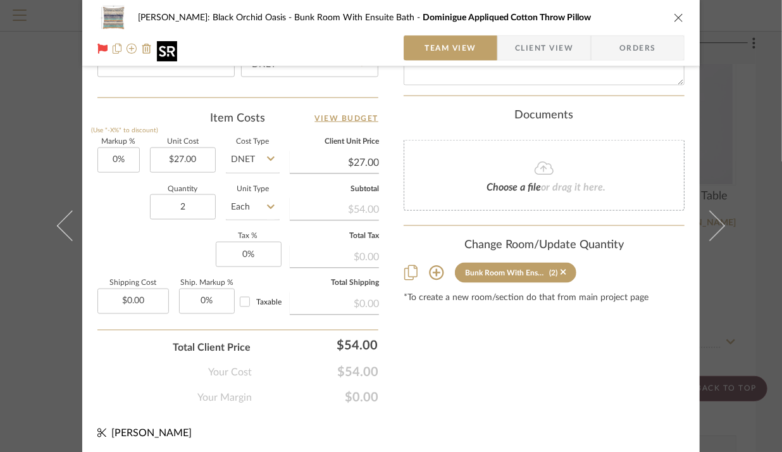
click at [675, 21] on icon "close" at bounding box center [679, 18] width 10 height 10
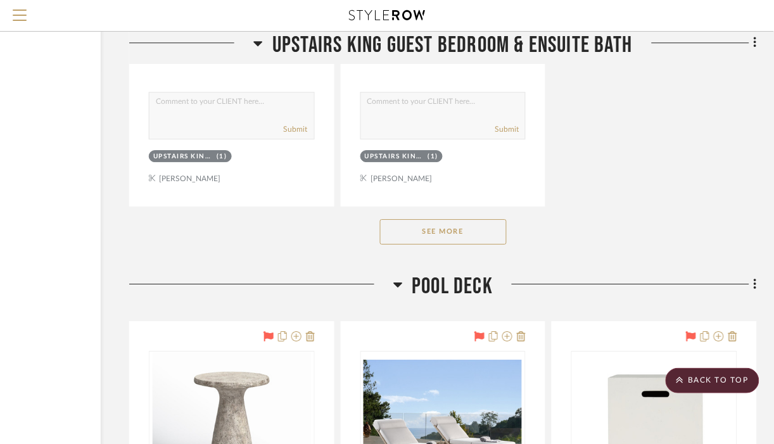
scroll to position [17808, 137]
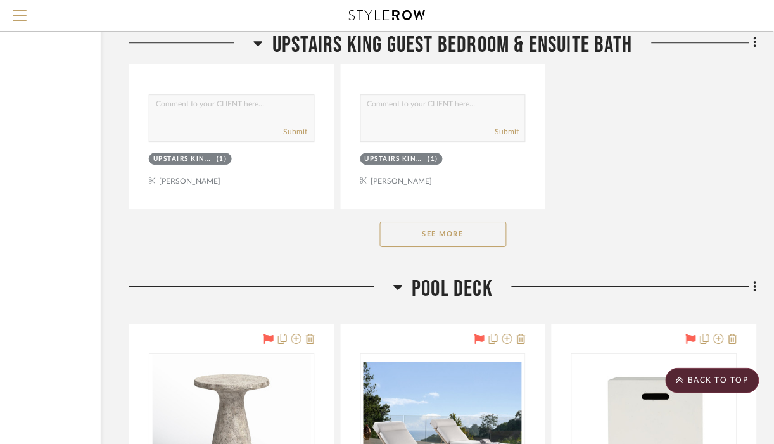
click at [405, 247] on button "See More" at bounding box center [443, 234] width 127 height 25
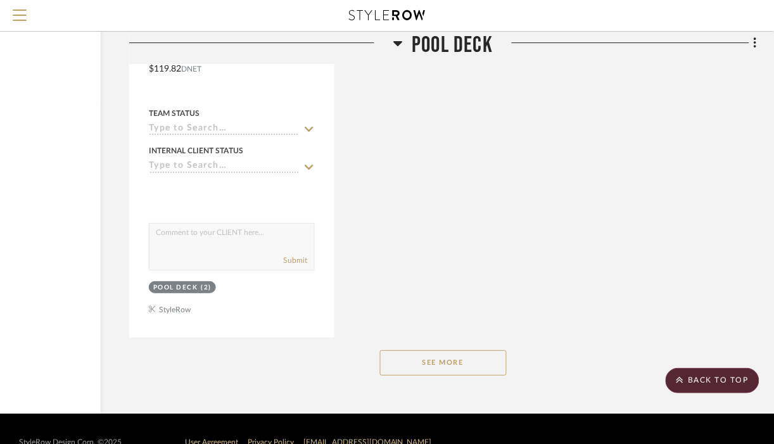
scroll to position [21178, 137]
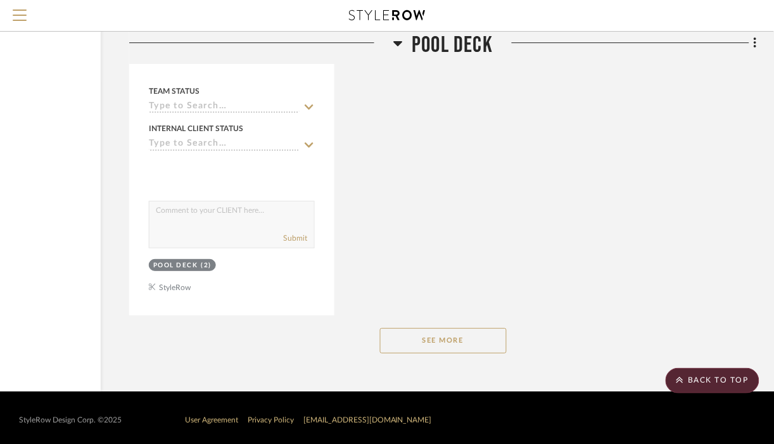
click at [413, 353] on button "See More" at bounding box center [443, 340] width 127 height 25
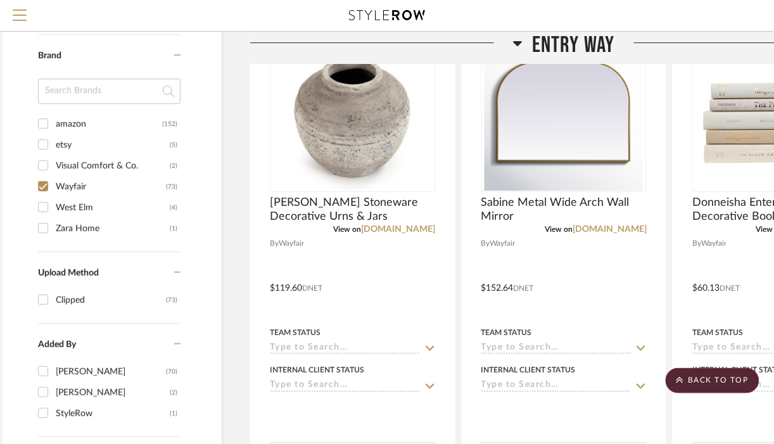
scroll to position [956, 16]
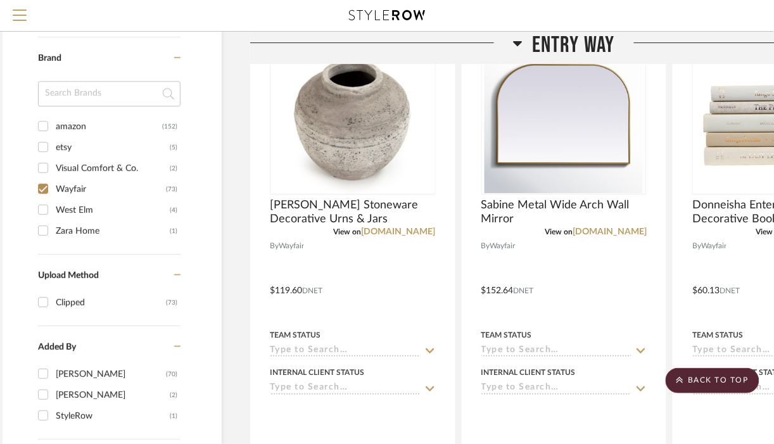
click at [44, 194] on input "Wayfair (73)" at bounding box center [43, 189] width 20 height 20
checkbox input "false"
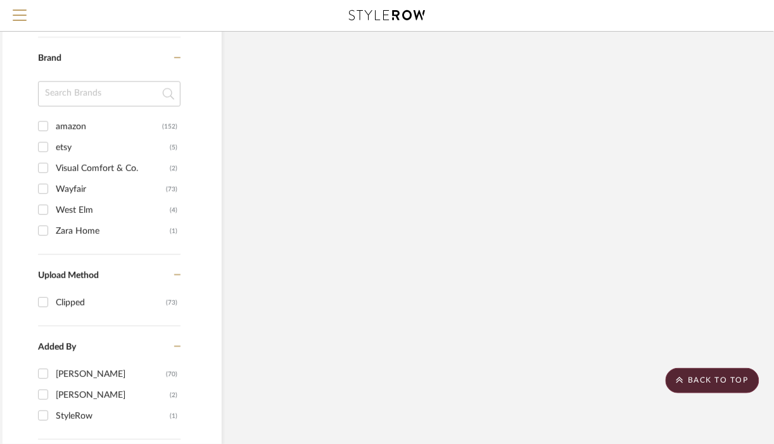
click at [46, 213] on input "West Elm (4)" at bounding box center [43, 209] width 20 height 20
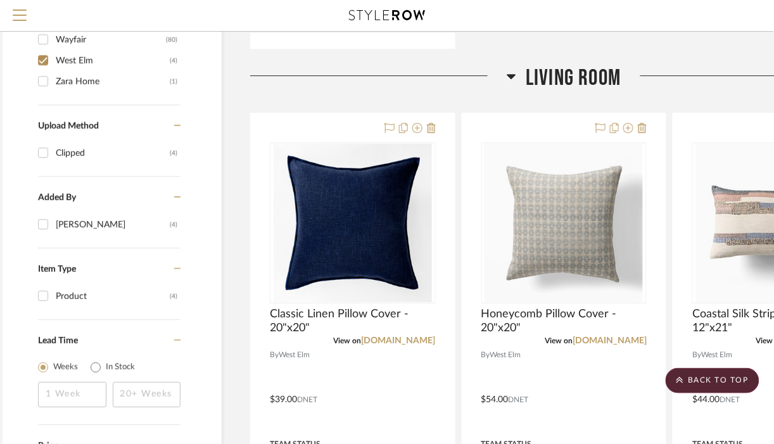
scroll to position [848, 16]
click at [743, 68] on div at bounding box center [749, 81] width 256 height 32
click at [47, 67] on input "West Elm (4)" at bounding box center [43, 60] width 20 height 20
checkbox input "false"
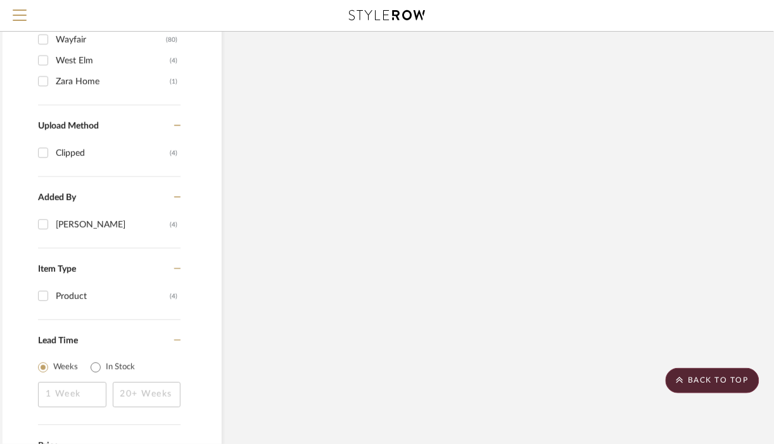
click at [41, 80] on input "Zara Home (1)" at bounding box center [43, 81] width 20 height 20
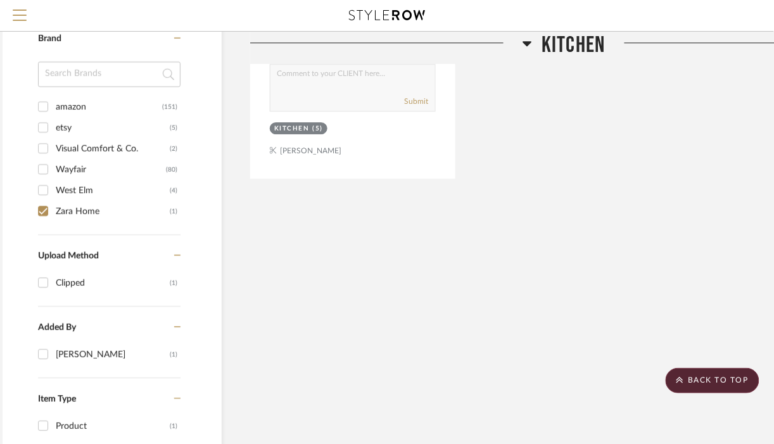
scroll to position [709, 16]
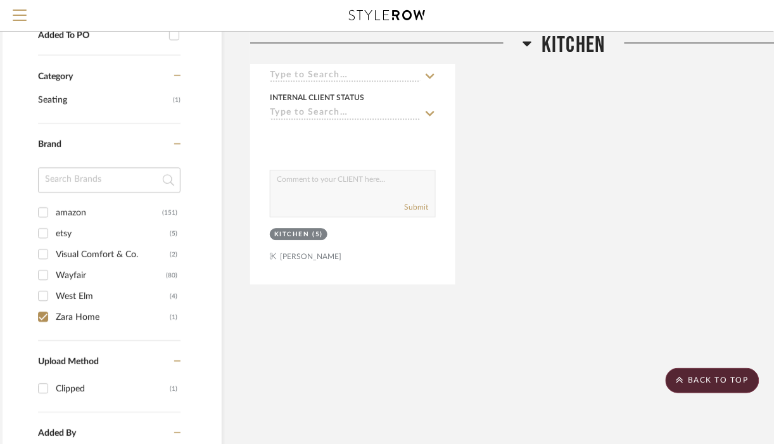
scroll to position [611, 16]
click at [44, 321] on input "Zara Home (1)" at bounding box center [43, 318] width 20 height 20
checkbox input "false"
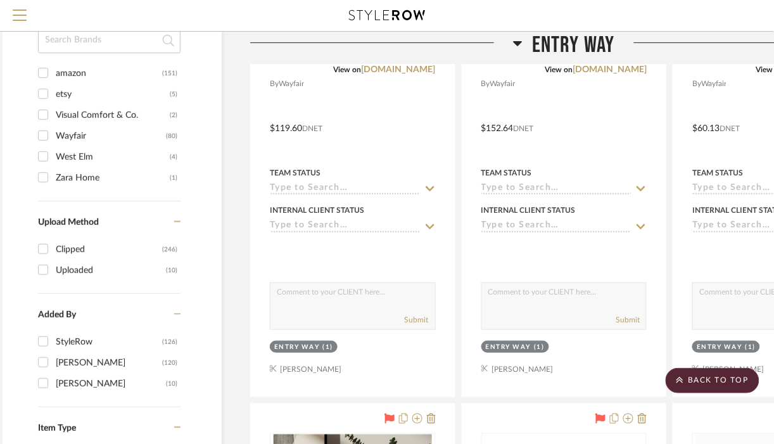
scroll to position [1019, 16]
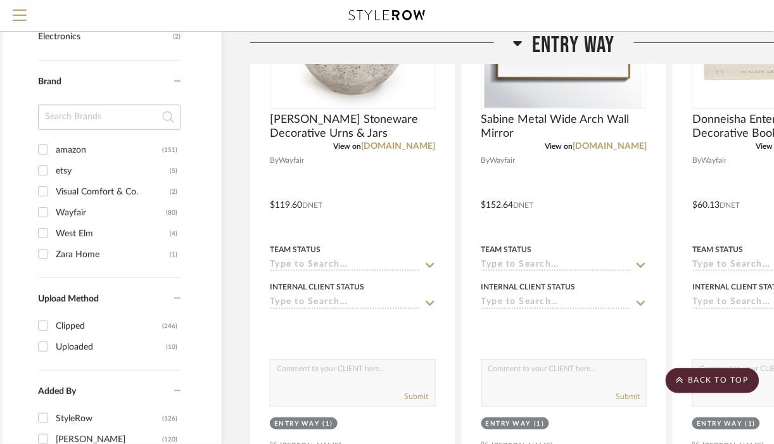
click at [47, 168] on input "etsy (5)" at bounding box center [43, 170] width 20 height 20
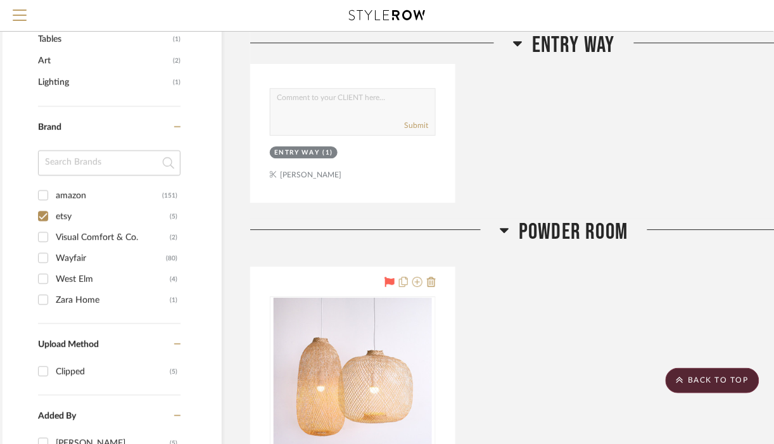
scroll to position [696, 16]
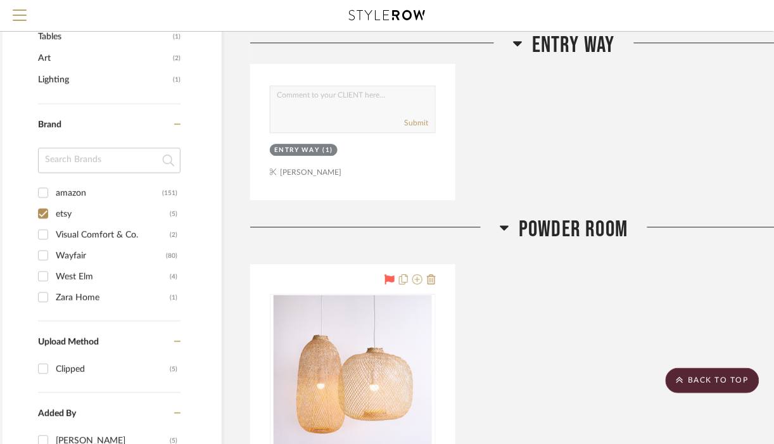
click at [46, 221] on input "etsy (5)" at bounding box center [43, 213] width 20 height 20
checkbox input "false"
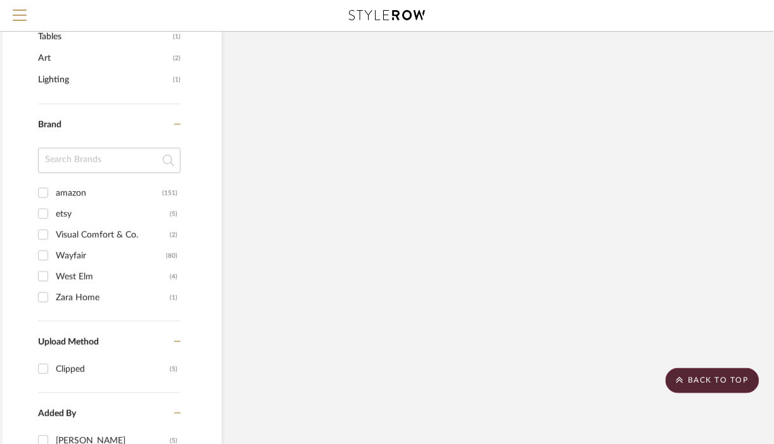
click at [47, 235] on input "Visual Comfort & Co. (2)" at bounding box center [43, 234] width 20 height 20
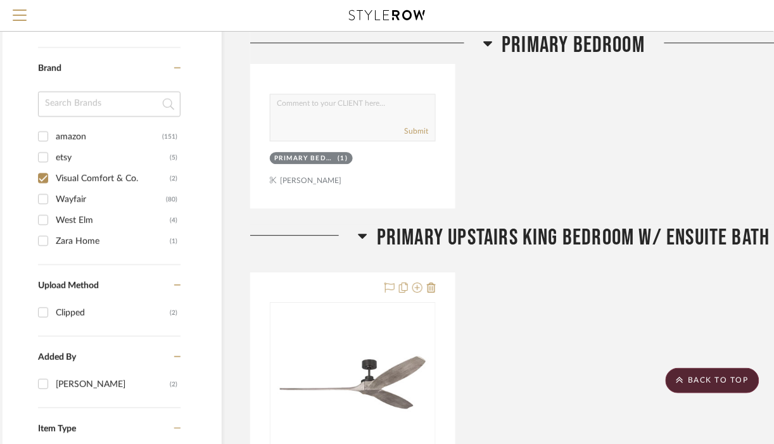
scroll to position [696, 16]
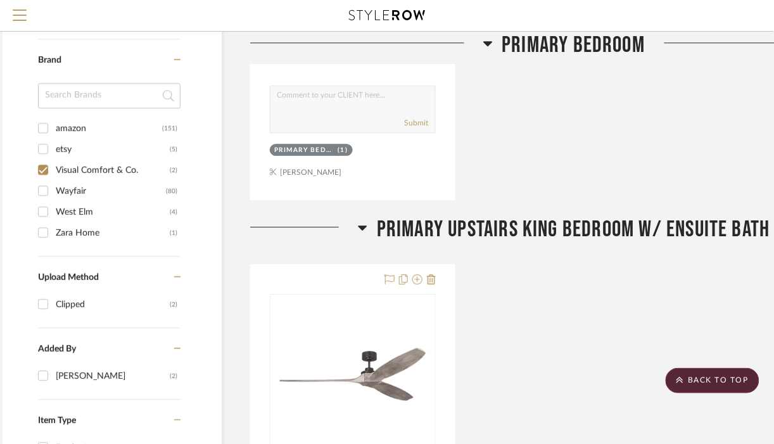
click at [51, 170] on input "Visual Comfort & Co. (2)" at bounding box center [43, 170] width 20 height 20
checkbox input "false"
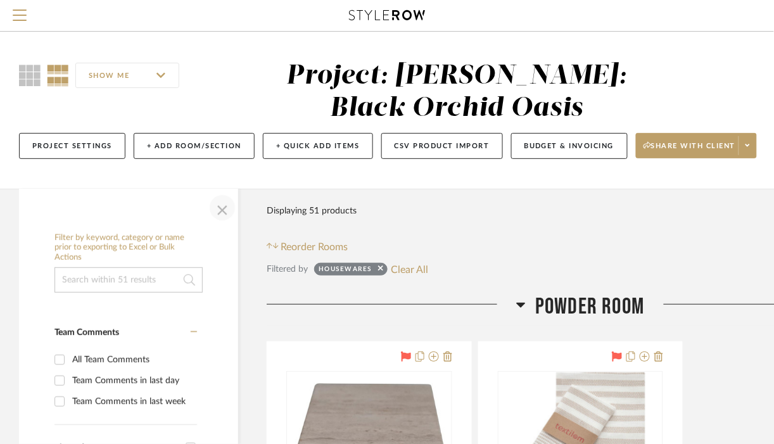
click at [218, 211] on span "button" at bounding box center [222, 207] width 30 height 30
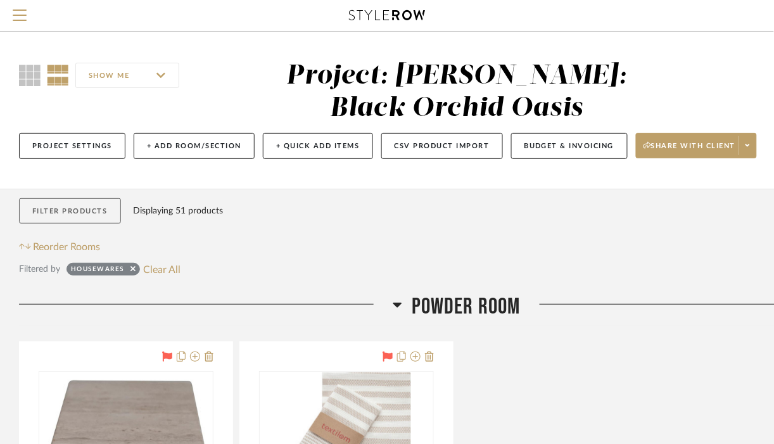
click at [63, 210] on button "Filter Products" at bounding box center [70, 211] width 102 height 26
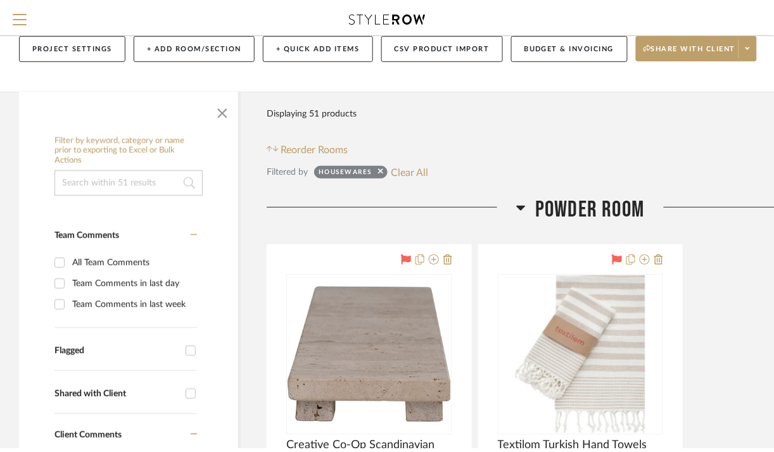
scroll to position [104, 0]
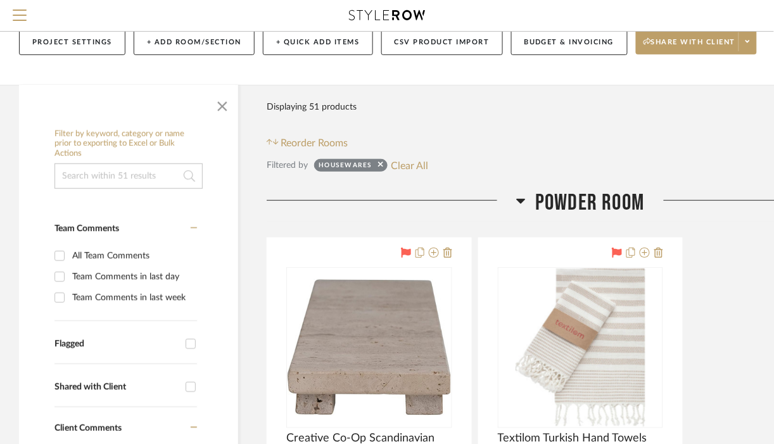
click at [116, 153] on h6 "Filter by keyword, category or name prior to exporting to Excel or Bulk Actions" at bounding box center [128, 144] width 148 height 30
click at [215, 111] on span "button" at bounding box center [222, 104] width 30 height 30
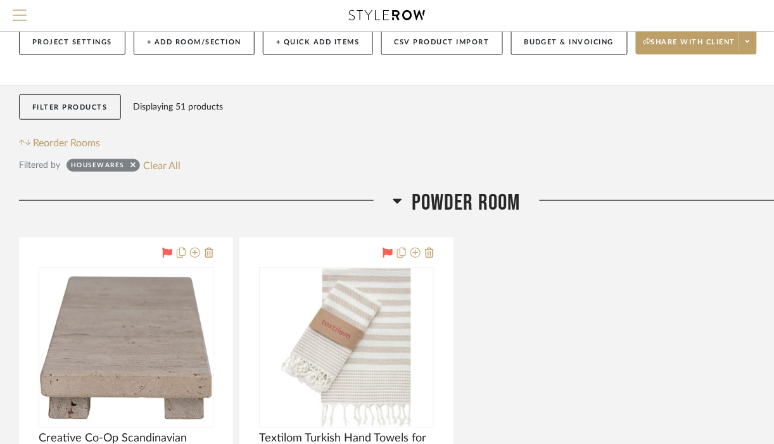
click at [14, 22] on span "Menu" at bounding box center [20, 18] width 14 height 19
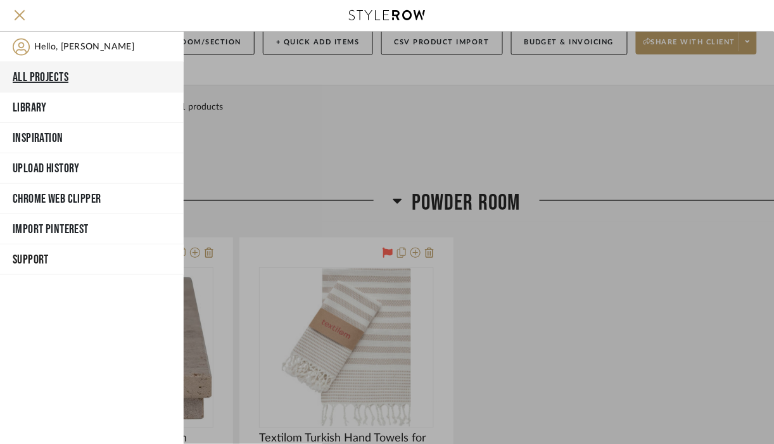
click at [47, 74] on button "All Projects" at bounding box center [92, 77] width 184 height 30
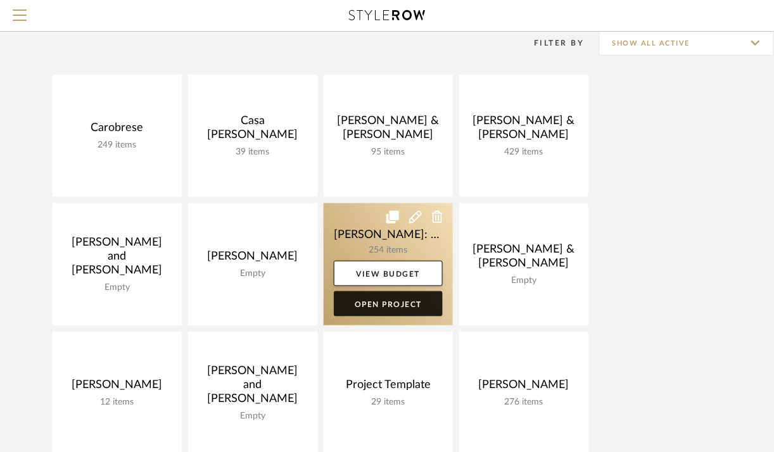
click at [390, 301] on link "Open Project" at bounding box center [388, 303] width 109 height 25
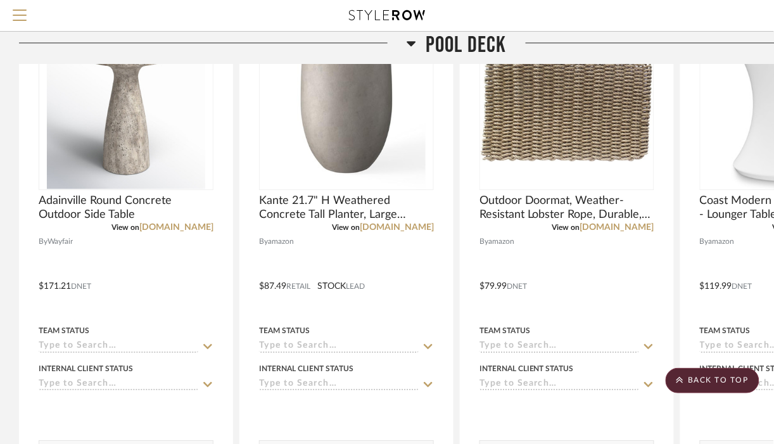
scroll to position [10222, 0]
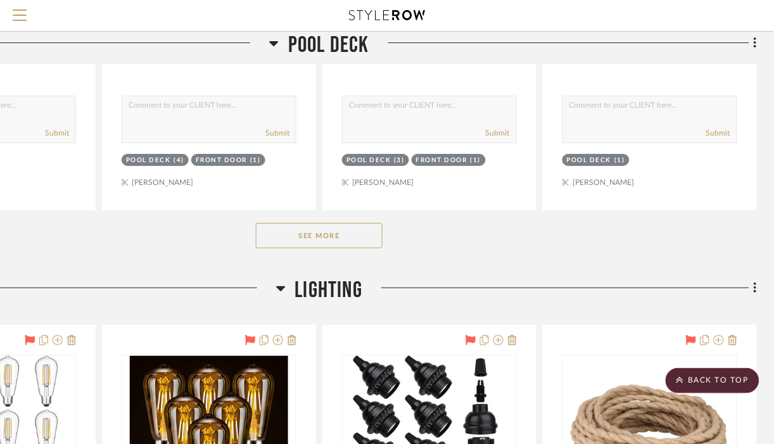
click at [350, 248] on button "See More" at bounding box center [319, 235] width 127 height 25
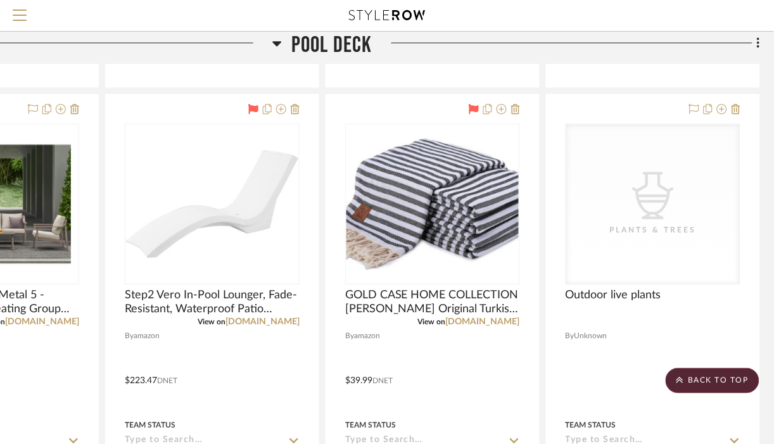
scroll to position [11344, 137]
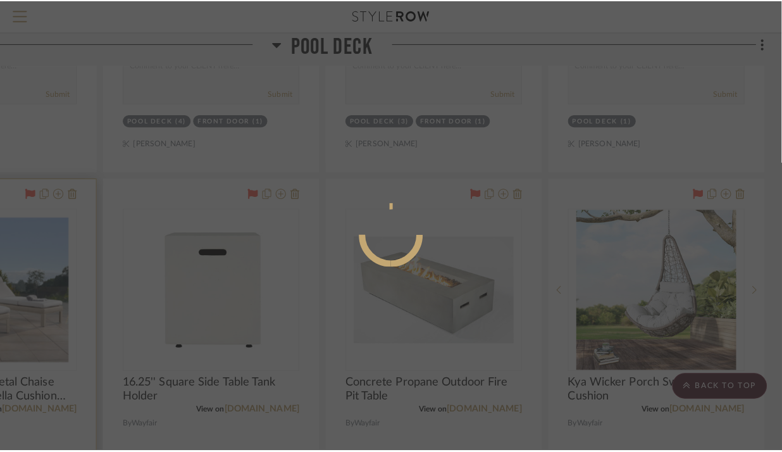
scroll to position [0, 0]
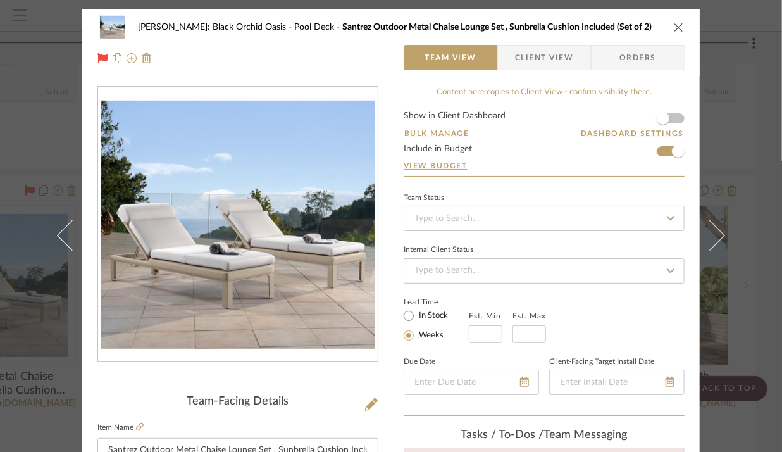
click at [674, 29] on icon "close" at bounding box center [679, 27] width 10 height 10
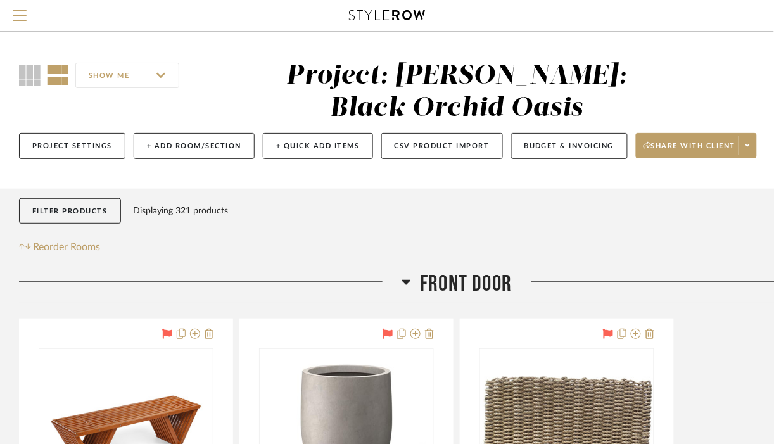
scroll to position [1, 0]
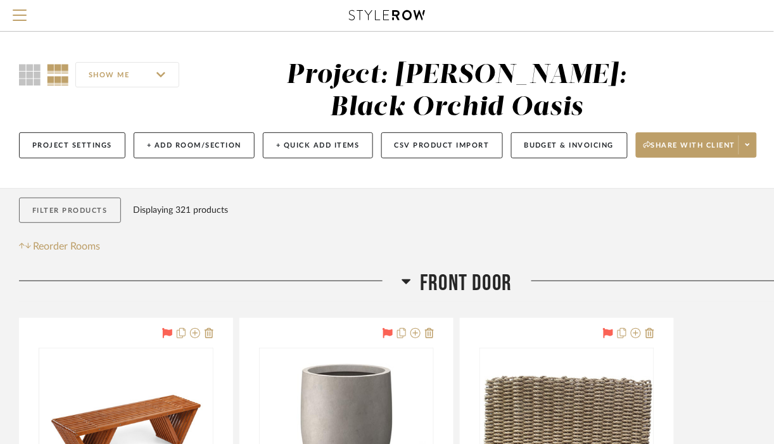
click at [53, 206] on button "Filter Products" at bounding box center [70, 210] width 102 height 26
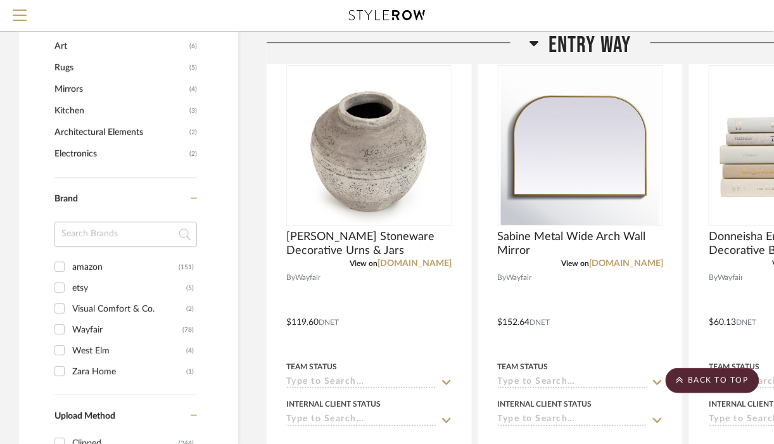
scroll to position [906, 0]
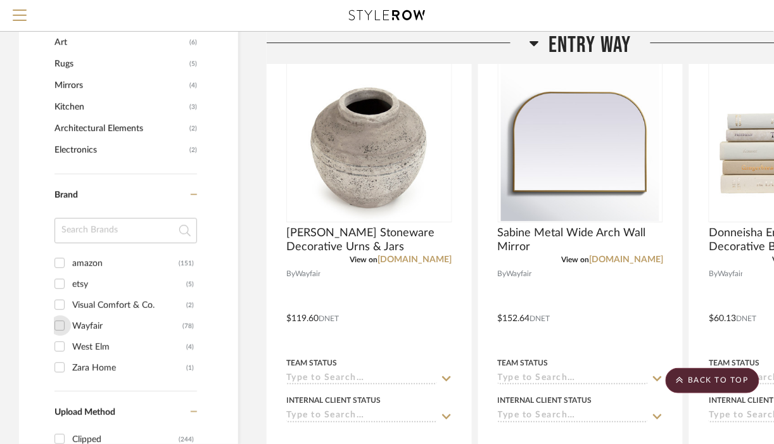
click at [62, 327] on input "Wayfair (78)" at bounding box center [59, 325] width 20 height 20
checkbox input "true"
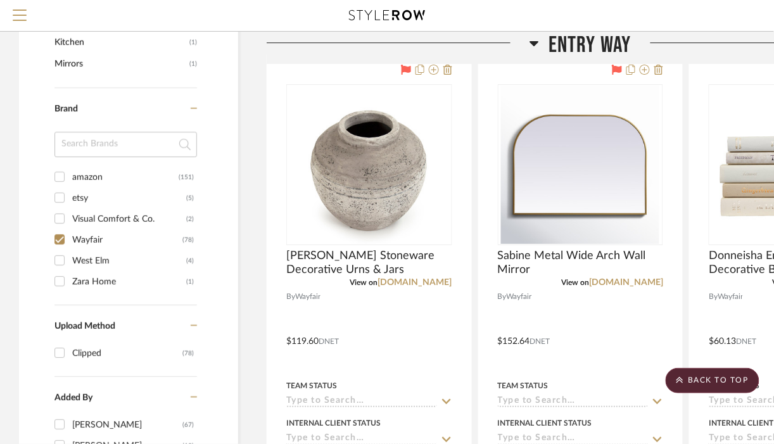
scroll to position [884, 0]
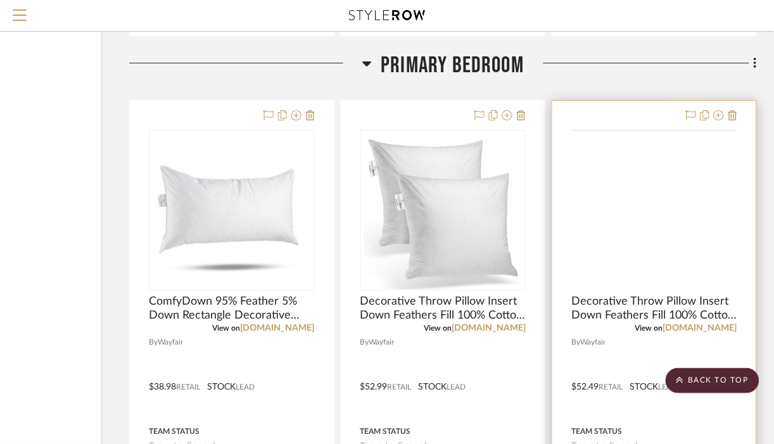
click at [0, 0] on img at bounding box center [0, 0] width 0 height 0
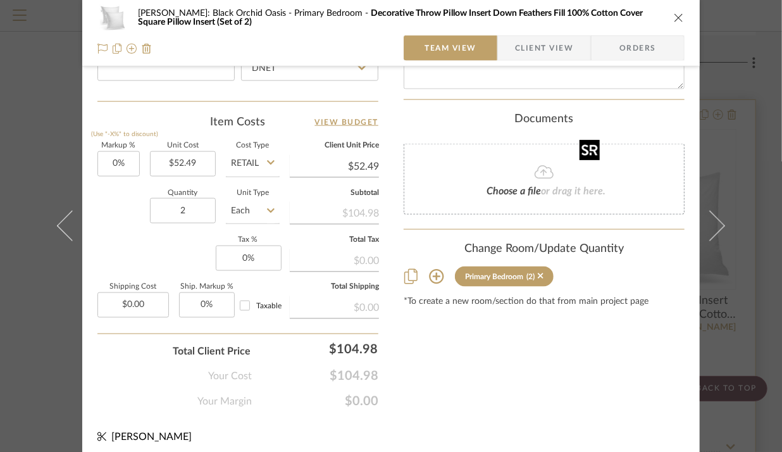
scroll to position [718, 0]
click at [670, 39] on span "Orders" at bounding box center [638, 47] width 92 height 25
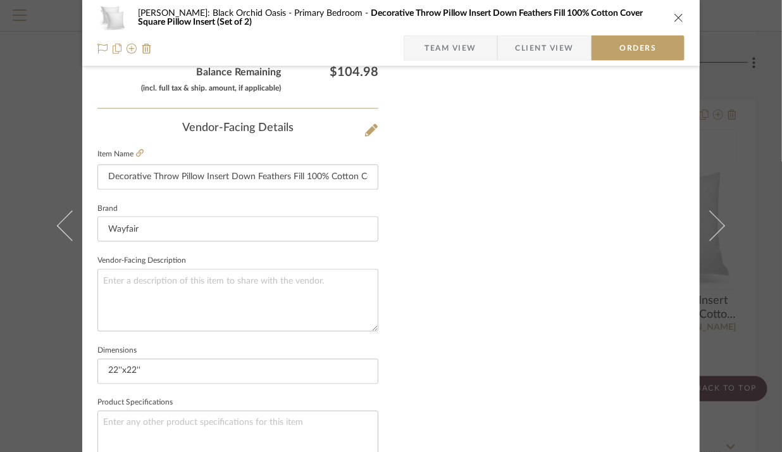
click at [674, 18] on icon "close" at bounding box center [679, 18] width 10 height 10
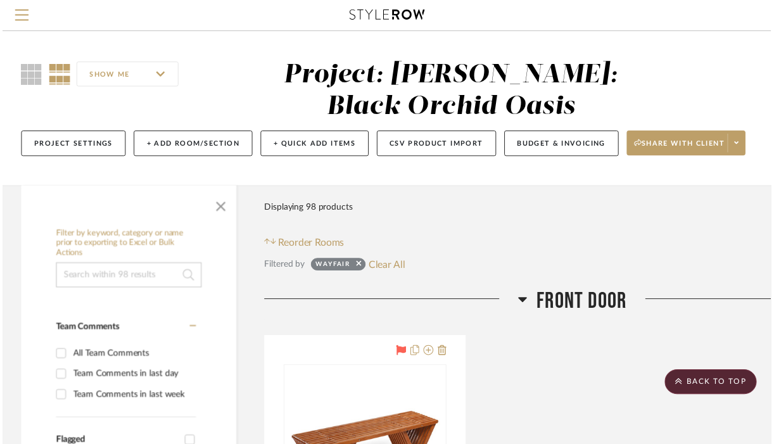
scroll to position [6260, 137]
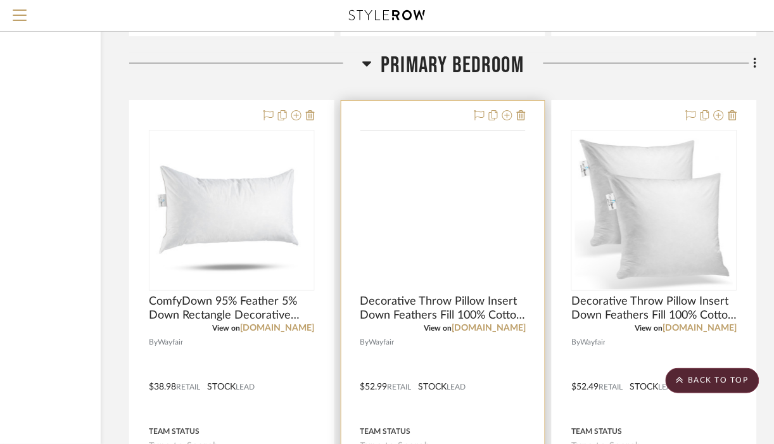
click at [0, 0] on img at bounding box center [0, 0] width 0 height 0
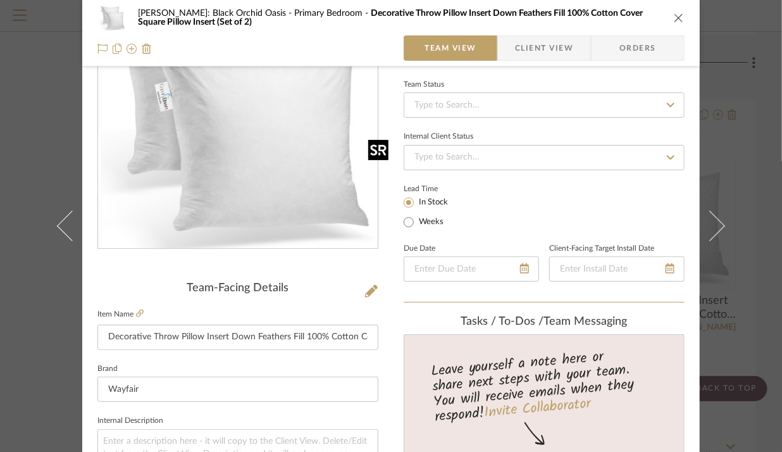
scroll to position [0, 0]
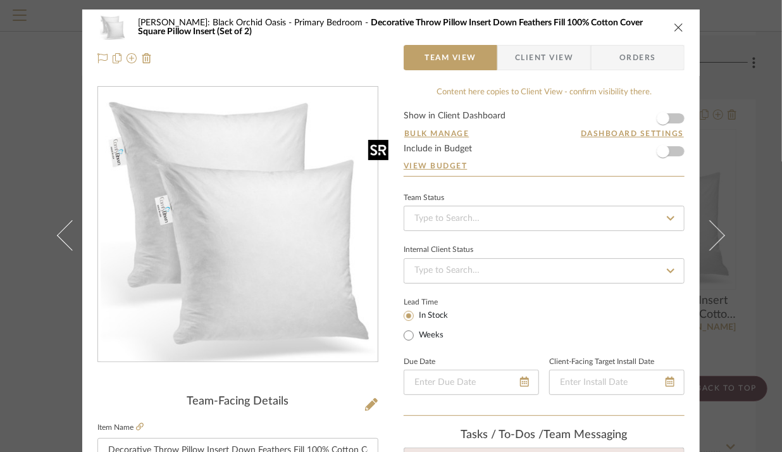
click at [674, 27] on icon "close" at bounding box center [679, 27] width 10 height 10
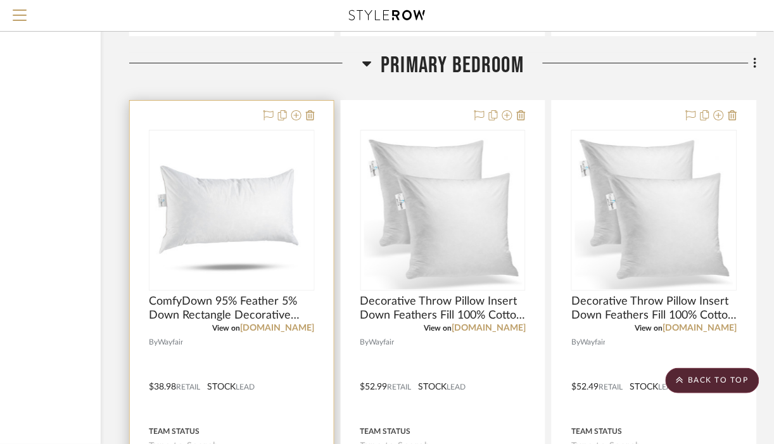
click at [189, 206] on img "0" at bounding box center [232, 210] width 158 height 158
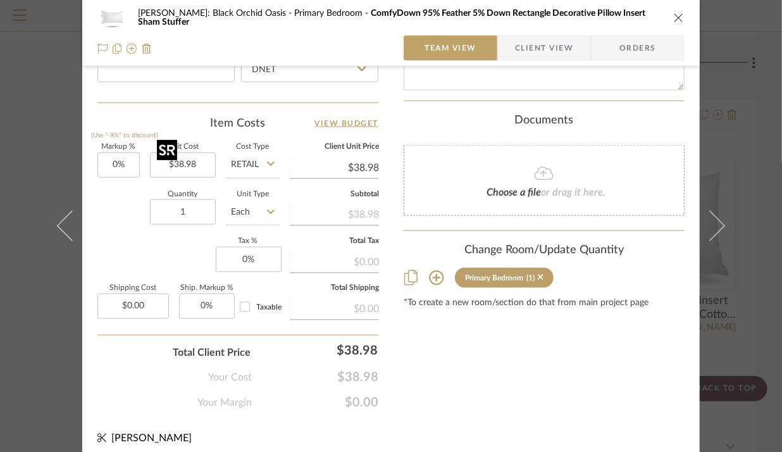
scroll to position [722, 0]
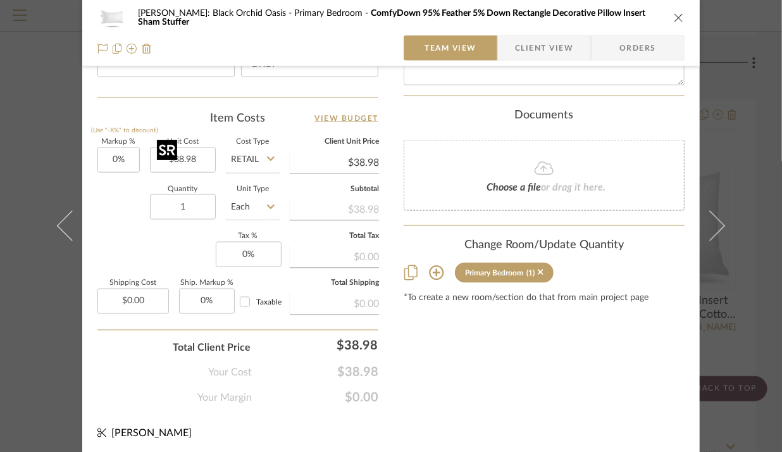
click at [674, 18] on icon "close" at bounding box center [679, 18] width 10 height 10
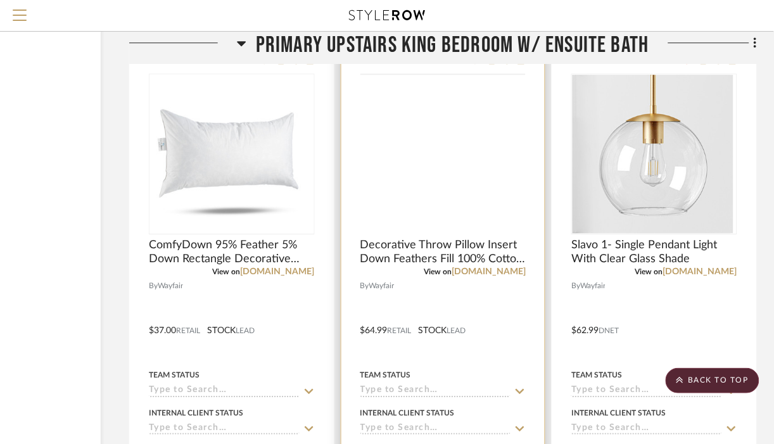
click at [0, 0] on img at bounding box center [0, 0] width 0 height 0
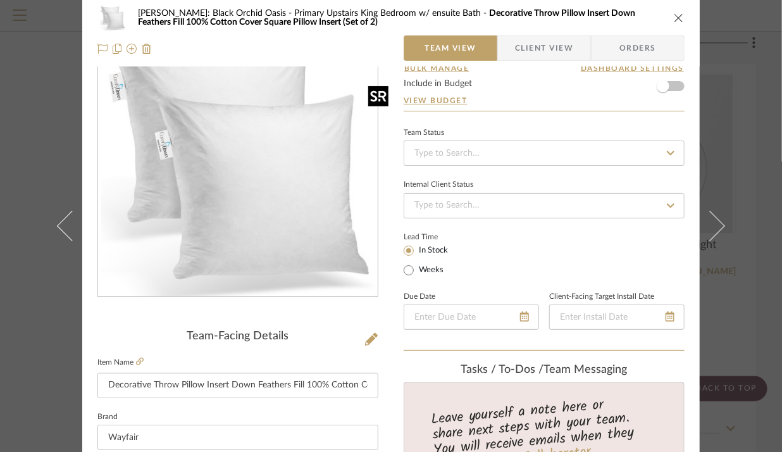
scroll to position [0, 0]
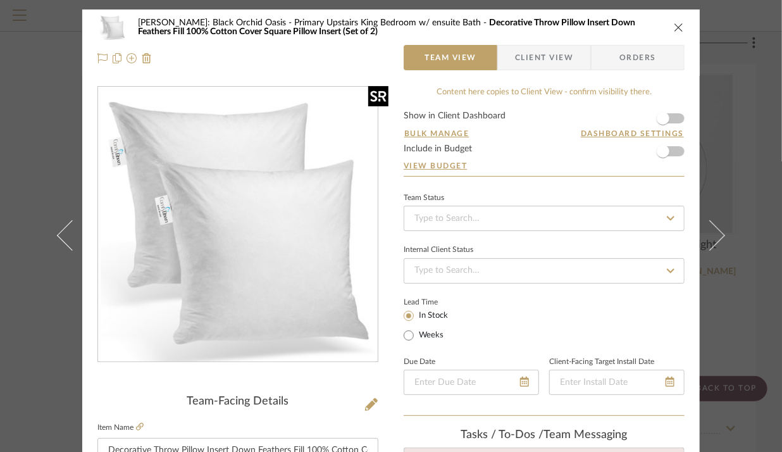
click at [674, 27] on icon "close" at bounding box center [679, 27] width 10 height 10
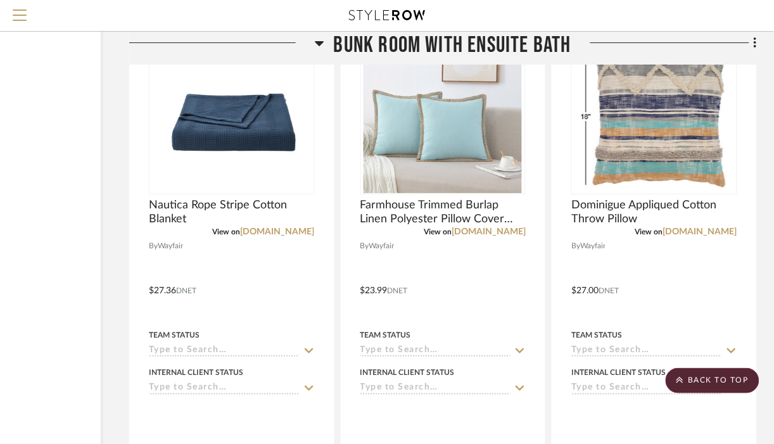
scroll to position [11681, 137]
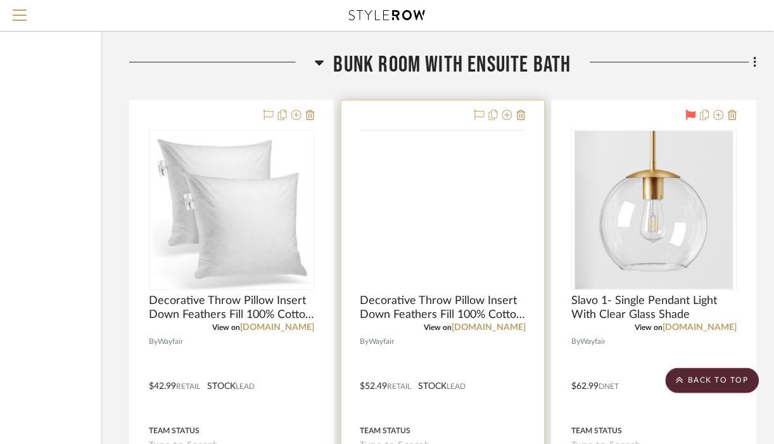
click at [0, 0] on img at bounding box center [0, 0] width 0 height 0
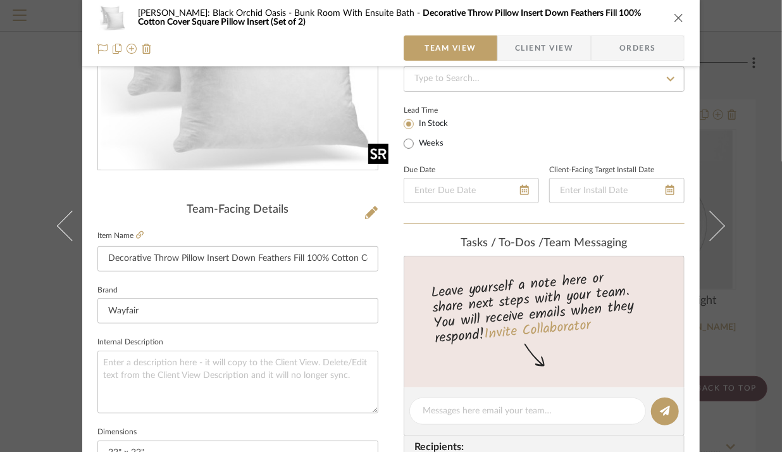
scroll to position [190, 0]
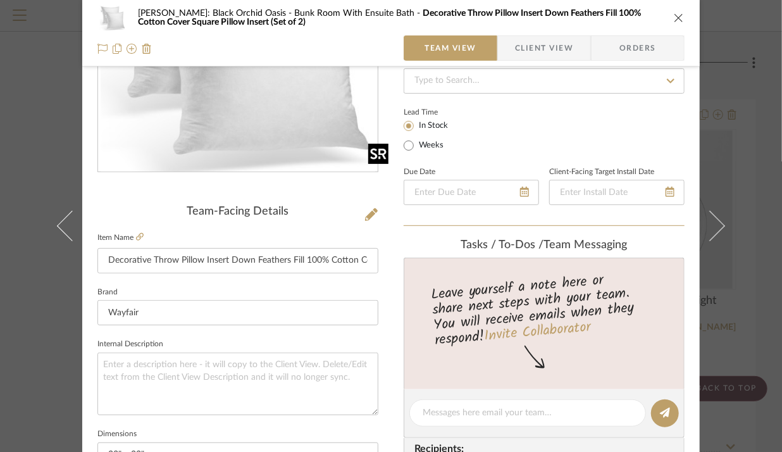
click at [674, 18] on icon "close" at bounding box center [679, 18] width 10 height 10
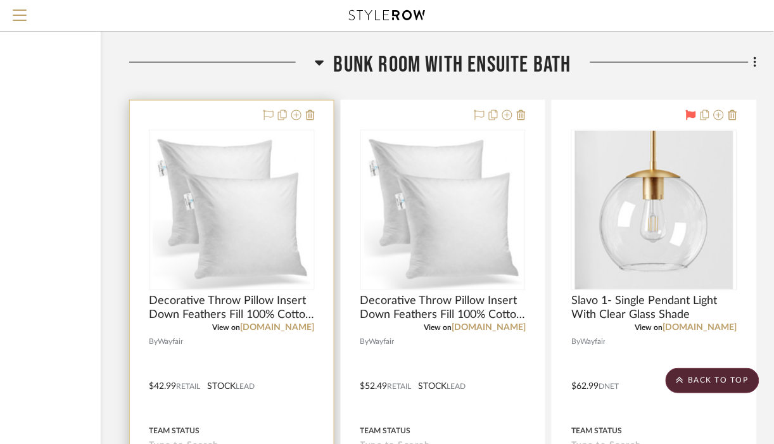
click at [263, 192] on img "0" at bounding box center [232, 210] width 158 height 158
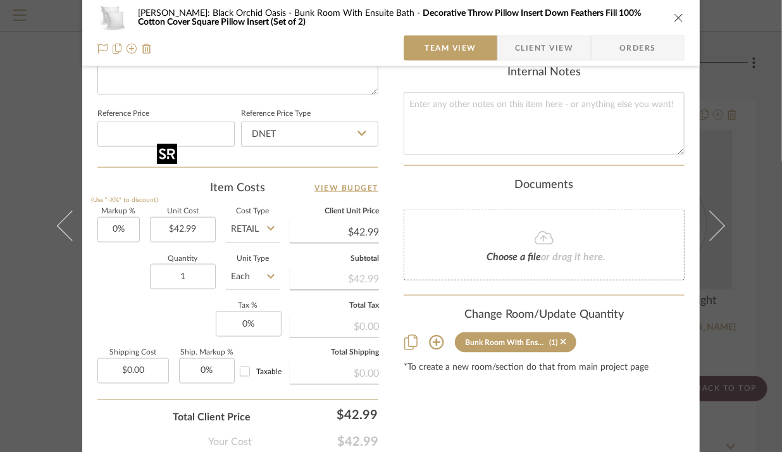
scroll to position [659, 0]
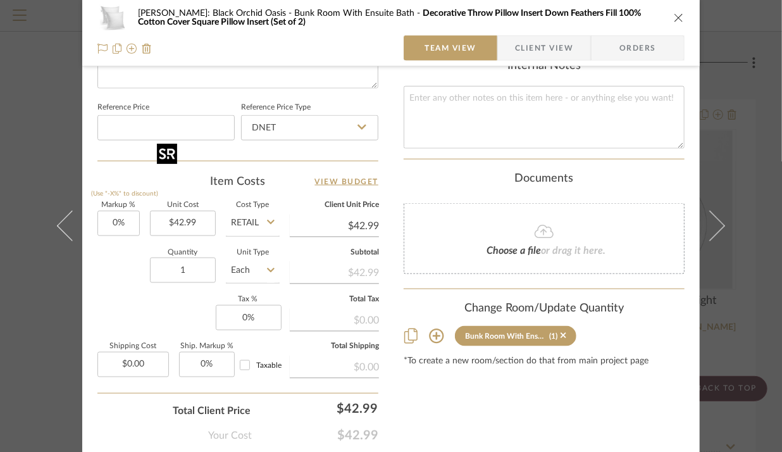
click at [677, 20] on icon "close" at bounding box center [679, 18] width 10 height 10
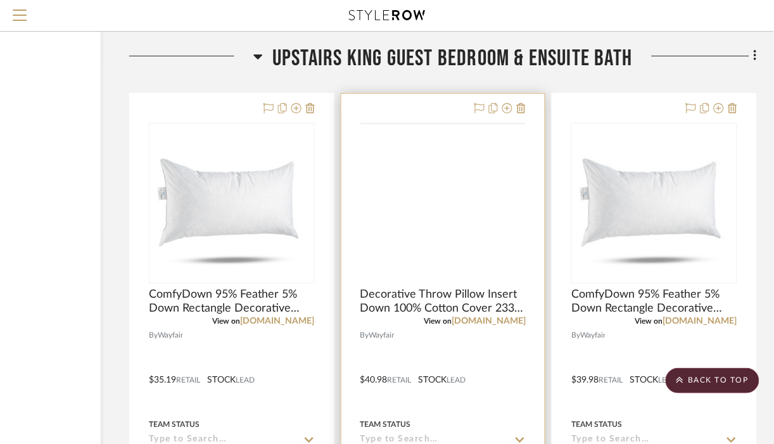
click at [0, 0] on img at bounding box center [0, 0] width 0 height 0
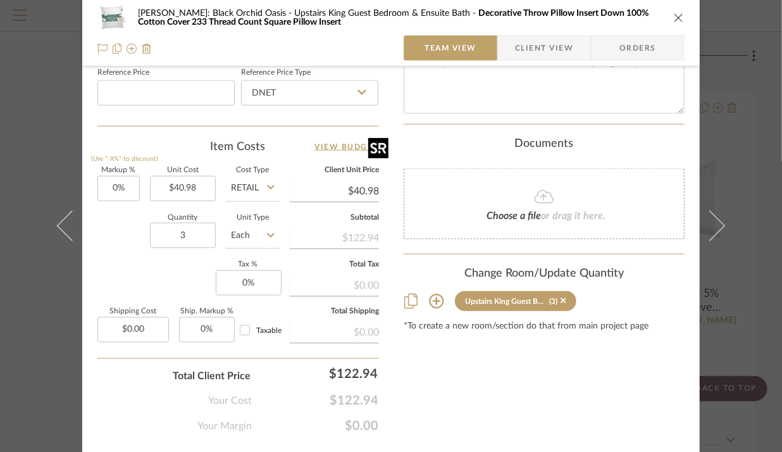
scroll to position [693, 0]
click at [674, 18] on icon "close" at bounding box center [679, 18] width 10 height 10
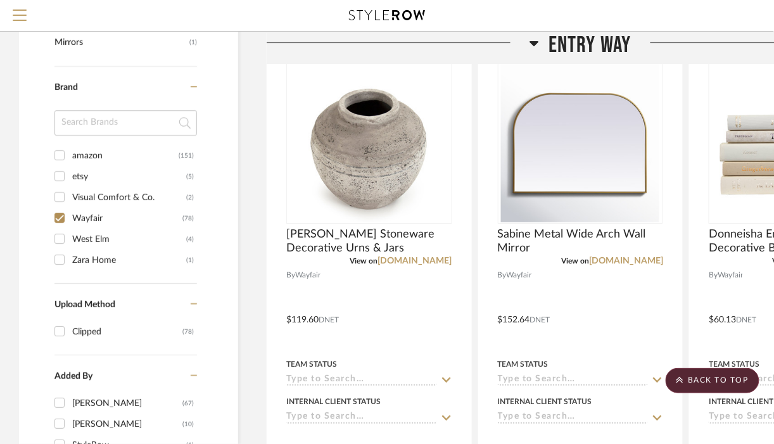
scroll to position [921, 0]
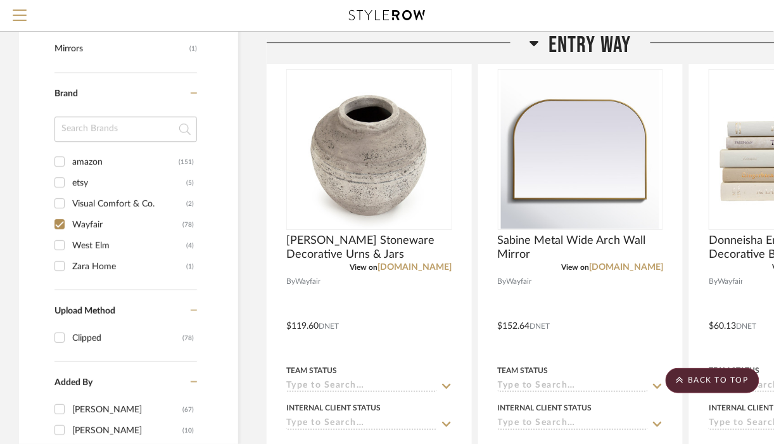
click at [58, 218] on input "Wayfair (78)" at bounding box center [59, 224] width 20 height 20
checkbox input "false"
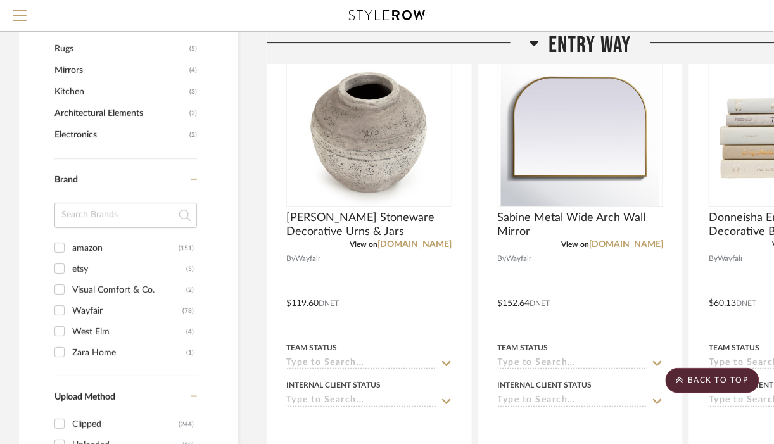
scroll to position [986, 0]
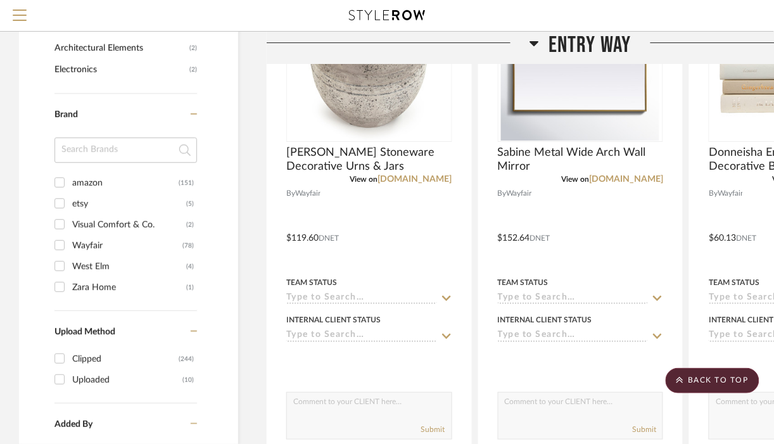
click at [61, 222] on input "Visual Comfort & Co. (2)" at bounding box center [59, 224] width 20 height 20
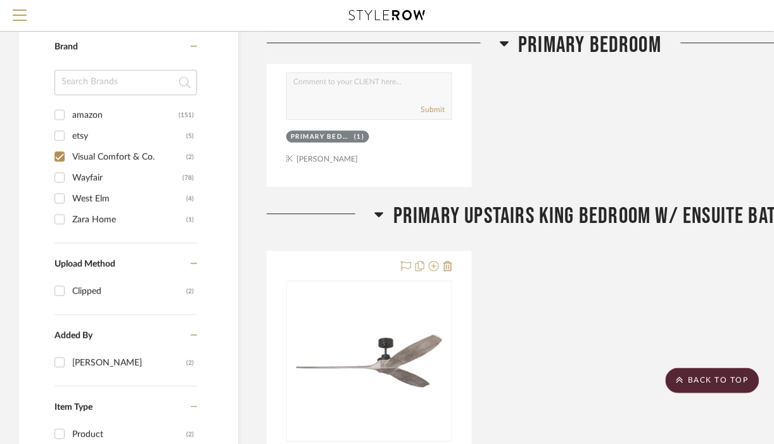
scroll to position [706, 0]
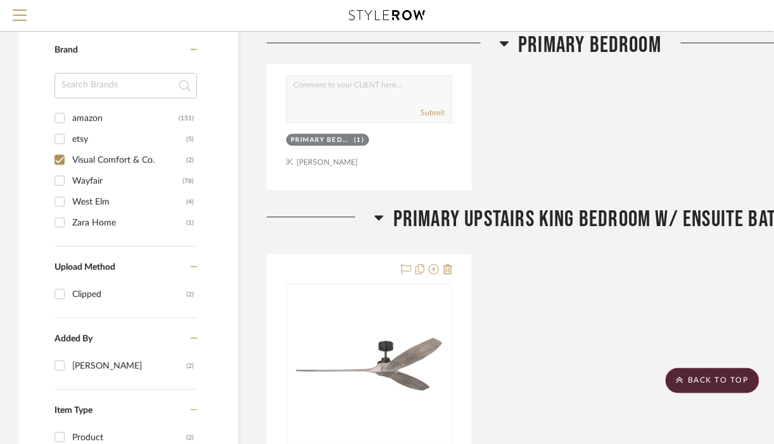
click at [60, 151] on input "Visual Comfort & Co. (2)" at bounding box center [59, 159] width 20 height 20
checkbox input "false"
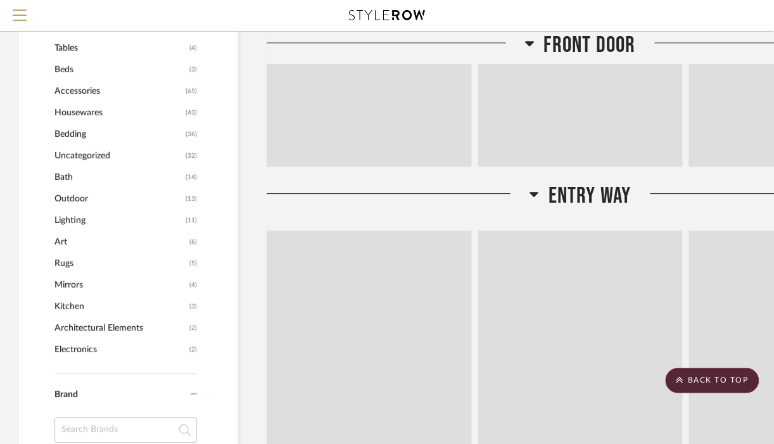
click at [62, 417] on input at bounding box center [125, 429] width 142 height 25
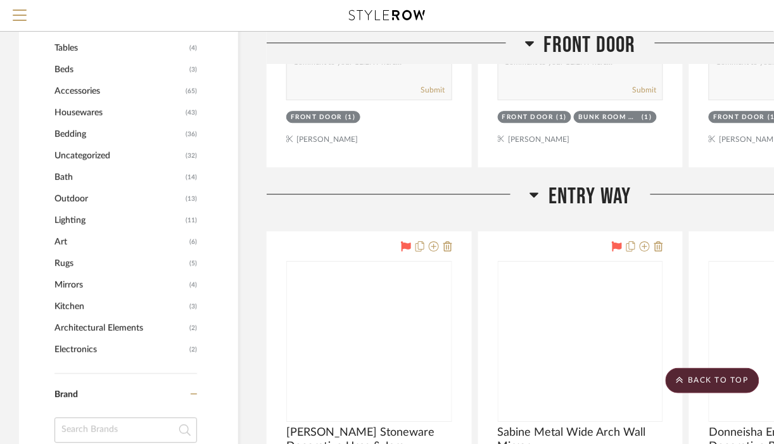
scroll to position [922, 0]
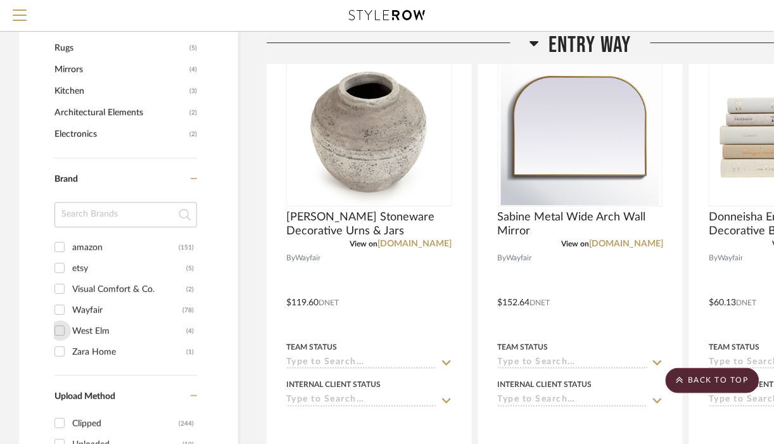
click at [58, 331] on input "West Elm (4)" at bounding box center [59, 330] width 20 height 20
checkbox input "true"
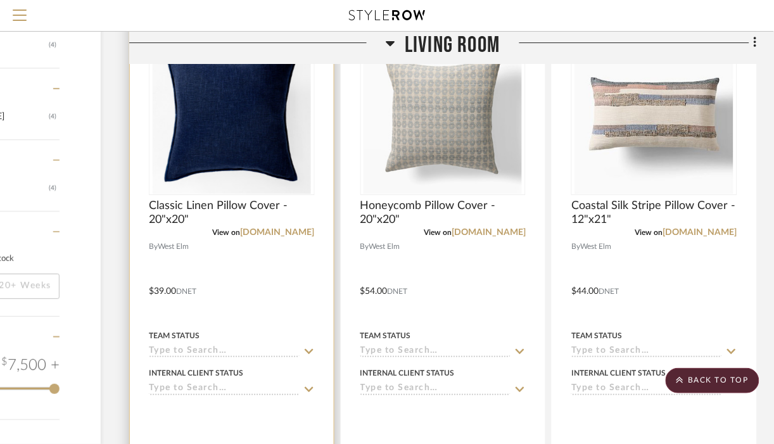
scroll to position [953, 137]
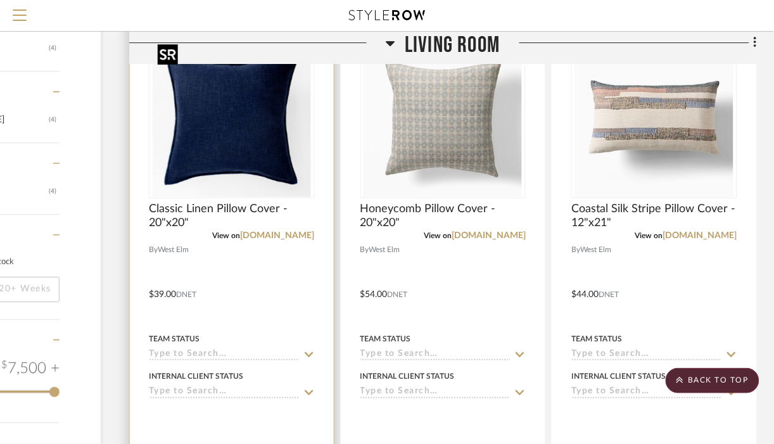
click at [248, 161] on img "0" at bounding box center [232, 118] width 158 height 158
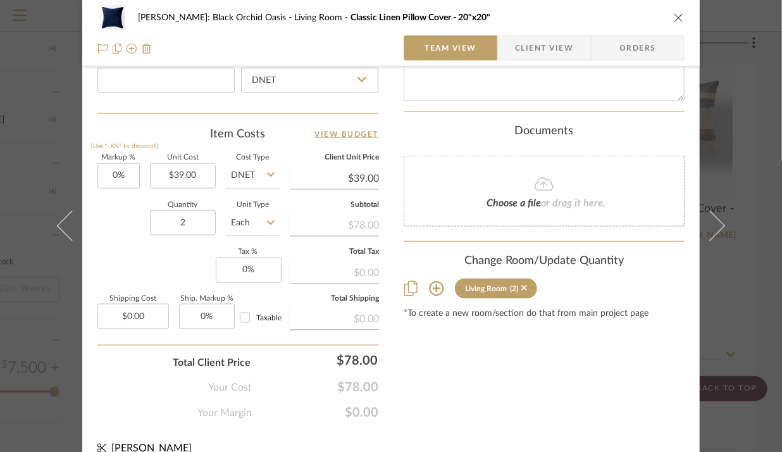
scroll to position [708, 0]
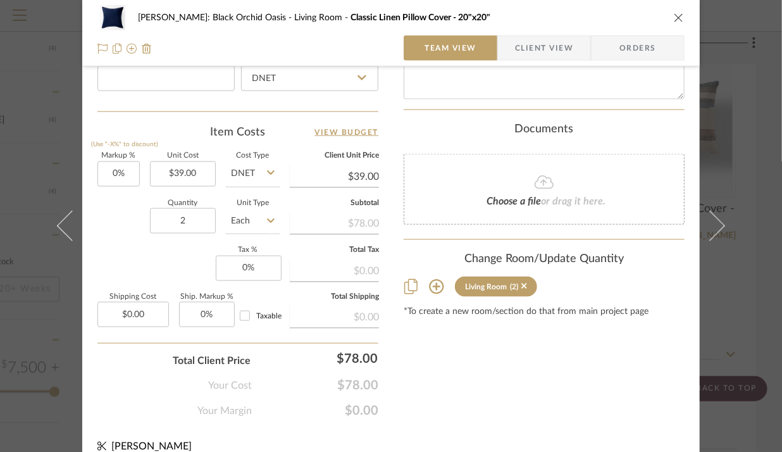
click at [674, 19] on icon "close" at bounding box center [679, 18] width 10 height 10
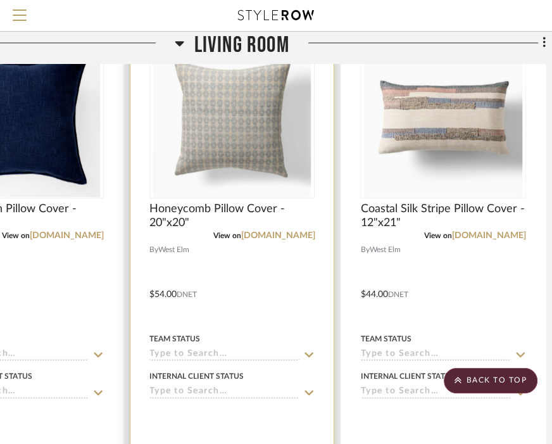
scroll to position [953, 351]
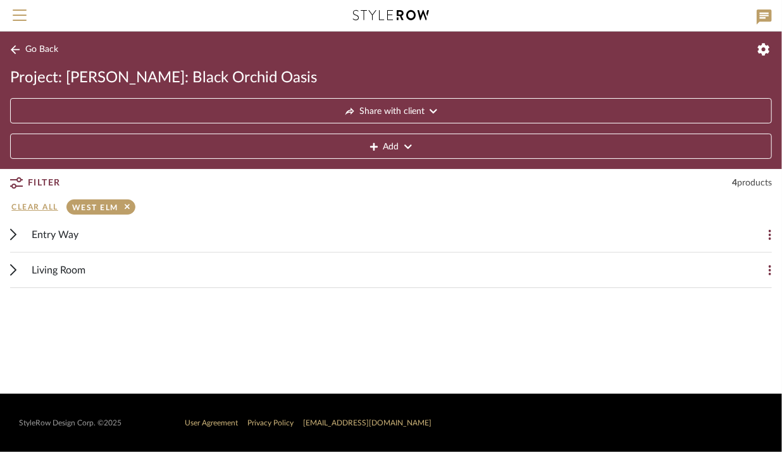
click at [3, 269] on cdk-accordion-item "Living Room Add Item Classic Linen Pillow Cover - 20"x20" By West Elm $39.00 DN…" at bounding box center [391, 270] width 782 height 35
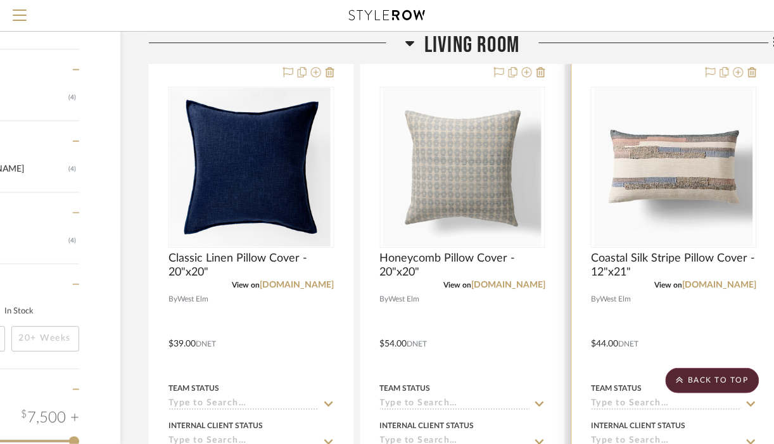
scroll to position [901, 118]
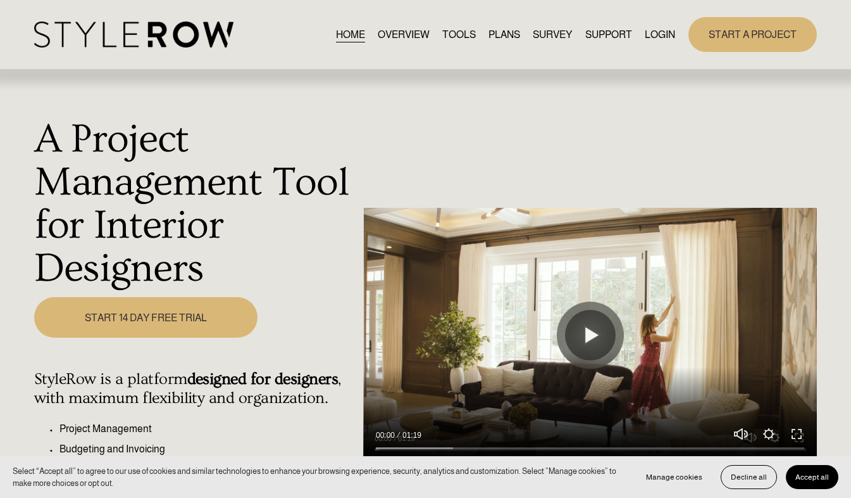
click at [654, 34] on link "LOGIN" at bounding box center [660, 34] width 30 height 17
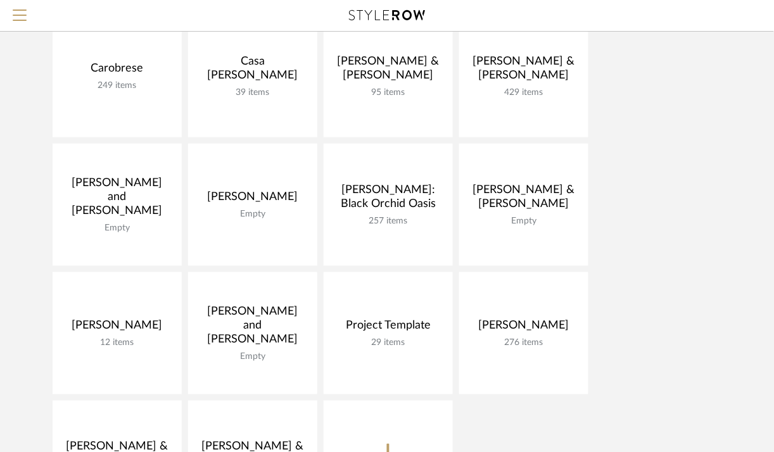
scroll to position [164, 0]
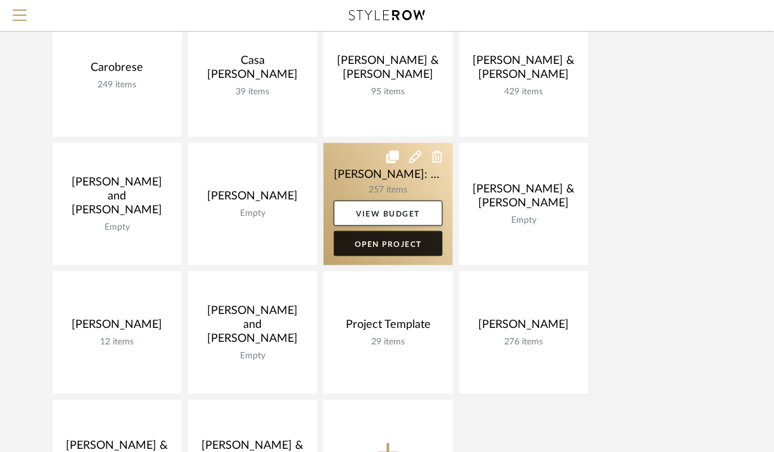
click at [399, 240] on link "Open Project" at bounding box center [388, 243] width 109 height 25
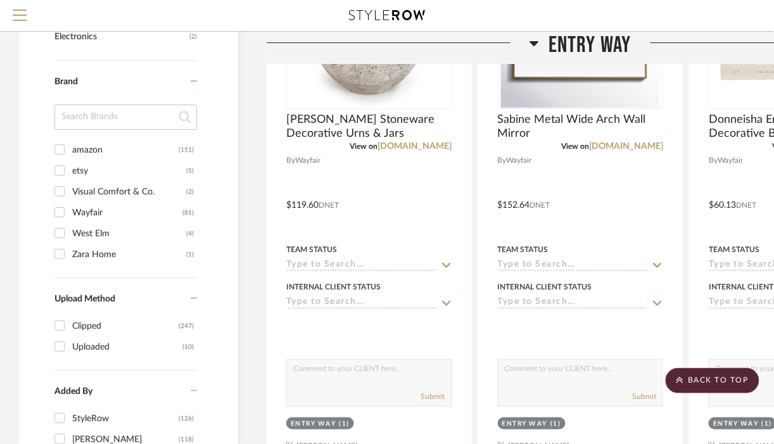
scroll to position [1023, 0]
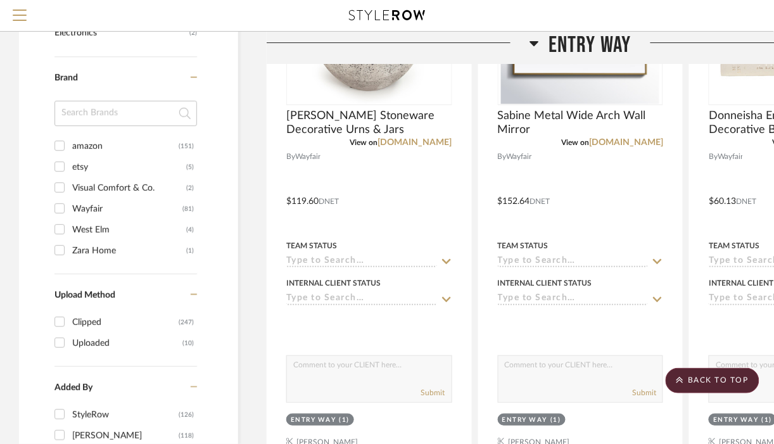
click at [66, 213] on input "Wayfair (81)" at bounding box center [59, 208] width 20 height 20
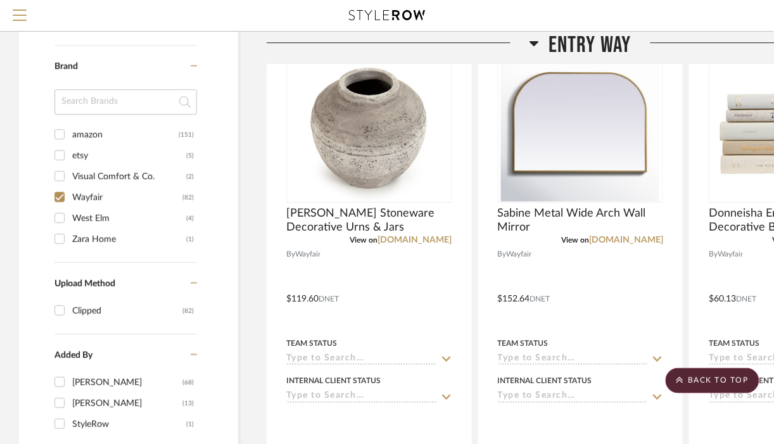
scroll to position [951, 0]
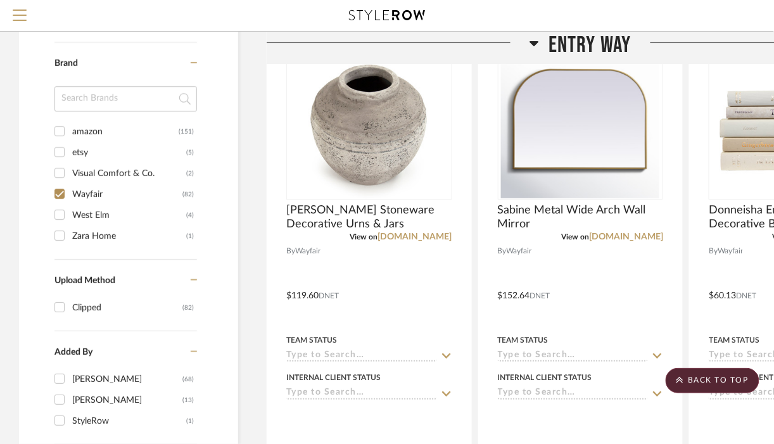
click at [61, 194] on input "Wayfair (82)" at bounding box center [59, 194] width 20 height 20
checkbox input "false"
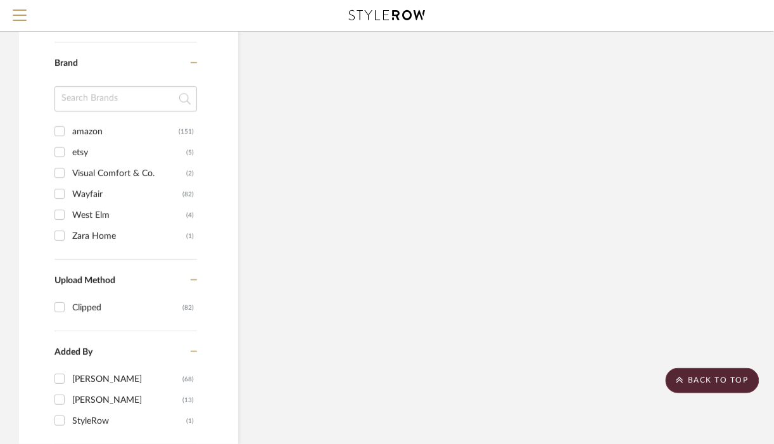
scroll to position [1016, 0]
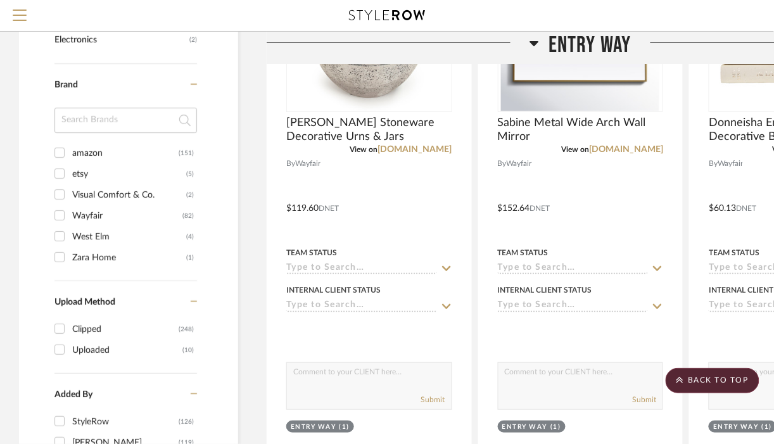
click at [65, 239] on input "West Elm (4)" at bounding box center [59, 236] width 20 height 20
checkbox input "true"
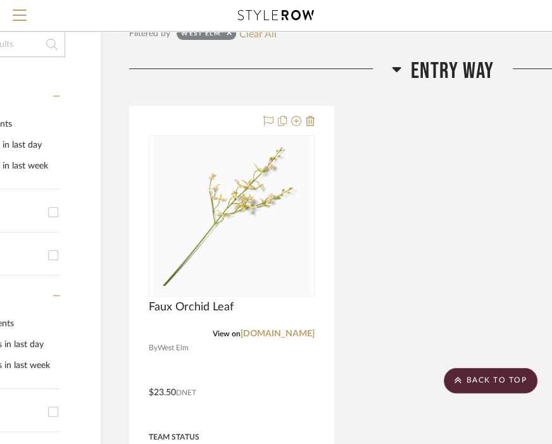
scroll to position [0, 137]
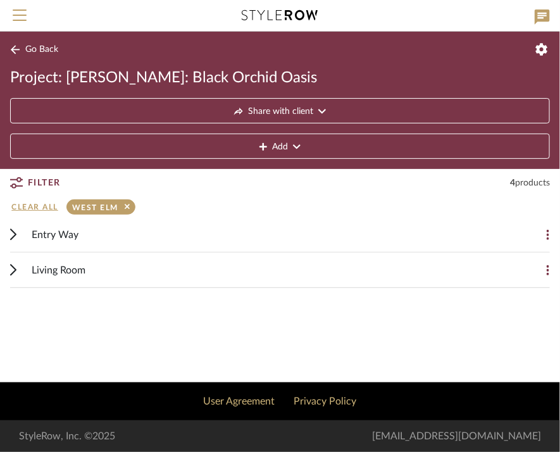
click at [228, 264] on div "Living Room" at bounding box center [271, 270] width 478 height 35
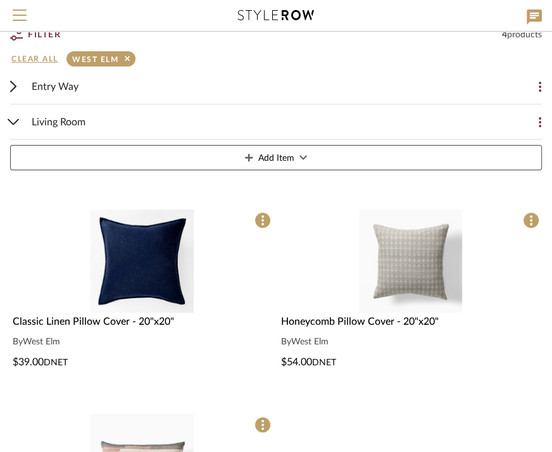
scroll to position [147, 0]
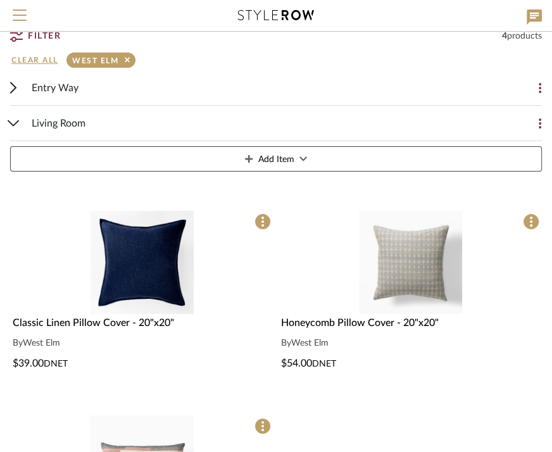
click at [13, 122] on icon at bounding box center [14, 123] width 12 height 6
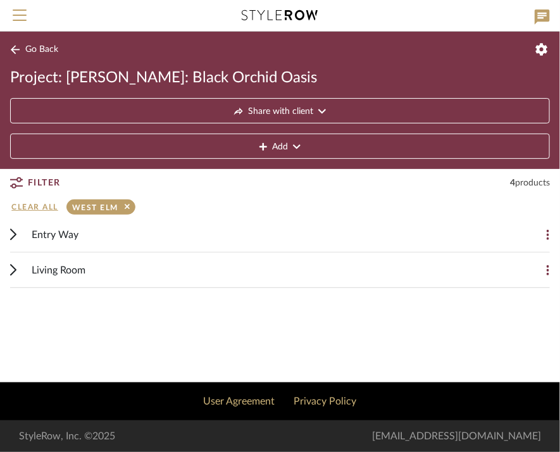
click at [275, 287] on div at bounding box center [280, 287] width 540 height 1
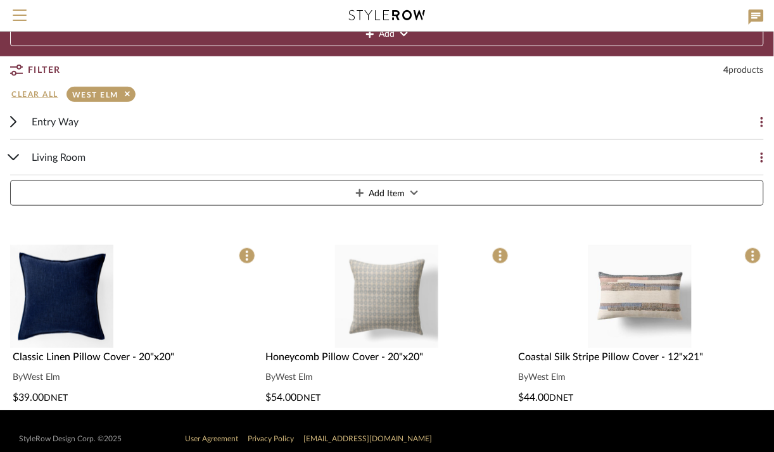
scroll to position [128, 0]
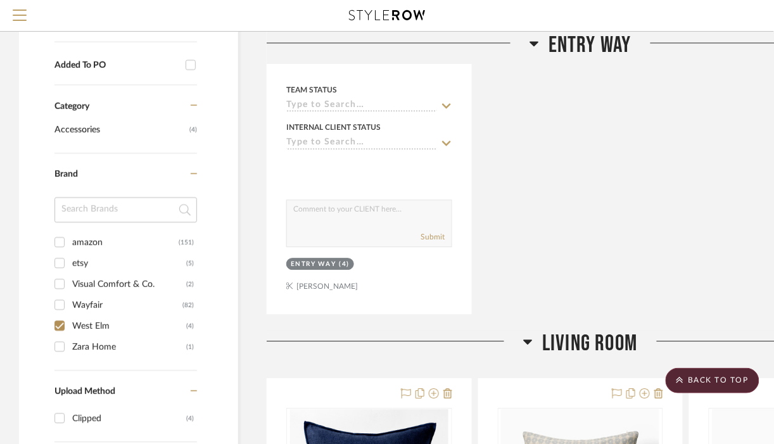
scroll to position [582, 0]
click at [63, 305] on input "Wayfair (82)" at bounding box center [59, 304] width 20 height 20
checkbox input "true"
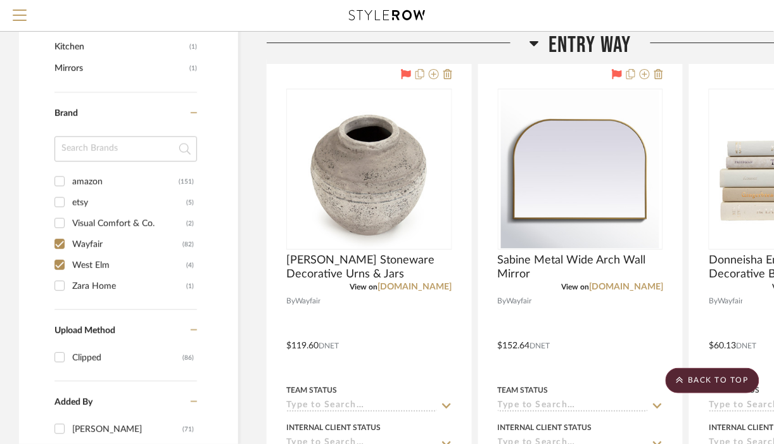
scroll to position [900, 0]
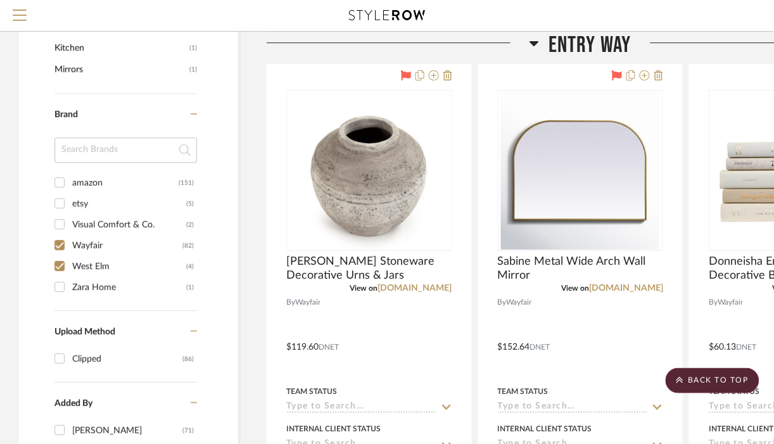
click at [63, 284] on input "Zara Home (1)" at bounding box center [59, 287] width 20 height 20
checkbox input "true"
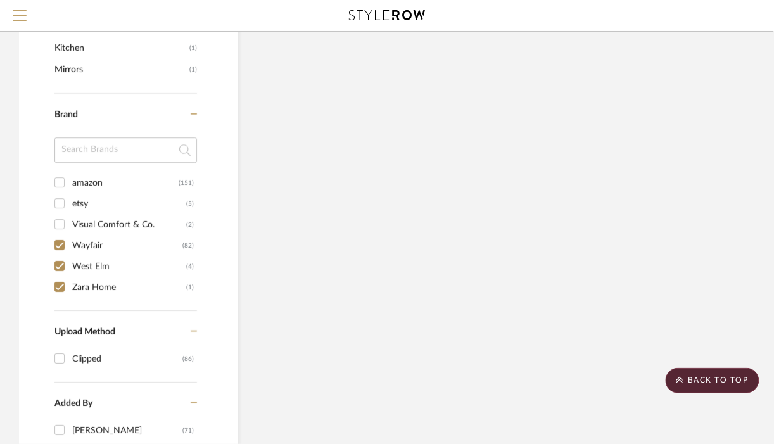
click at [58, 229] on input "Visual Comfort & Co. (2)" at bounding box center [59, 224] width 20 height 20
checkbox input "true"
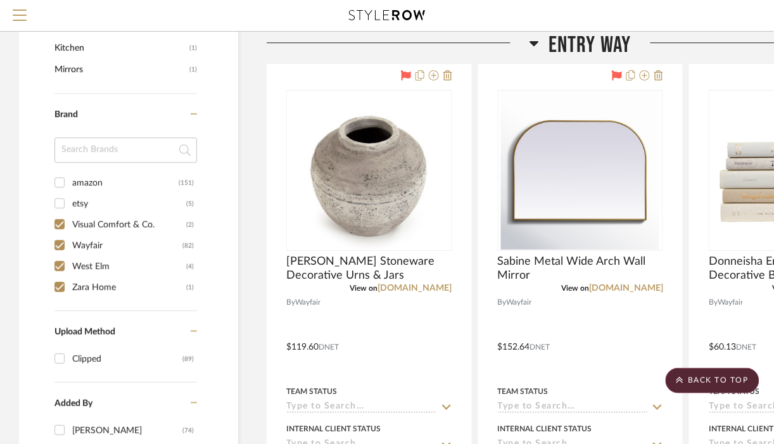
click at [57, 204] on input "etsy (5)" at bounding box center [59, 203] width 20 height 20
checkbox input "true"
click at [63, 179] on input "amazon (151)" at bounding box center [59, 182] width 20 height 20
checkbox input "true"
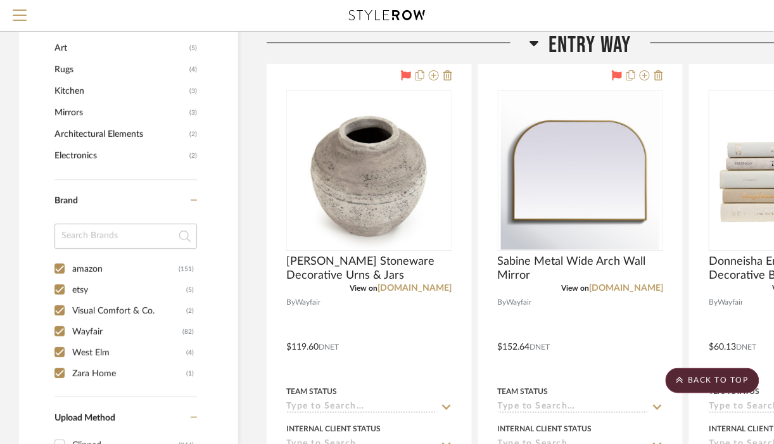
scroll to position [965, 0]
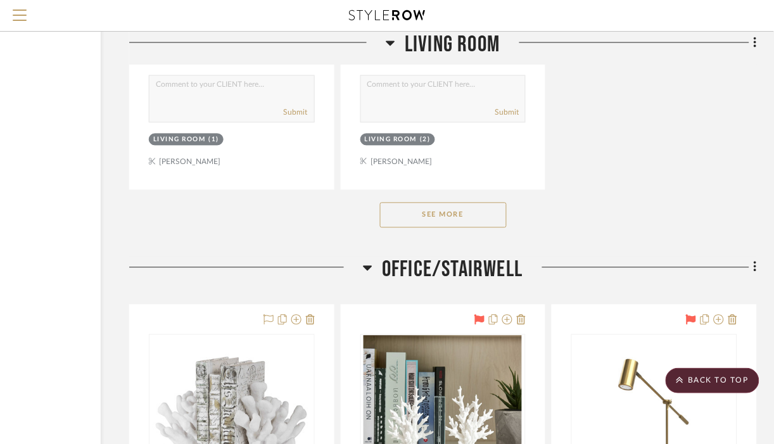
scroll to position [9005, 137]
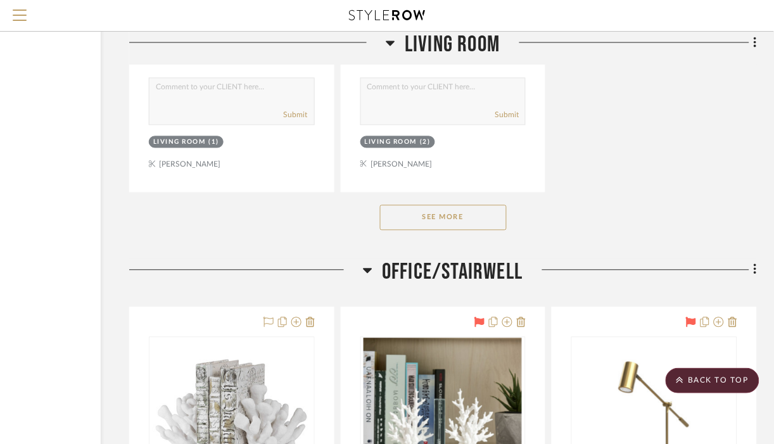
click at [442, 230] on button "See More" at bounding box center [443, 217] width 127 height 25
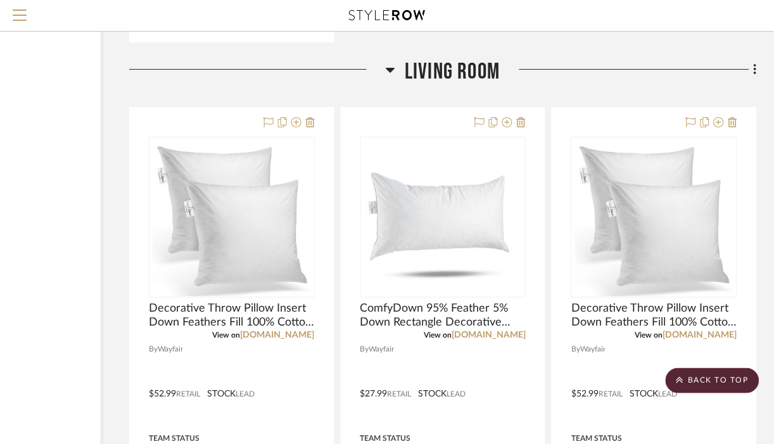
scroll to position [7387, 137]
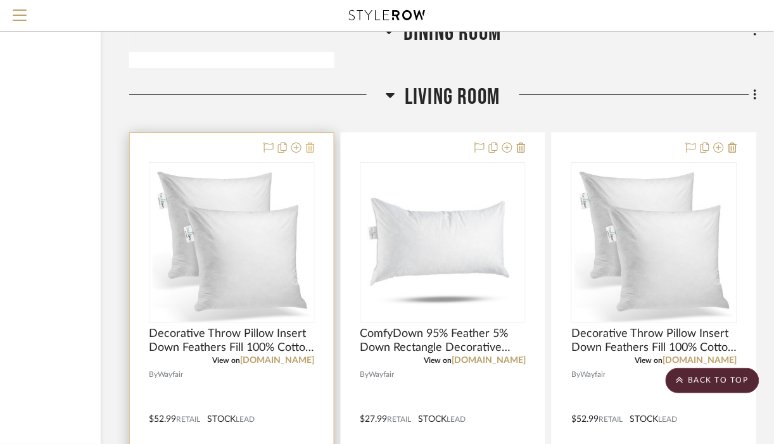
click at [309, 153] on icon at bounding box center [310, 147] width 9 height 10
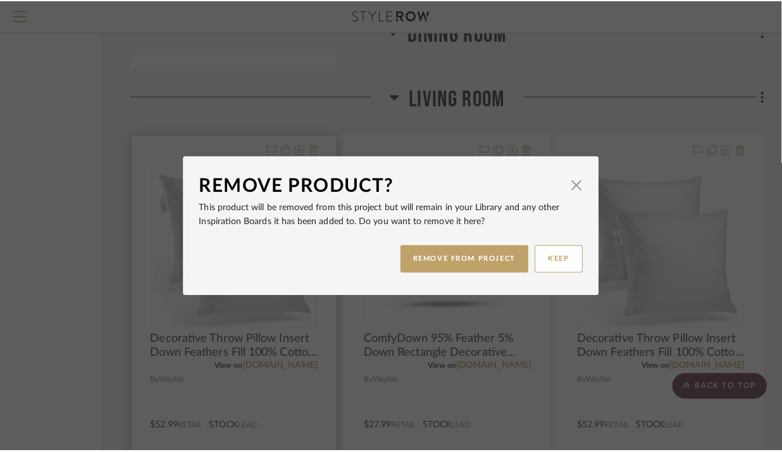
scroll to position [0, 0]
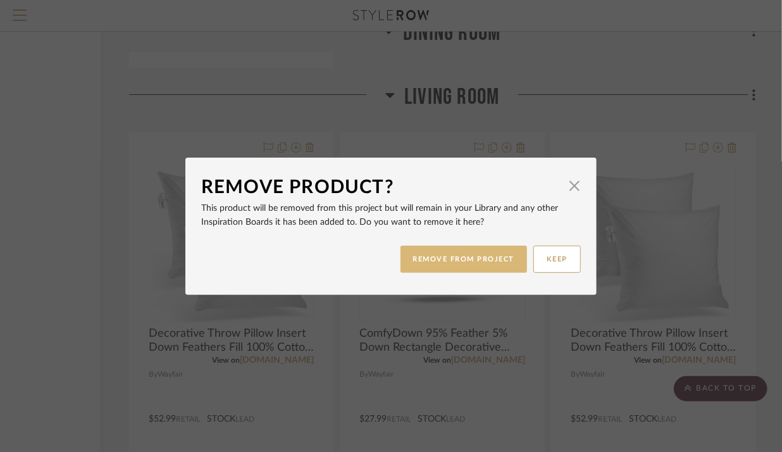
click at [445, 258] on button "REMOVE FROM PROJECT" at bounding box center [464, 259] width 127 height 27
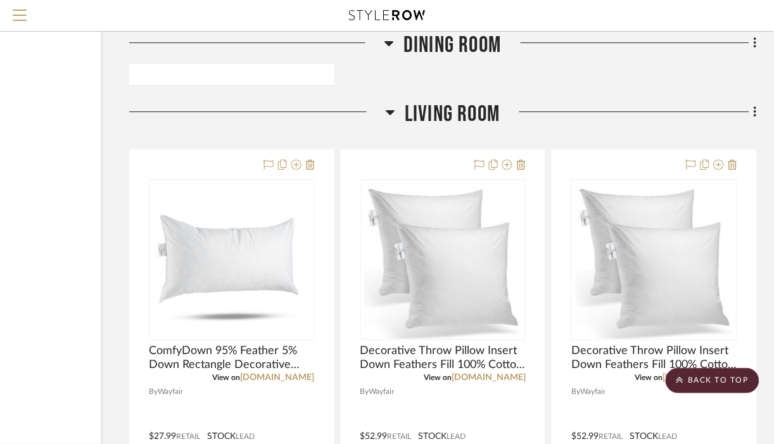
scroll to position [7369, 137]
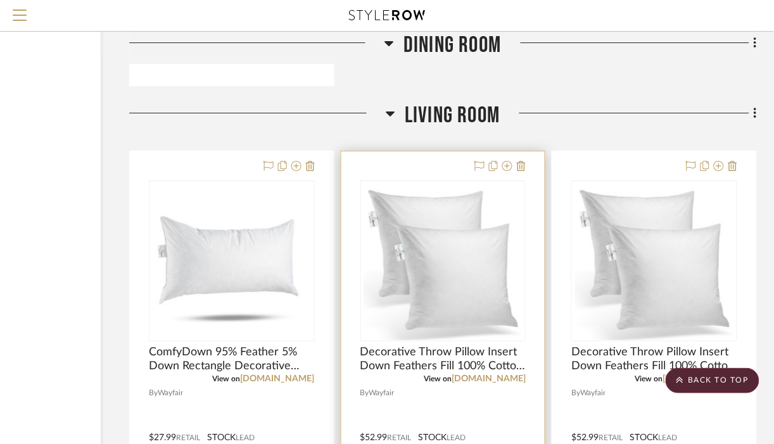
click at [410, 294] on img "0" at bounding box center [442, 261] width 158 height 158
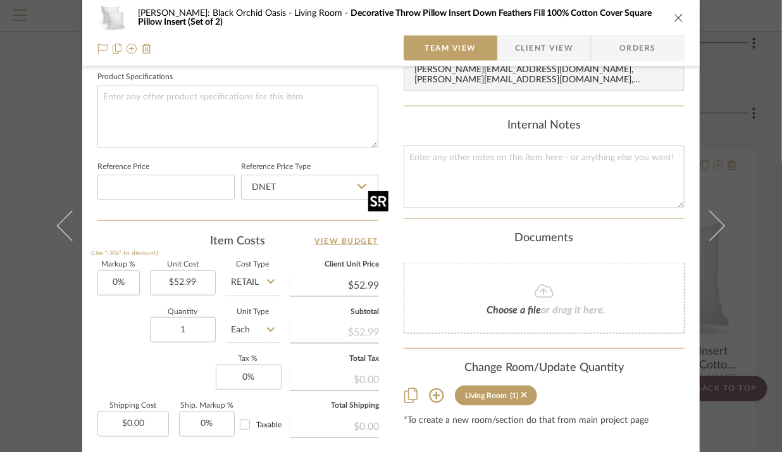
scroll to position [598, 0]
click at [674, 18] on icon "close" at bounding box center [679, 18] width 10 height 10
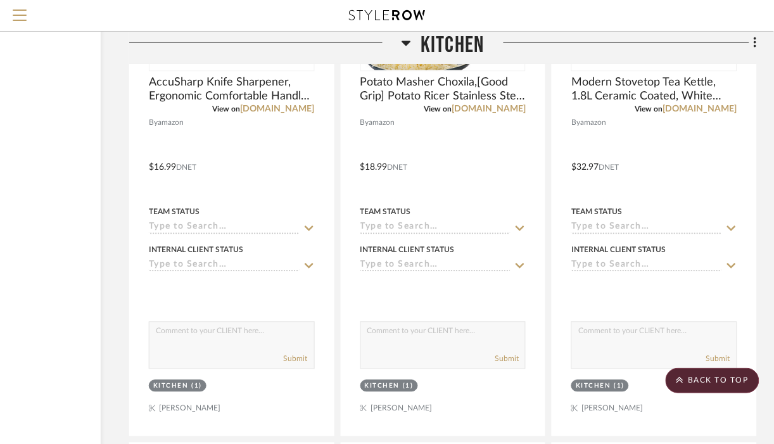
scroll to position [4665, 137]
